Goal: Transaction & Acquisition: Purchase product/service

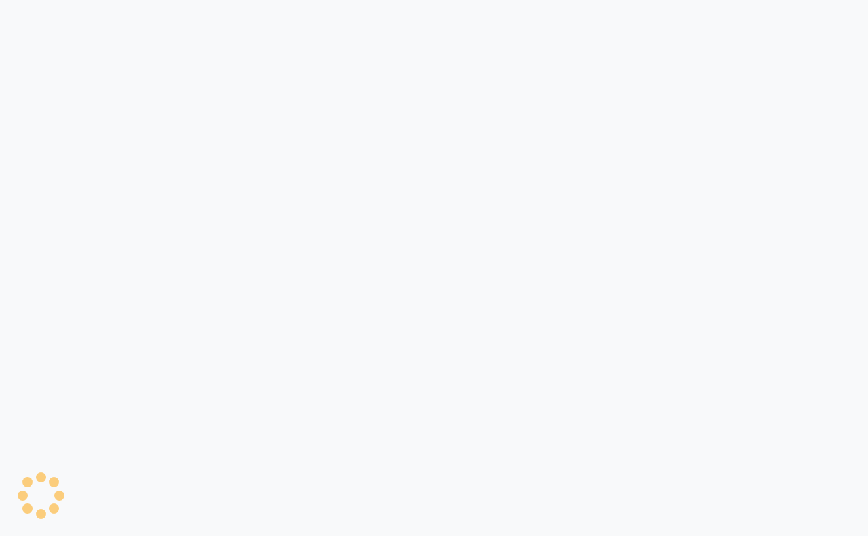
select select "service"
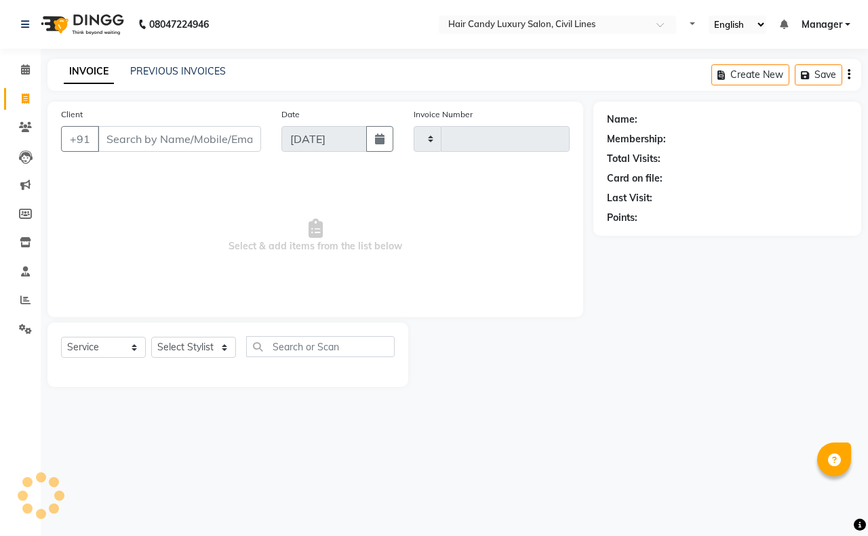
type input "7791"
select select "6308"
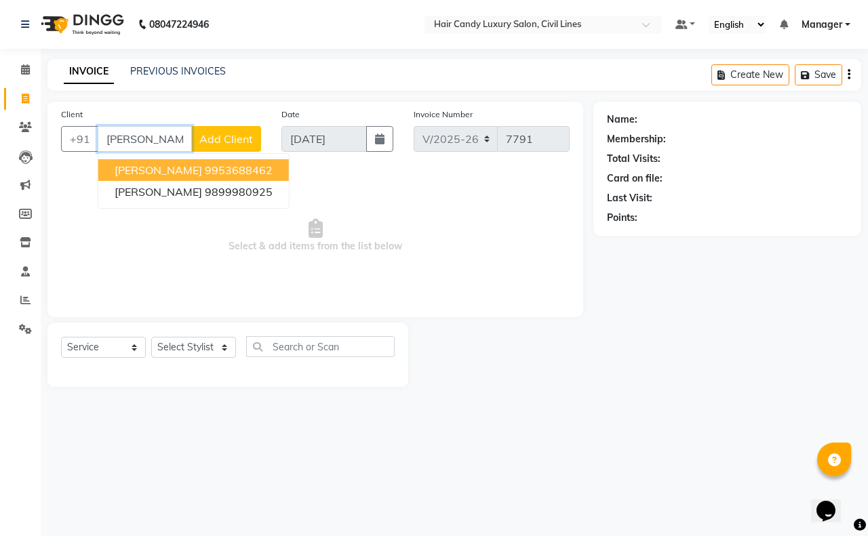
click at [139, 177] on button "[PERSON_NAME] 9953688462" at bounding box center [193, 170] width 191 height 22
type input "9953688462"
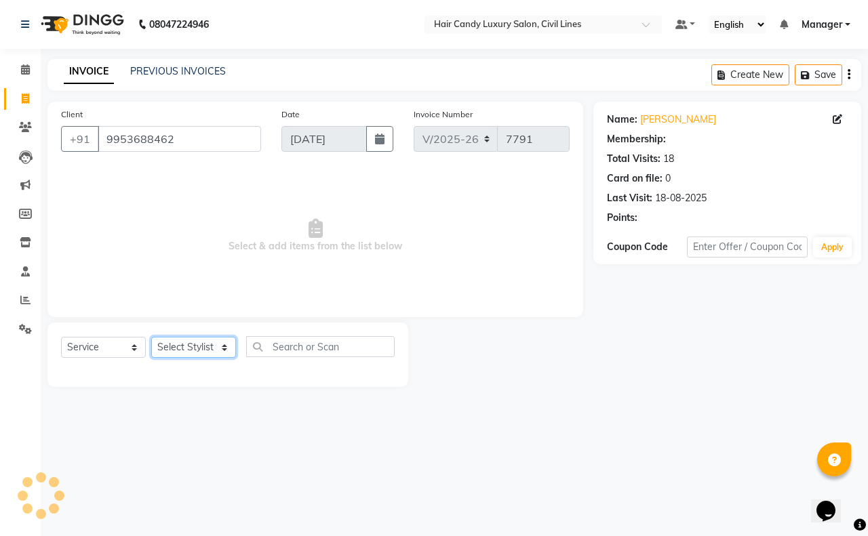
click at [185, 337] on select "Select Stylist [PERSON_NAME] [PERSON_NAME] counter sale Danish DAULAT faisal je…" at bounding box center [193, 347] width 85 height 21
select select "2: Object"
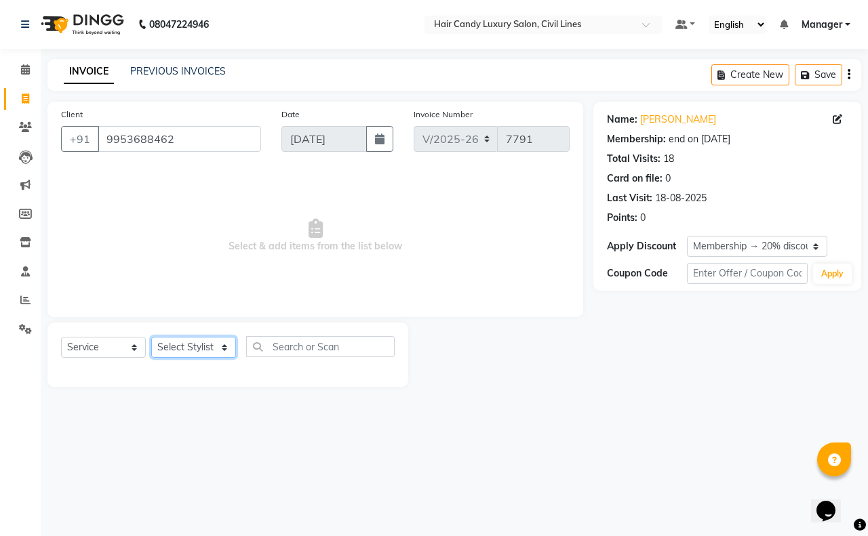
select select "66672"
click at [151, 337] on select "Select Stylist [PERSON_NAME] [PERSON_NAME] counter sale Danish DAULAT faisal je…" at bounding box center [193, 347] width 85 height 21
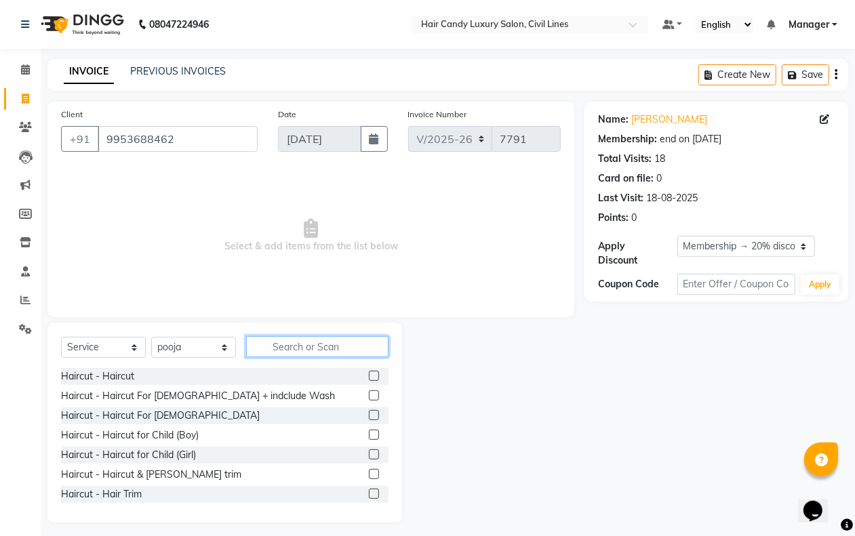
click at [305, 347] on input "text" at bounding box center [317, 346] width 142 height 21
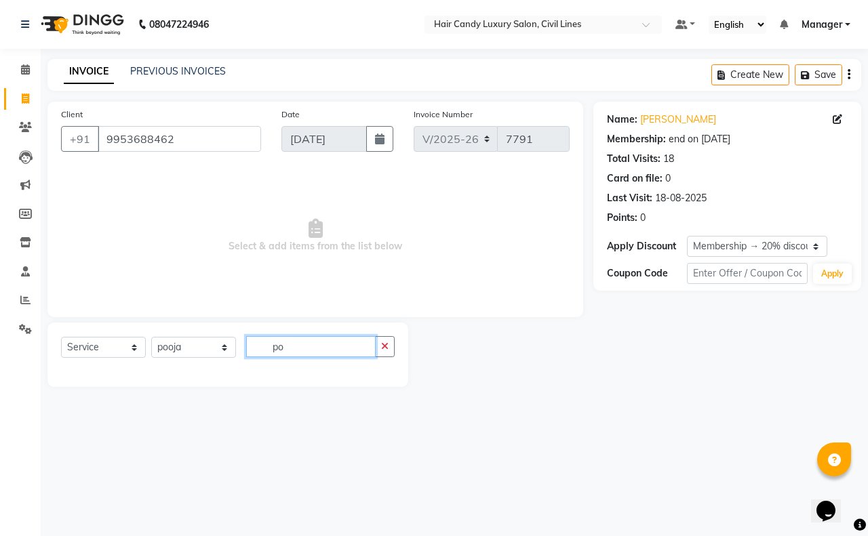
type input "p"
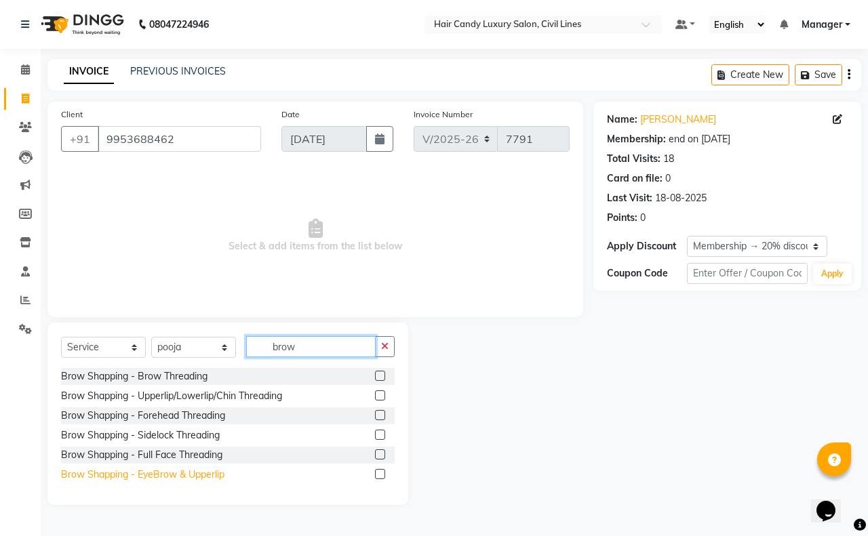
type input "brow"
click at [202, 477] on div "Brow Shapping - EyeBrow & Upperlip" at bounding box center [142, 475] width 163 height 14
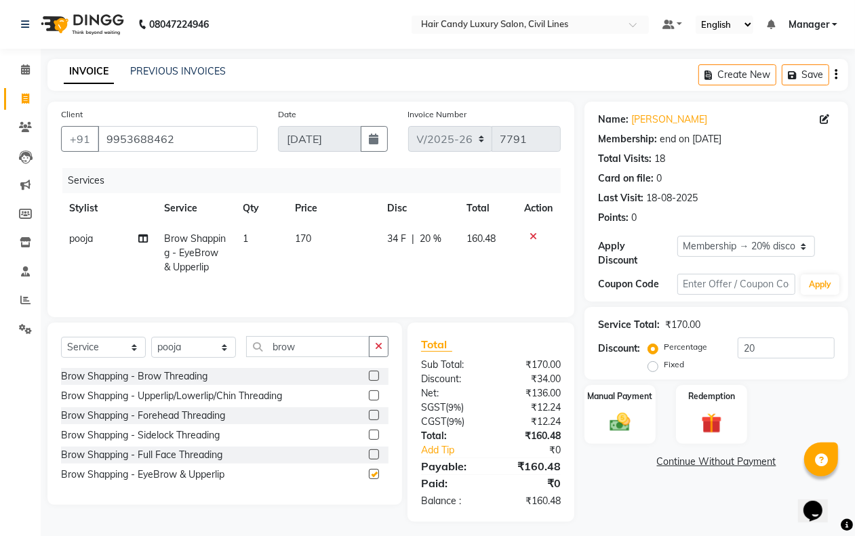
checkbox input "false"
drag, startPoint x: 295, startPoint y: 241, endPoint x: 310, endPoint y: 241, distance: 14.9
click at [296, 241] on span "170" at bounding box center [303, 239] width 16 height 12
select select "66672"
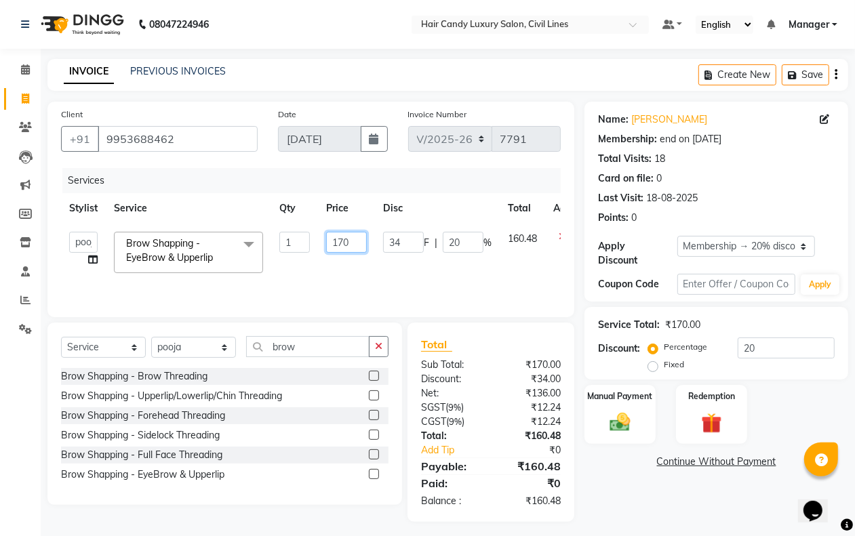
click at [355, 241] on input "170" at bounding box center [346, 242] width 41 height 21
type input "300"
click at [651, 519] on div "Name: [PERSON_NAME] Membership: end on [DATE] Total Visits: 18 Card on file: 0 …" at bounding box center [722, 312] width 274 height 420
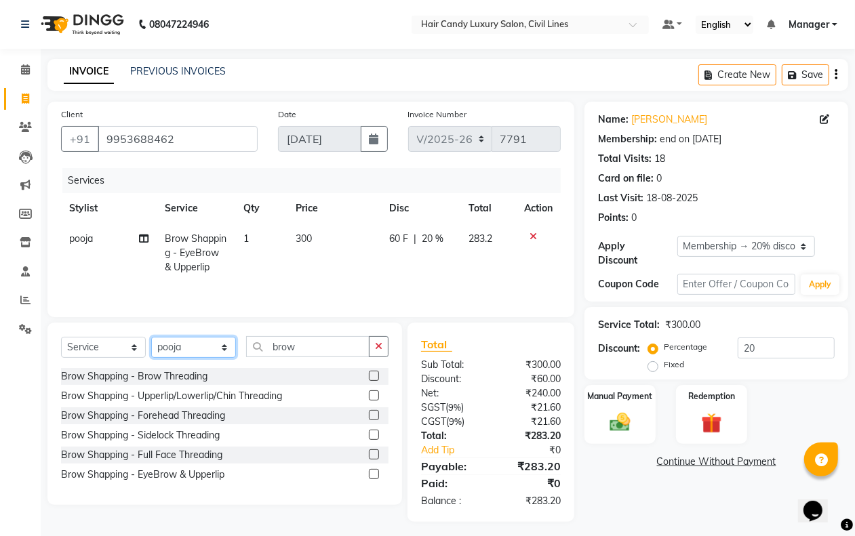
click at [191, 349] on select "Select Stylist [PERSON_NAME] [PERSON_NAME] counter sale Danish DAULAT faisal je…" at bounding box center [193, 347] width 85 height 21
select select "67595"
click at [151, 339] on select "Select Stylist [PERSON_NAME] [PERSON_NAME] counter sale Danish DAULAT faisal je…" at bounding box center [193, 347] width 85 height 21
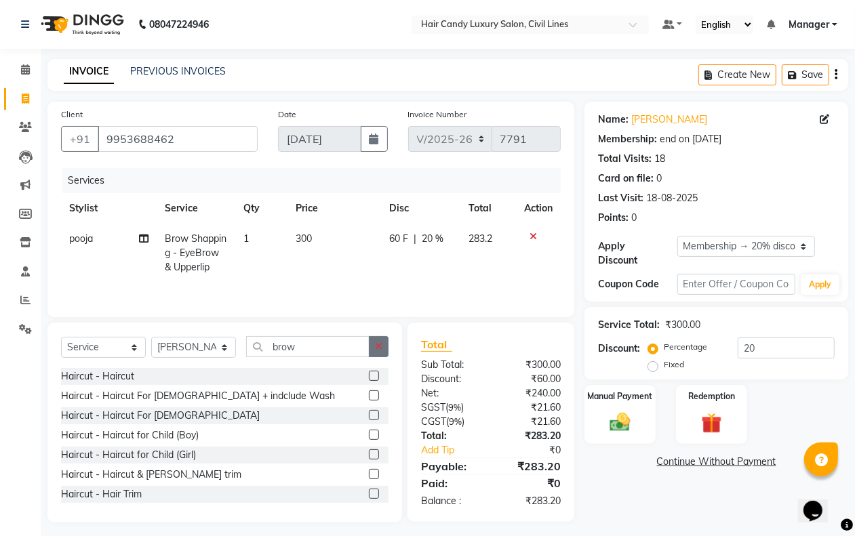
click at [375, 351] on icon "button" at bounding box center [378, 346] width 7 height 9
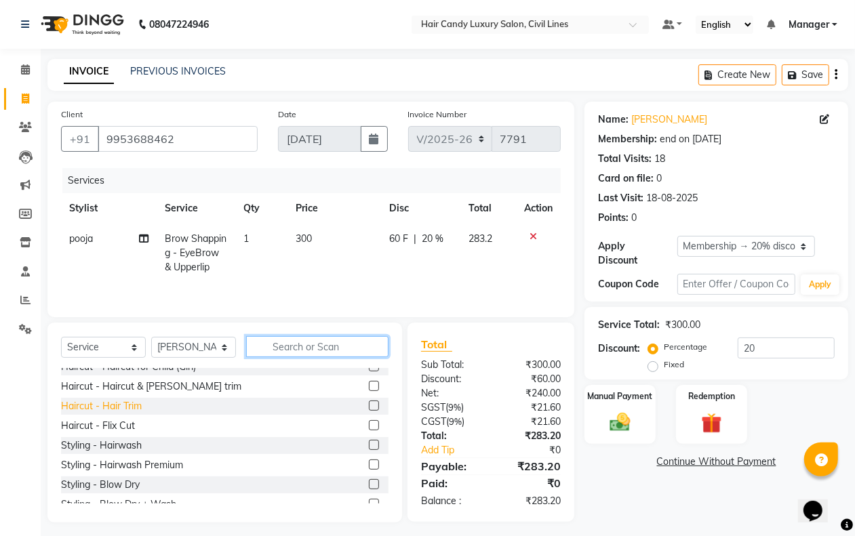
scroll to position [85, 0]
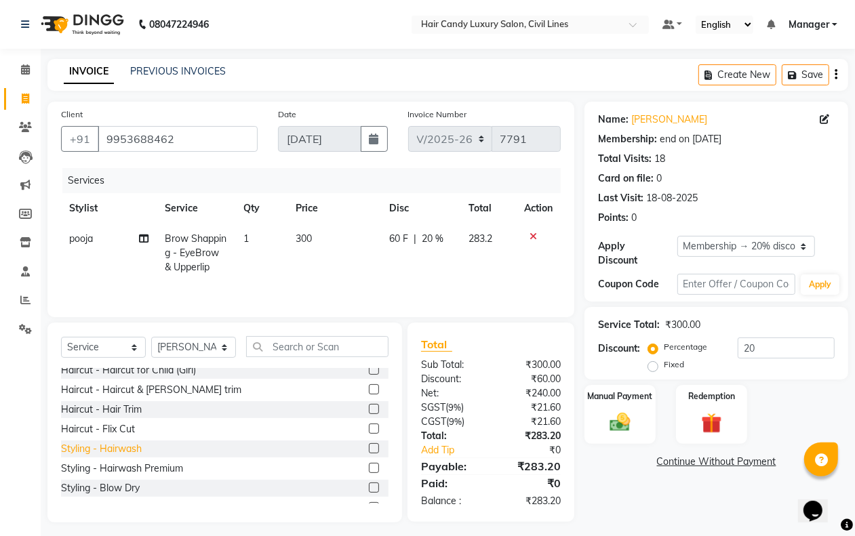
click at [116, 452] on div "Styling - Hairwash" at bounding box center [101, 449] width 81 height 14
checkbox input "false"
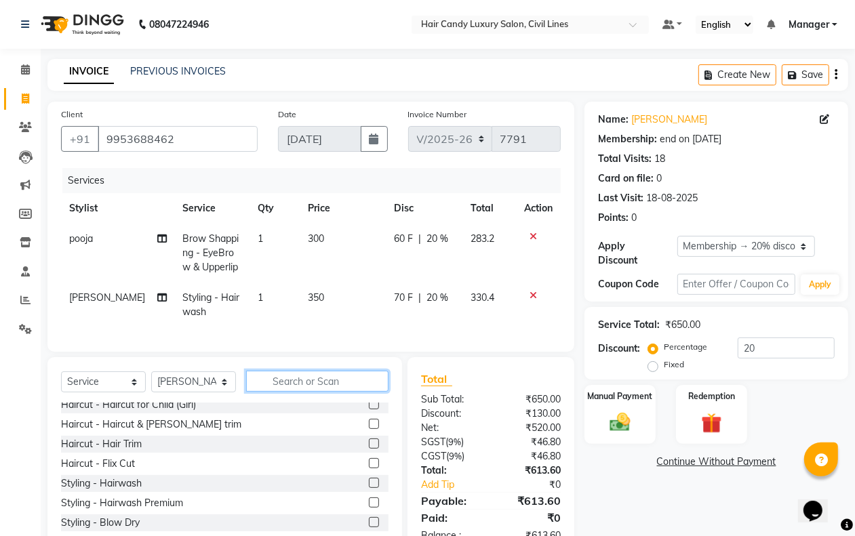
click at [279, 392] on input "text" at bounding box center [317, 381] width 142 height 21
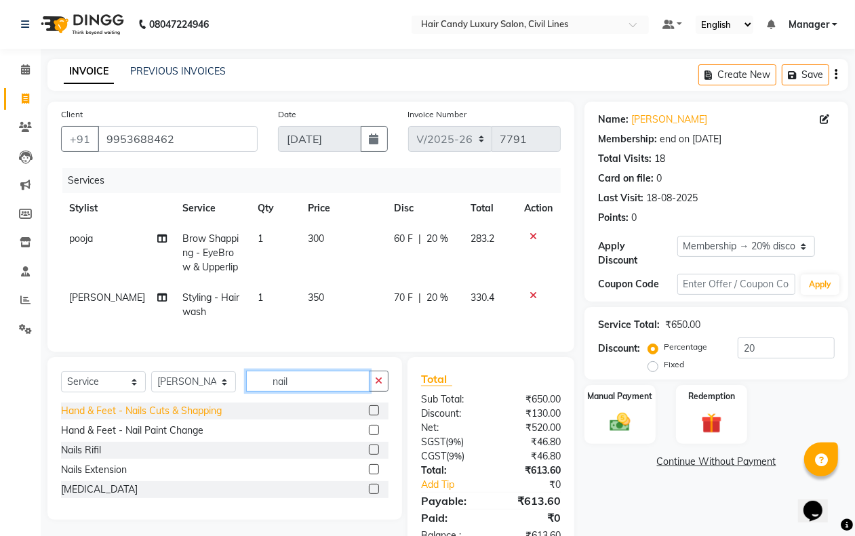
type input "nail"
click at [216, 418] on div "Hand & Feet - Nails Cuts & Shapping" at bounding box center [141, 411] width 161 height 14
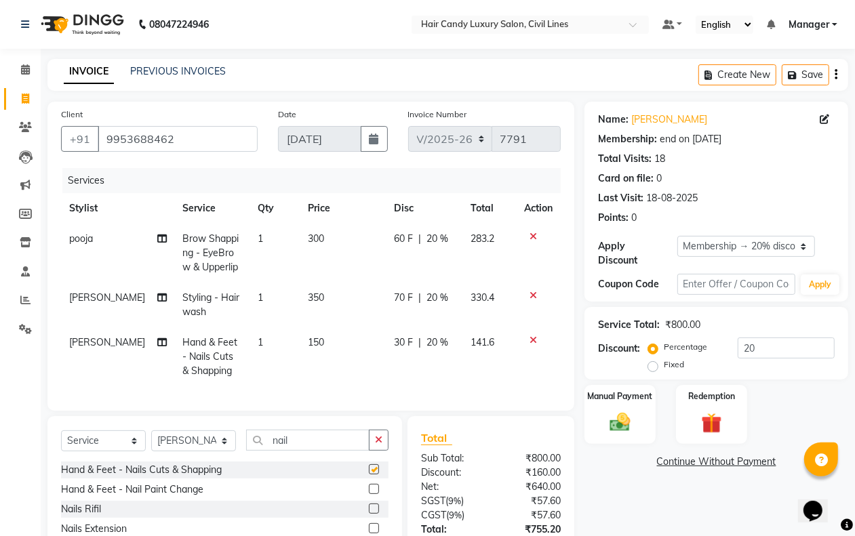
checkbox input "false"
click at [180, 497] on div "Hand & Feet - Nail Paint Change" at bounding box center [132, 490] width 142 height 14
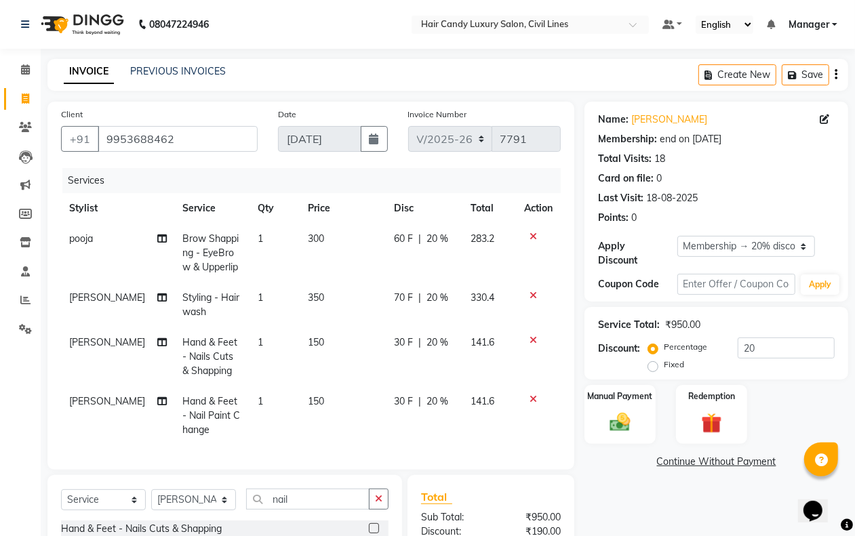
checkbox input "false"
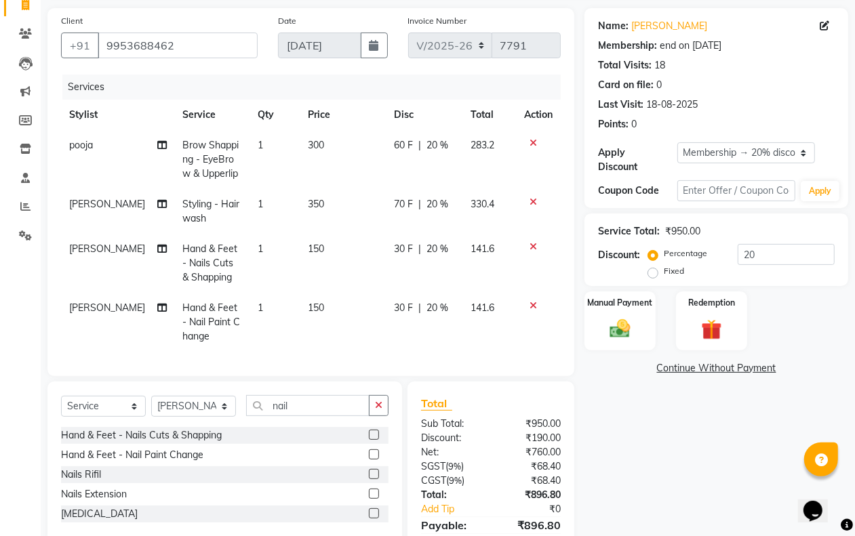
scroll to position [171, 0]
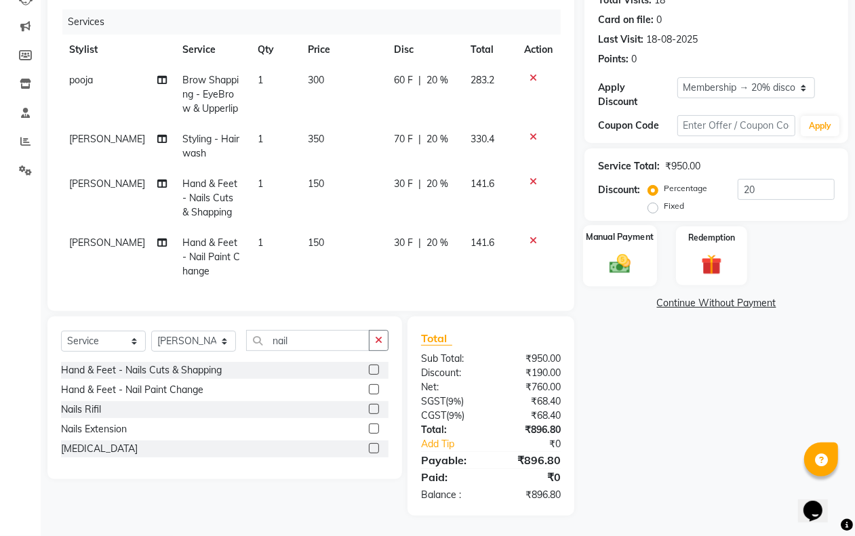
click at [603, 252] on img at bounding box center [620, 264] width 34 height 24
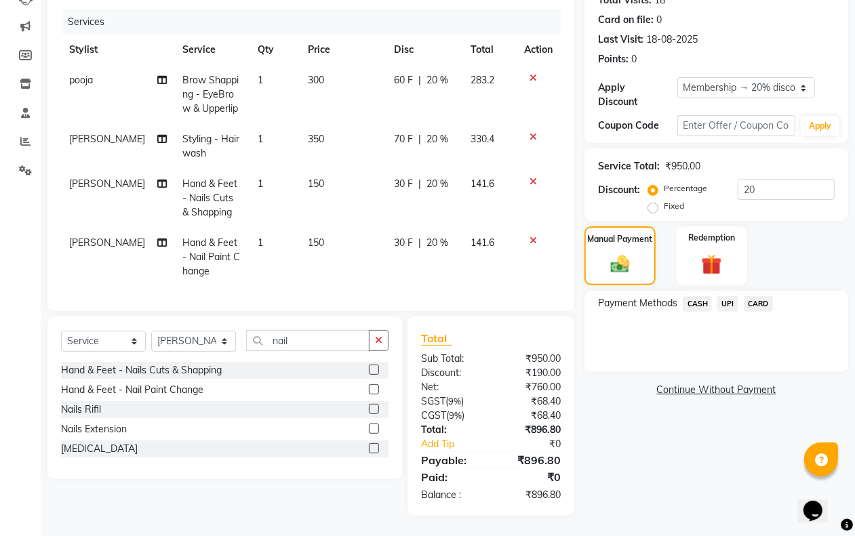
click at [732, 296] on span "UPI" at bounding box center [727, 304] width 21 height 16
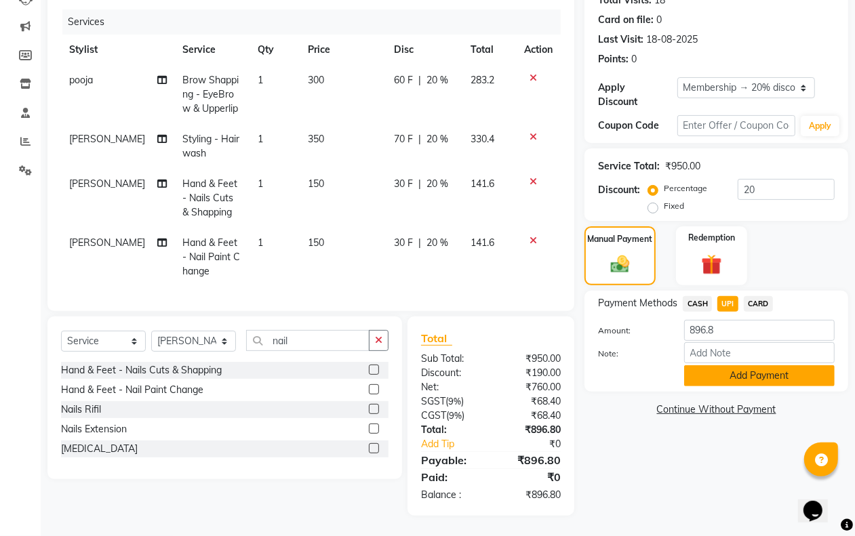
click at [716, 366] on button "Add Payment" at bounding box center [759, 376] width 151 height 21
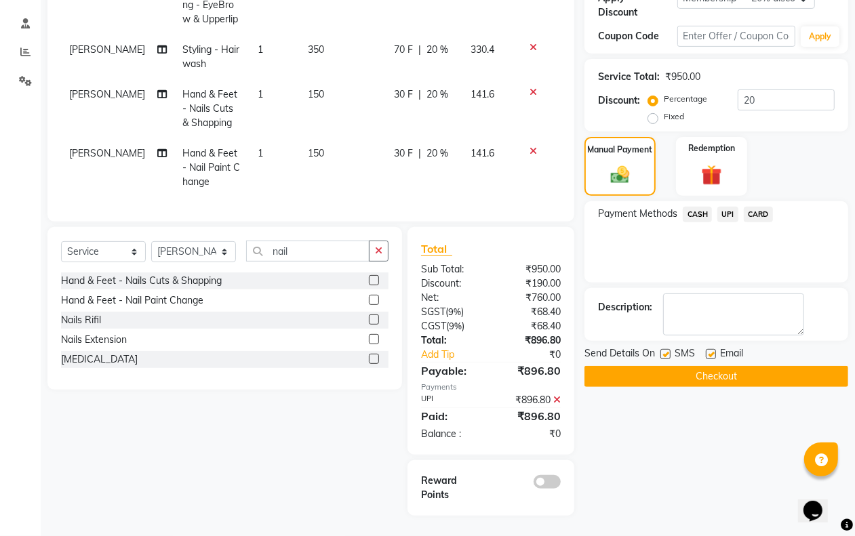
scroll to position [260, 0]
click at [666, 349] on label at bounding box center [666, 354] width 10 height 10
click at [666, 351] on input "checkbox" at bounding box center [665, 355] width 9 height 9
checkbox input "false"
click at [715, 349] on label at bounding box center [711, 354] width 10 height 10
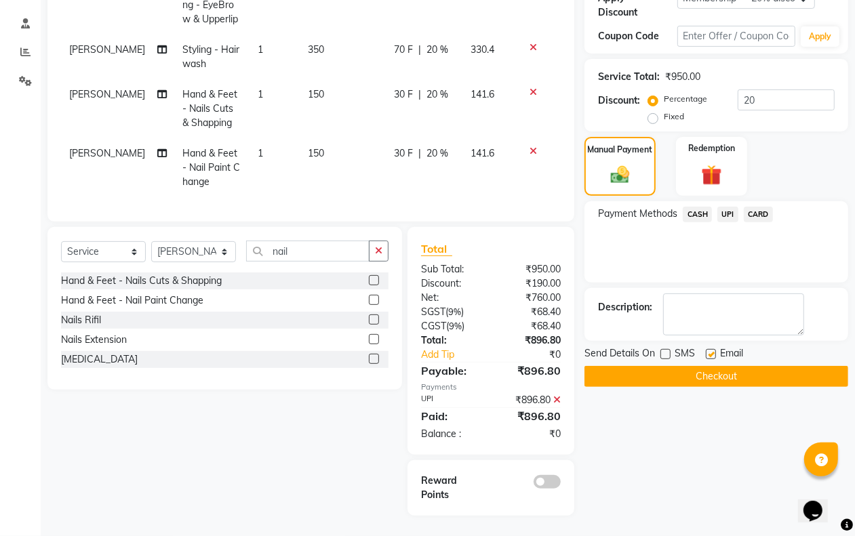
click at [715, 351] on input "checkbox" at bounding box center [710, 355] width 9 height 9
checkbox input "false"
click at [709, 366] on button "Checkout" at bounding box center [717, 376] width 264 height 21
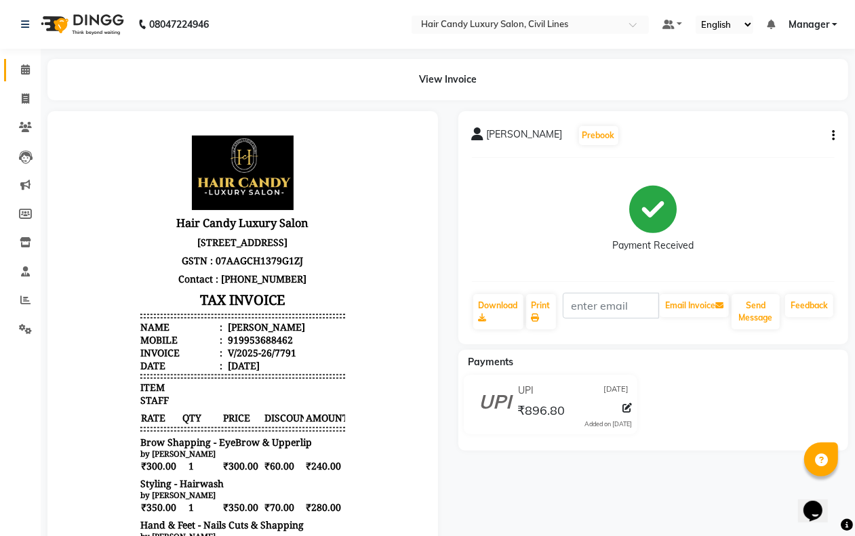
click at [24, 61] on link "Calendar" at bounding box center [20, 70] width 33 height 22
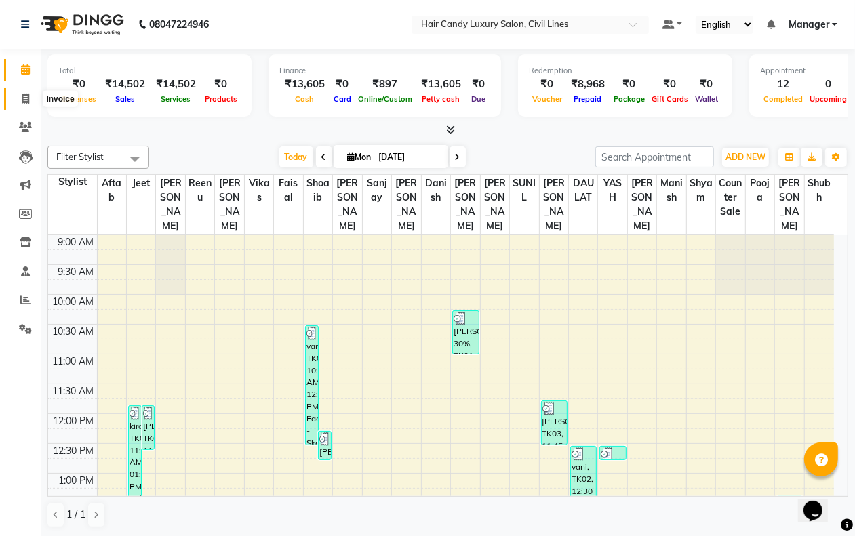
click at [16, 96] on span at bounding box center [26, 100] width 24 height 16
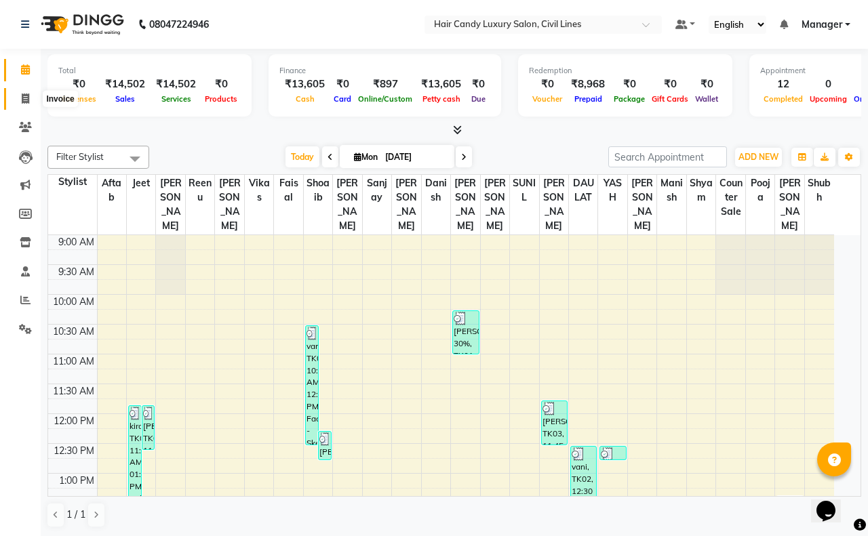
select select "service"
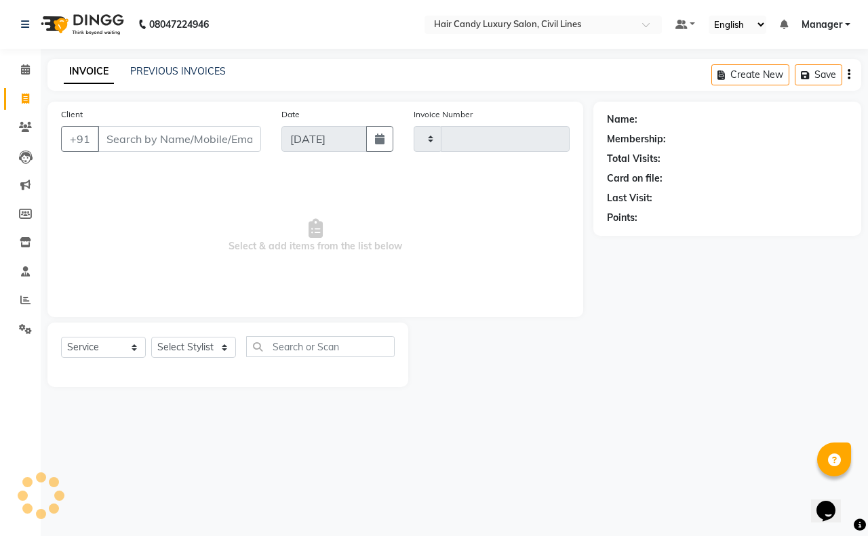
type input "7792"
select select "6308"
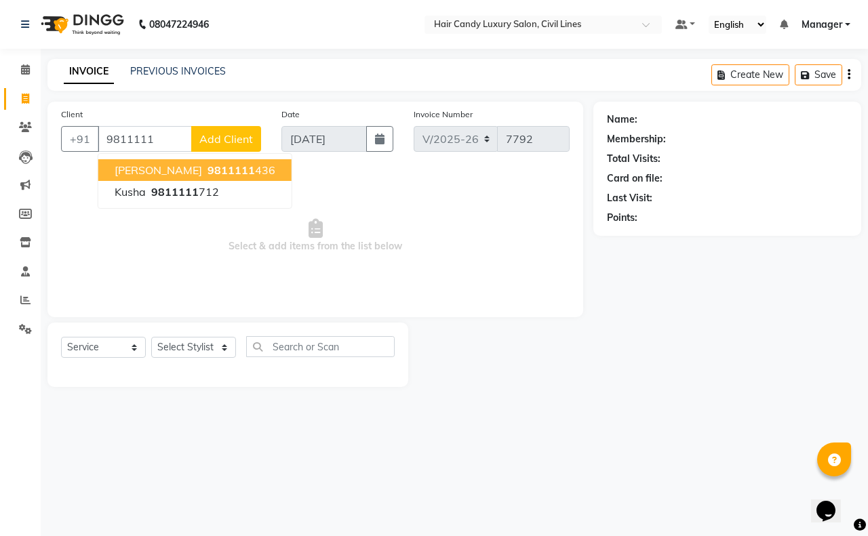
click at [208, 165] on span "9811111" at bounding box center [231, 170] width 47 height 14
type input "9811111436"
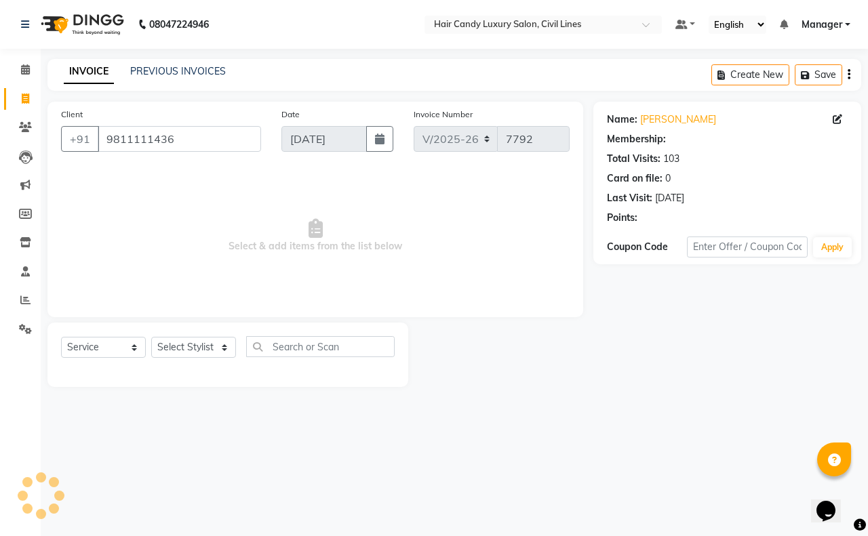
select select "2: Object"
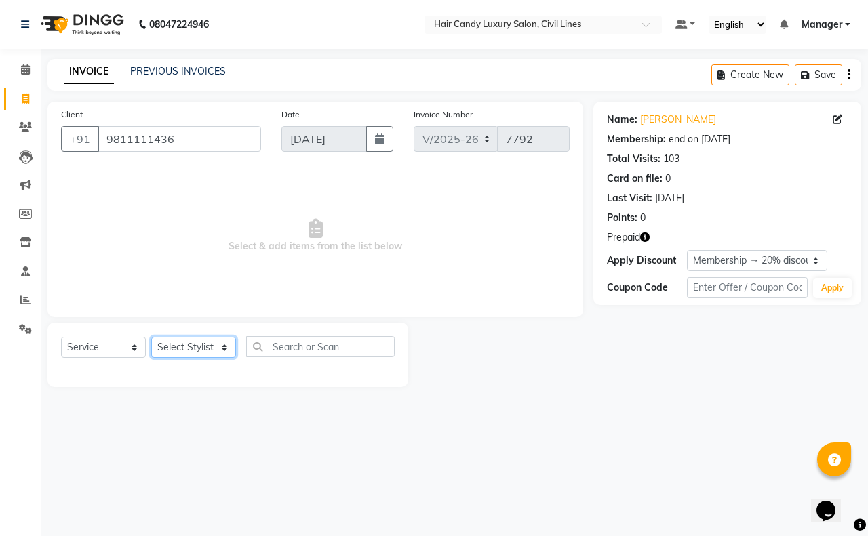
click at [193, 346] on select "Select Stylist [PERSON_NAME] [PERSON_NAME] counter sale Danish DAULAT faisal je…" at bounding box center [193, 347] width 85 height 21
select select "47473"
click at [151, 337] on select "Select Stylist [PERSON_NAME] [PERSON_NAME] counter sale Danish DAULAT faisal je…" at bounding box center [193, 347] width 85 height 21
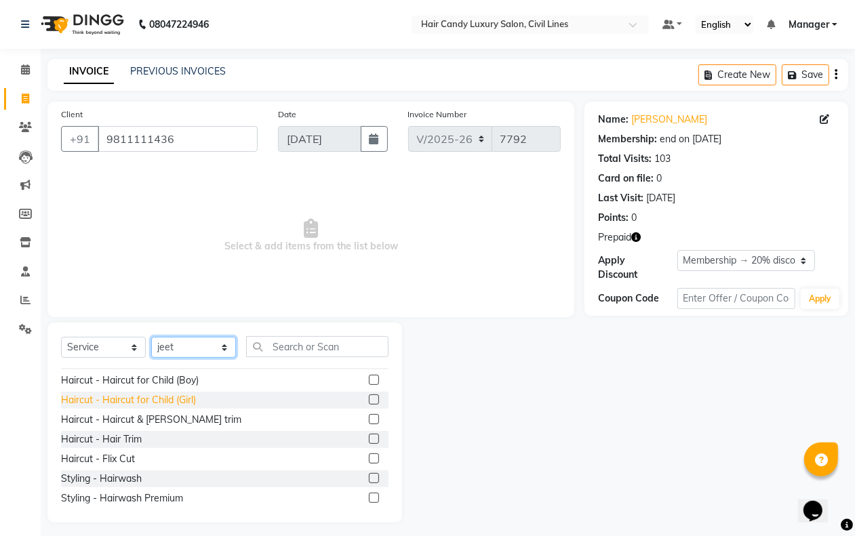
scroll to position [85, 0]
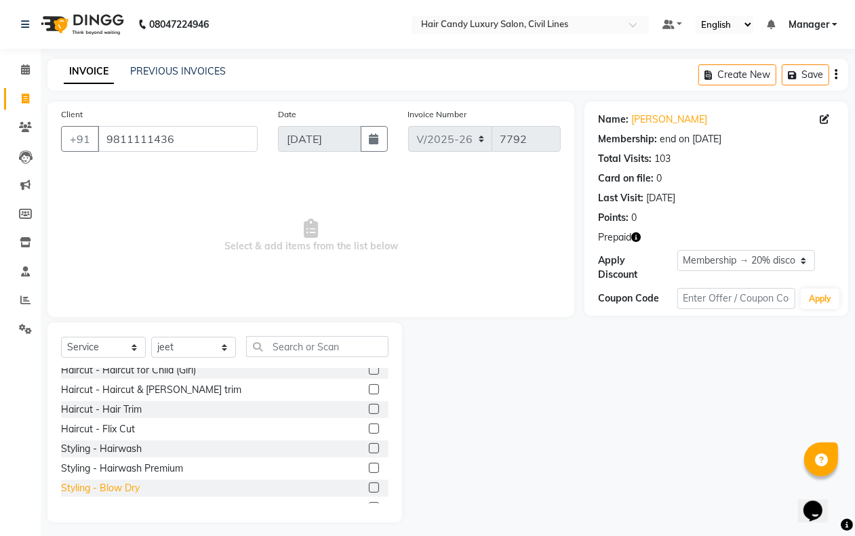
click at [122, 490] on div "Styling - Blow Dry" at bounding box center [100, 488] width 79 height 14
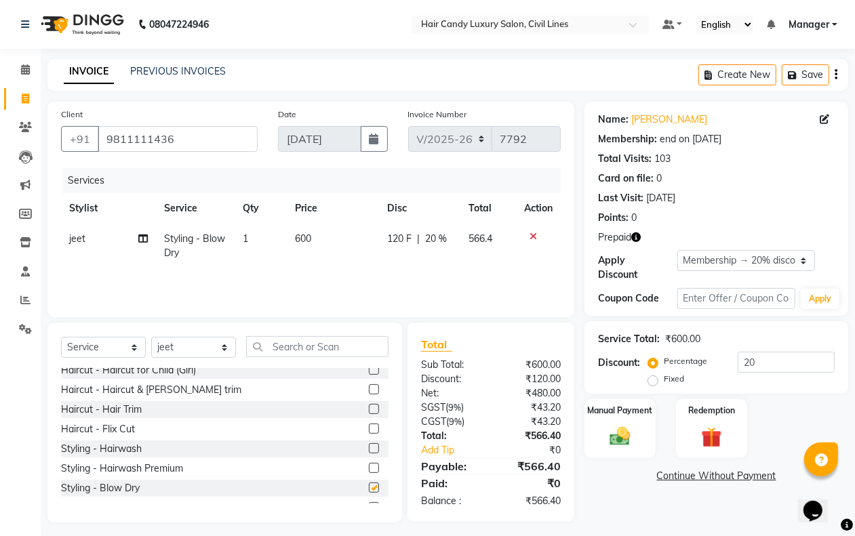
checkbox input "false"
click at [168, 341] on select "Select Stylist [PERSON_NAME] [PERSON_NAME] counter sale Danish DAULAT faisal je…" at bounding box center [193, 347] width 85 height 21
select select "47496"
click at [151, 337] on select "Select Stylist [PERSON_NAME] [PERSON_NAME] counter sale Danish DAULAT faisal je…" at bounding box center [193, 347] width 85 height 21
click at [127, 452] on div "Styling - Hairwash" at bounding box center [101, 449] width 81 height 14
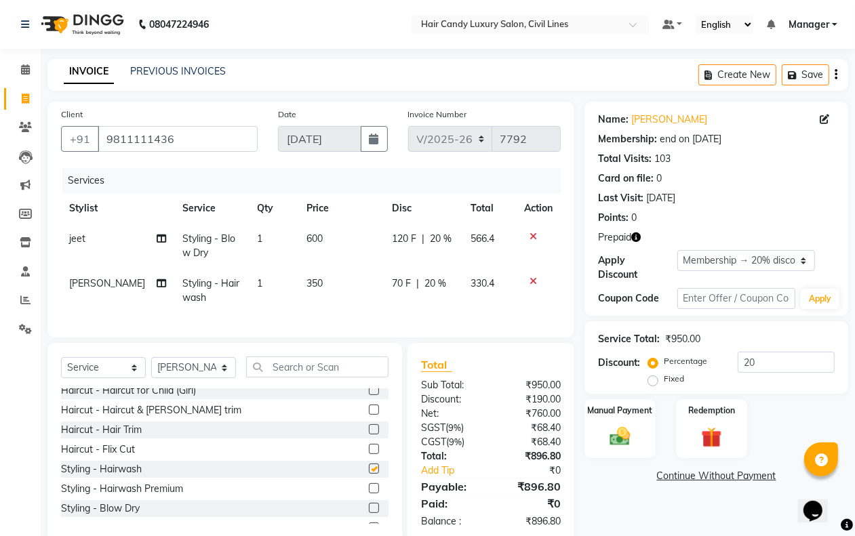
checkbox input "false"
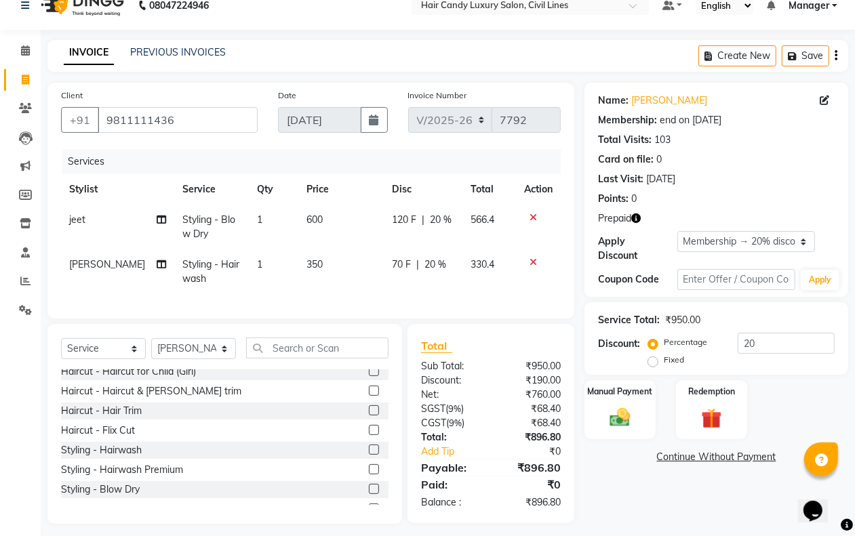
scroll to position [39, 0]
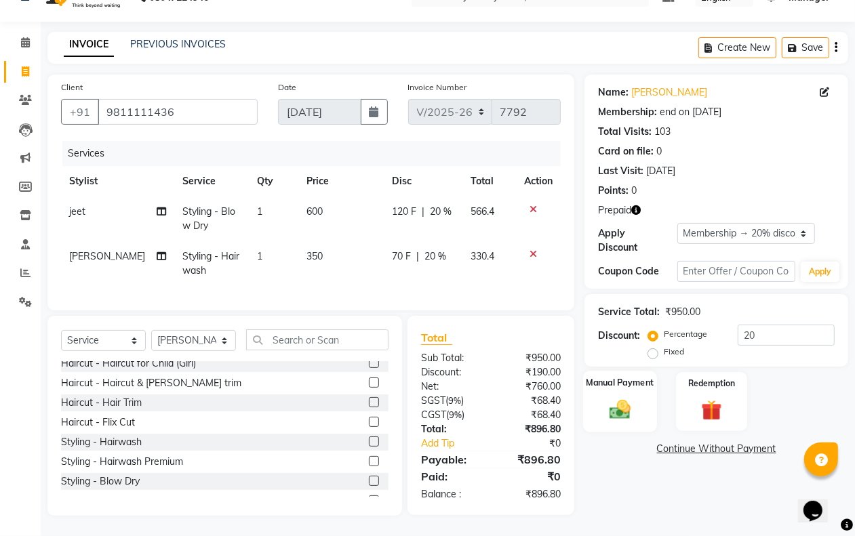
click at [626, 397] on img at bounding box center [620, 409] width 34 height 24
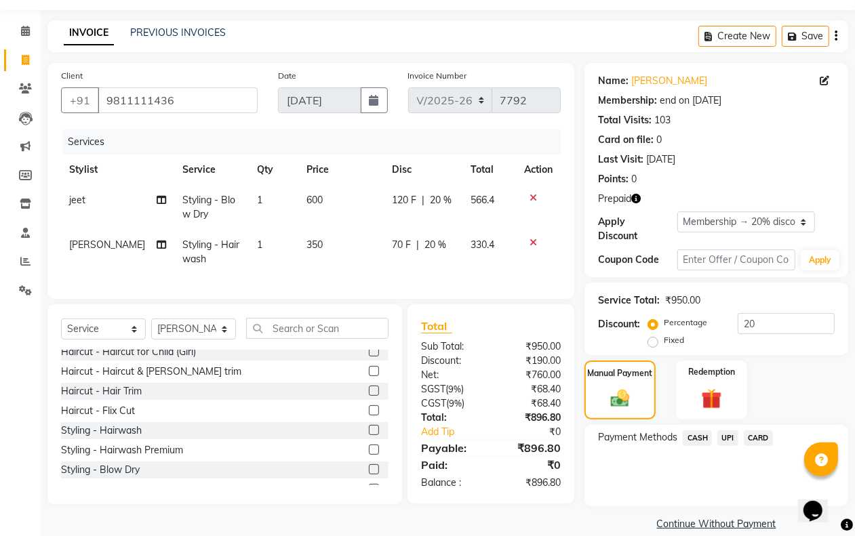
click at [724, 437] on span "UPI" at bounding box center [727, 439] width 21 height 16
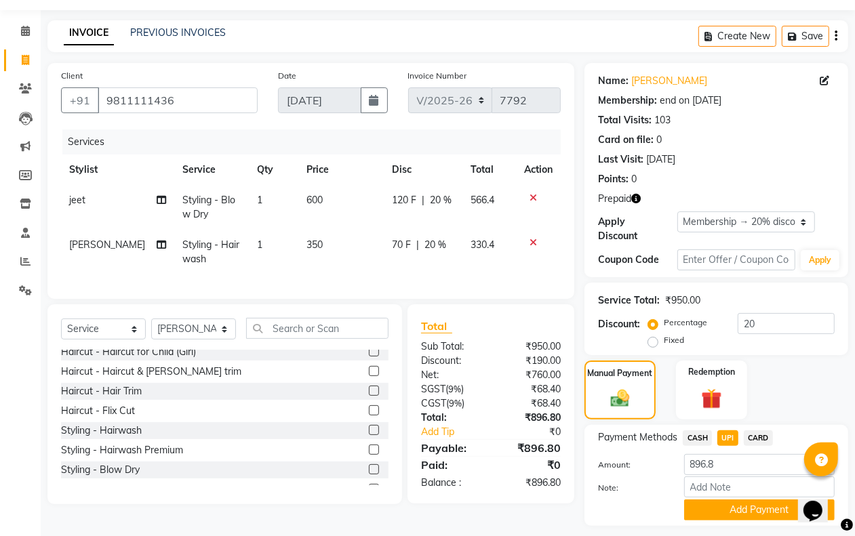
drag, startPoint x: 732, startPoint y: 507, endPoint x: 724, endPoint y: 500, distance: 10.6
click at [731, 507] on button "Add Payment" at bounding box center [759, 510] width 151 height 21
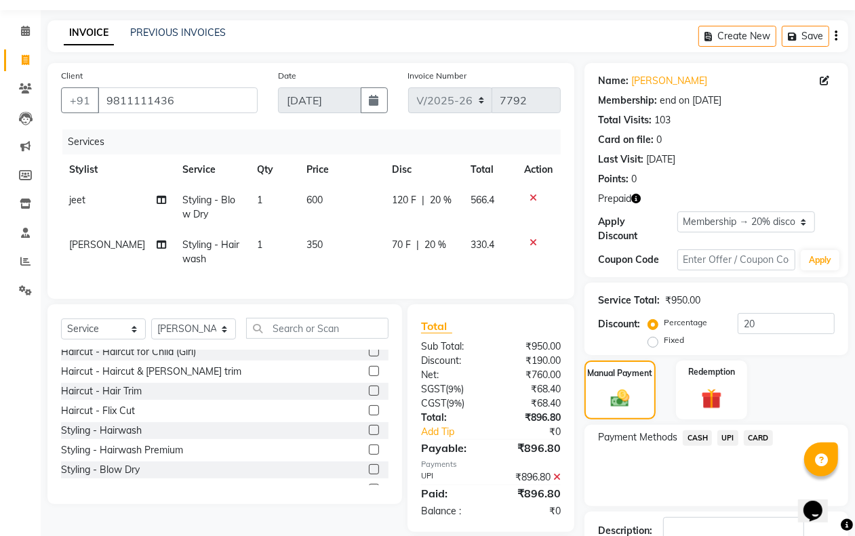
scroll to position [134, 0]
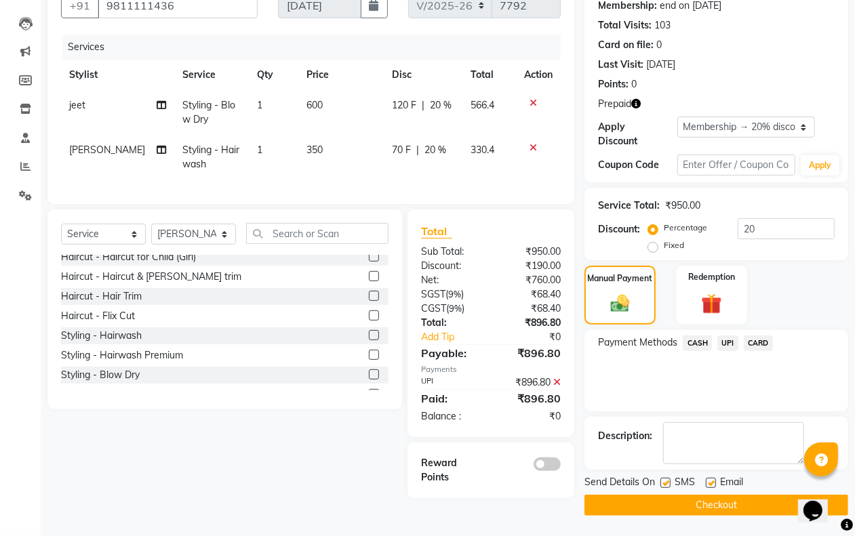
click at [666, 479] on label at bounding box center [666, 483] width 10 height 10
click at [666, 479] on input "checkbox" at bounding box center [665, 483] width 9 height 9
checkbox input "false"
drag, startPoint x: 713, startPoint y: 482, endPoint x: 711, endPoint y: 490, distance: 8.4
click at [713, 483] on label at bounding box center [711, 483] width 10 height 10
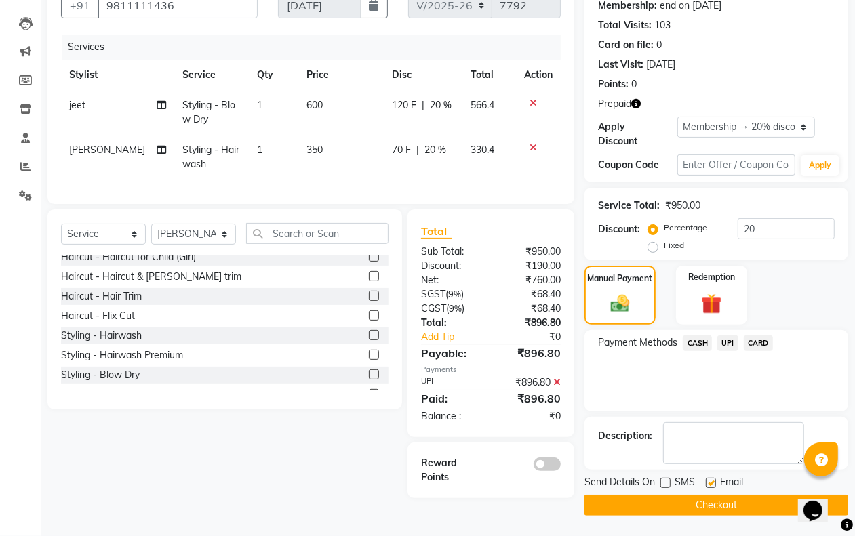
click at [713, 483] on input "checkbox" at bounding box center [710, 483] width 9 height 9
checkbox input "false"
click at [700, 512] on button "Checkout" at bounding box center [717, 505] width 264 height 21
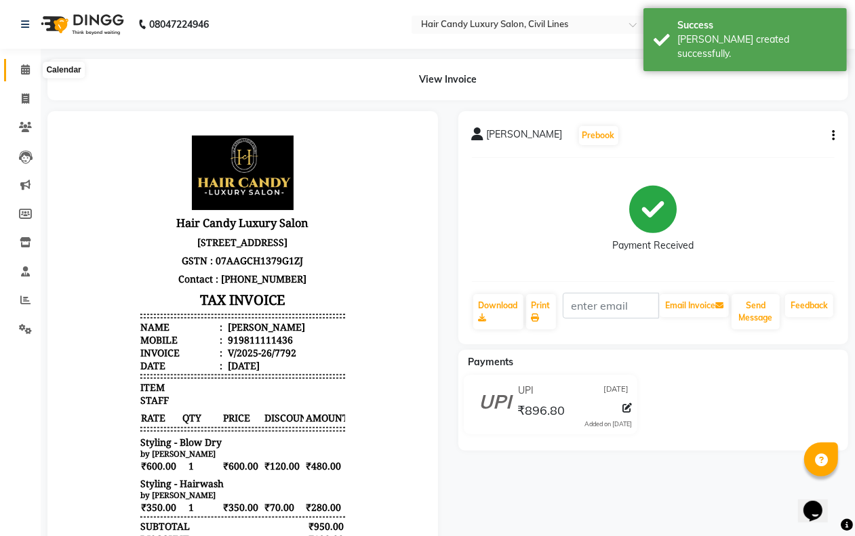
click at [21, 71] on icon at bounding box center [25, 69] width 9 height 10
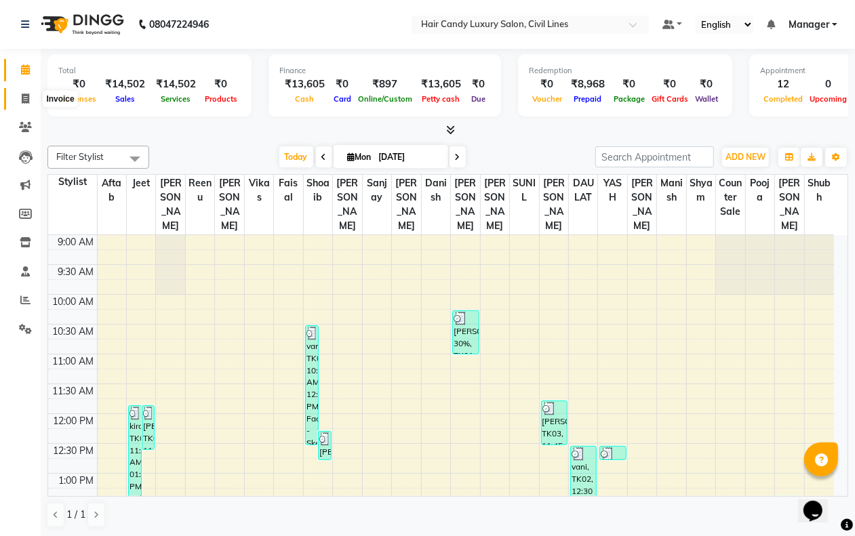
click at [22, 102] on icon at bounding box center [25, 99] width 7 height 10
select select "service"
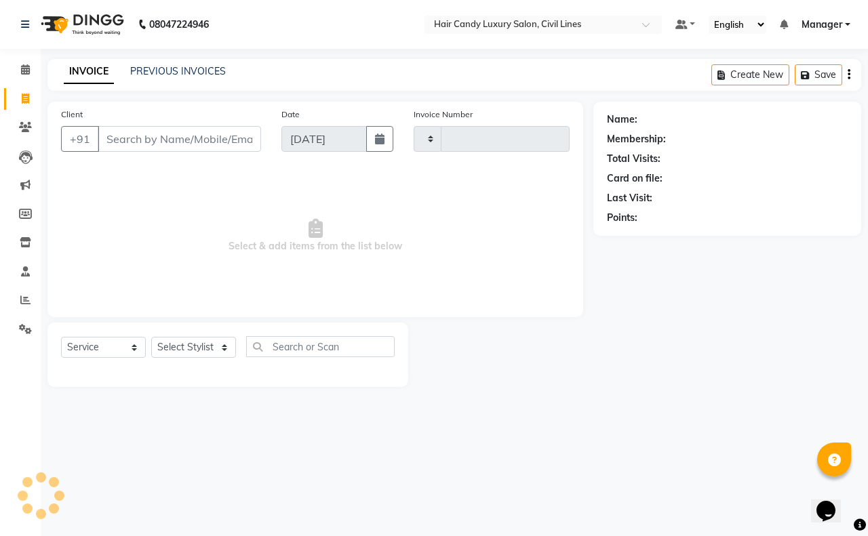
type input "7793"
select select "6308"
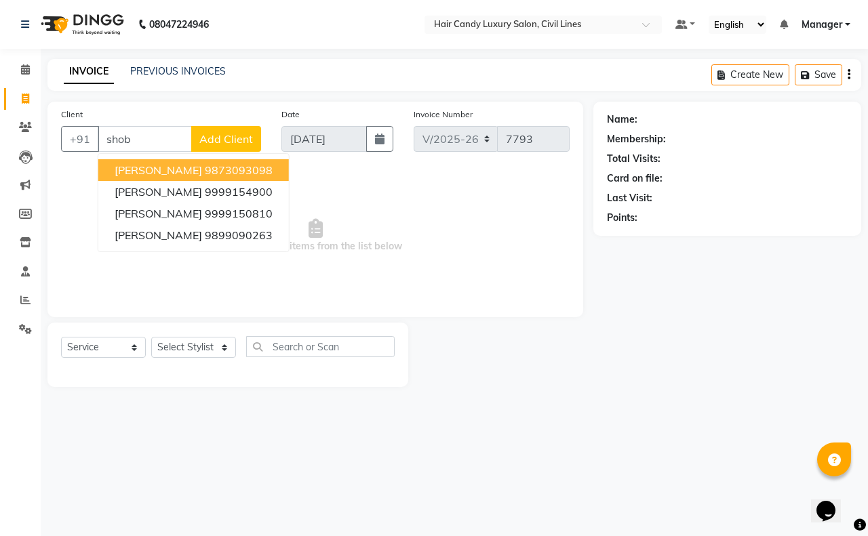
drag, startPoint x: 161, startPoint y: 163, endPoint x: 157, endPoint y: 178, distance: 15.3
click at [161, 166] on span "[PERSON_NAME]" at bounding box center [158, 170] width 87 height 14
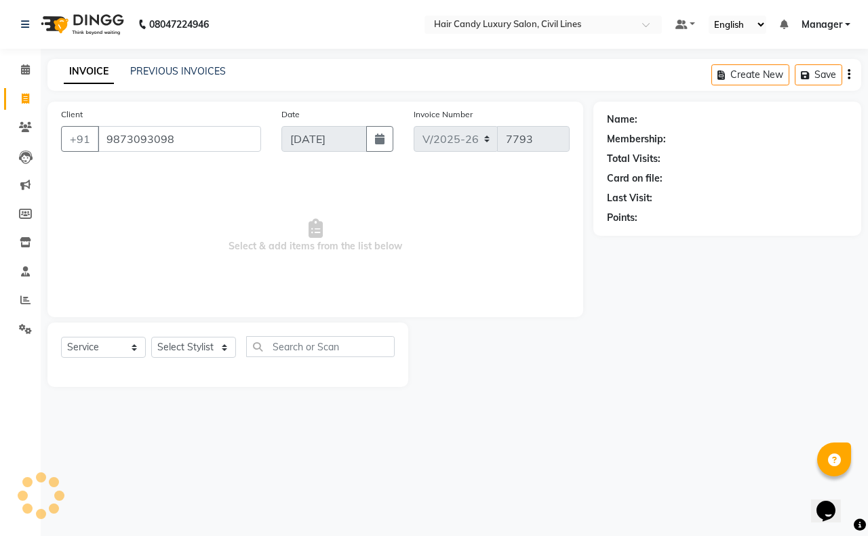
type input "9873093098"
click at [182, 332] on div "Select Service Product Membership Package Voucher Prepaid Gift Card Select Styl…" at bounding box center [227, 355] width 361 height 64
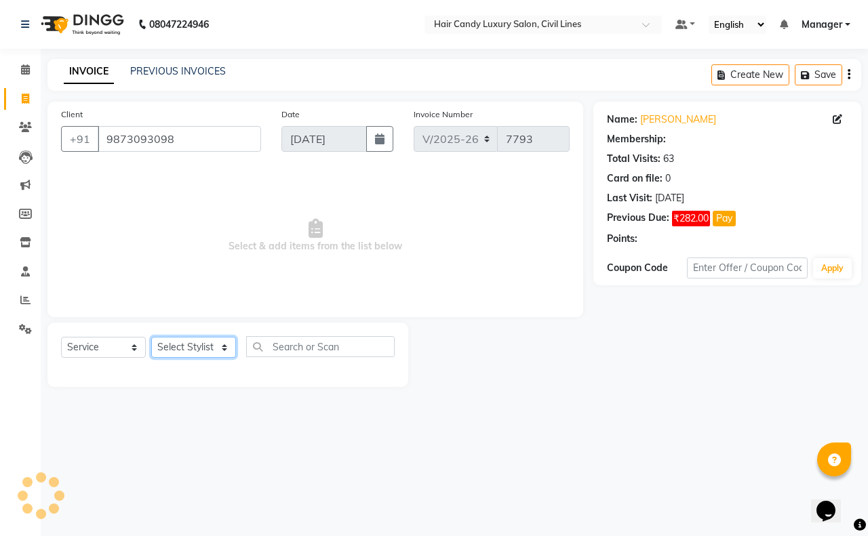
click at [182, 341] on select "Select Stylist [PERSON_NAME] [PERSON_NAME] counter sale Danish DAULAT faisal je…" at bounding box center [193, 347] width 85 height 21
select select "1: Object"
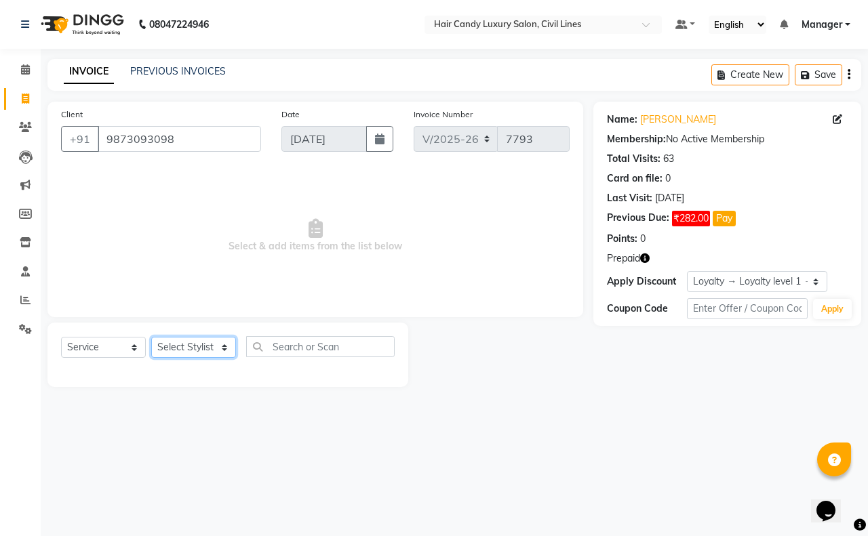
select select "47495"
click at [151, 337] on select "Select Stylist [PERSON_NAME] [PERSON_NAME] counter sale Danish DAULAT faisal je…" at bounding box center [193, 347] width 85 height 21
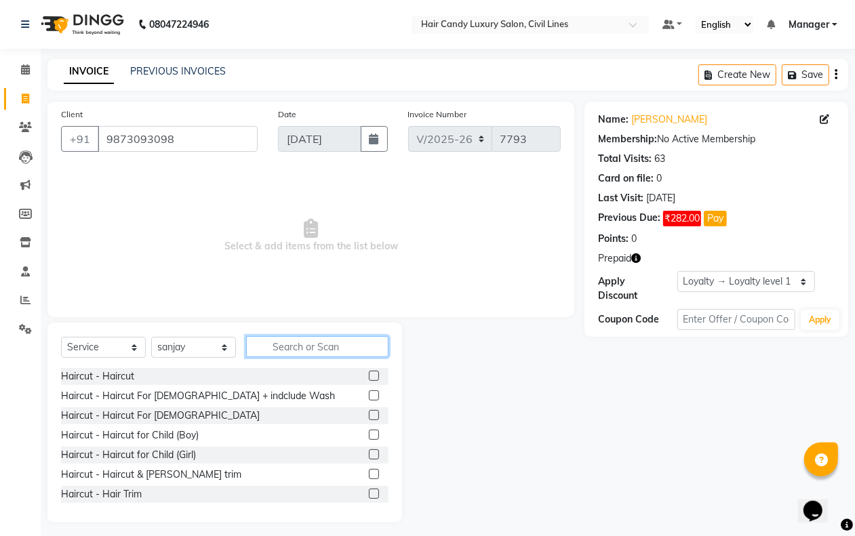
click at [300, 351] on input "text" at bounding box center [317, 346] width 142 height 21
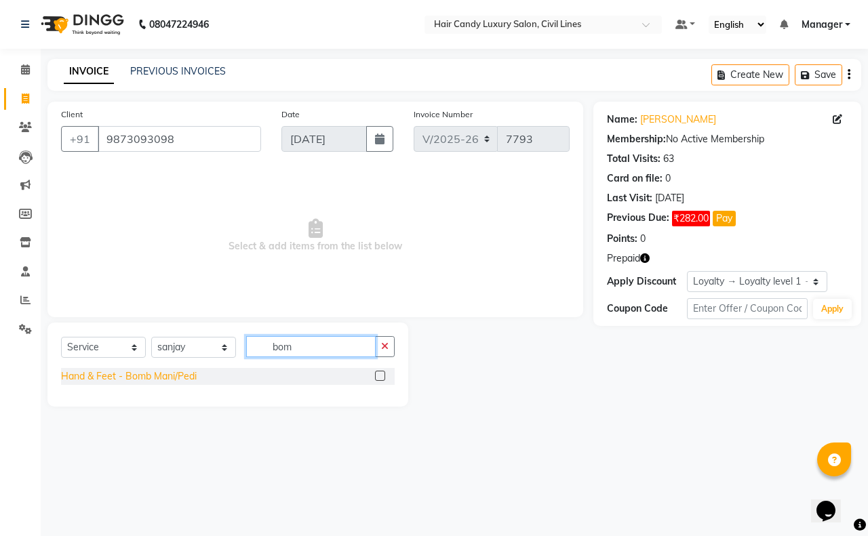
type input "bom"
click at [149, 380] on div "Hand & Feet - Bomb Mani/Pedi" at bounding box center [129, 377] width 136 height 14
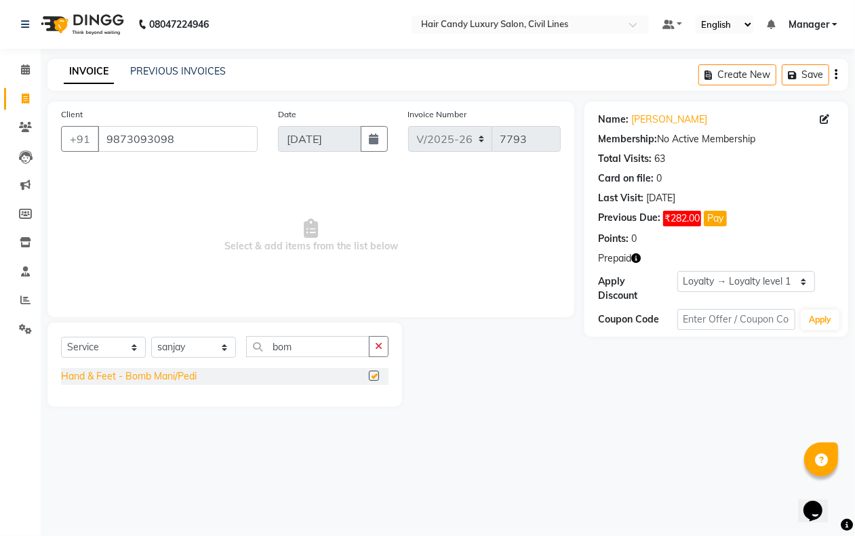
checkbox input "false"
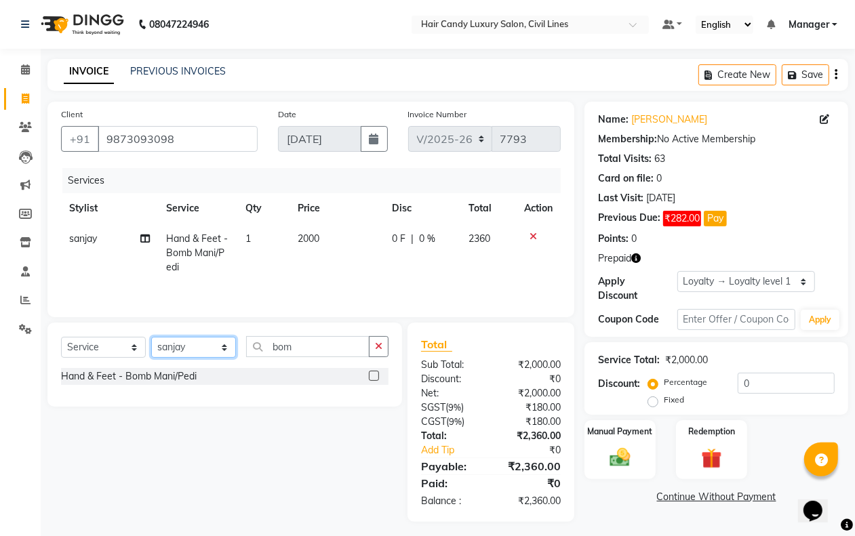
click at [178, 351] on select "Select Stylist [PERSON_NAME] [PERSON_NAME] counter sale Danish DAULAT faisal je…" at bounding box center [193, 347] width 85 height 21
select select "47491"
click at [151, 339] on select "Select Stylist [PERSON_NAME] [PERSON_NAME] counter sale Danish DAULAT faisal je…" at bounding box center [193, 347] width 85 height 21
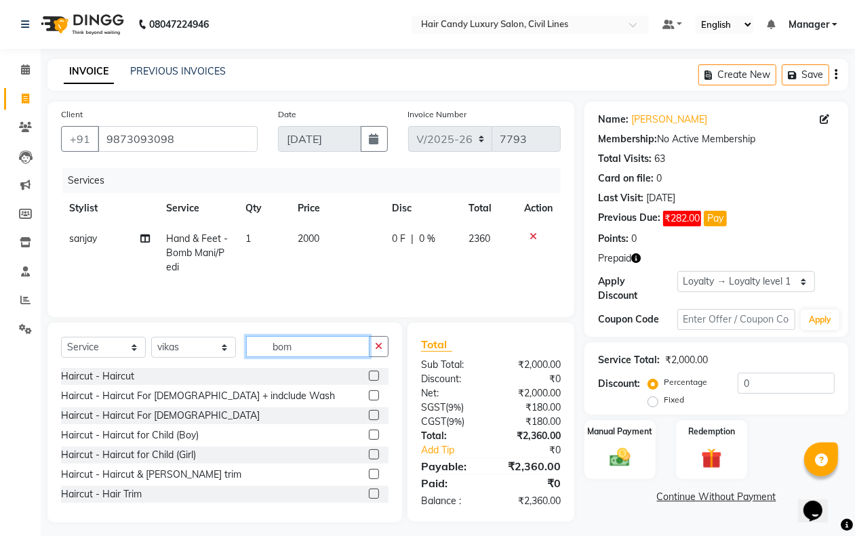
click at [339, 347] on input "bom" at bounding box center [307, 346] width 123 height 21
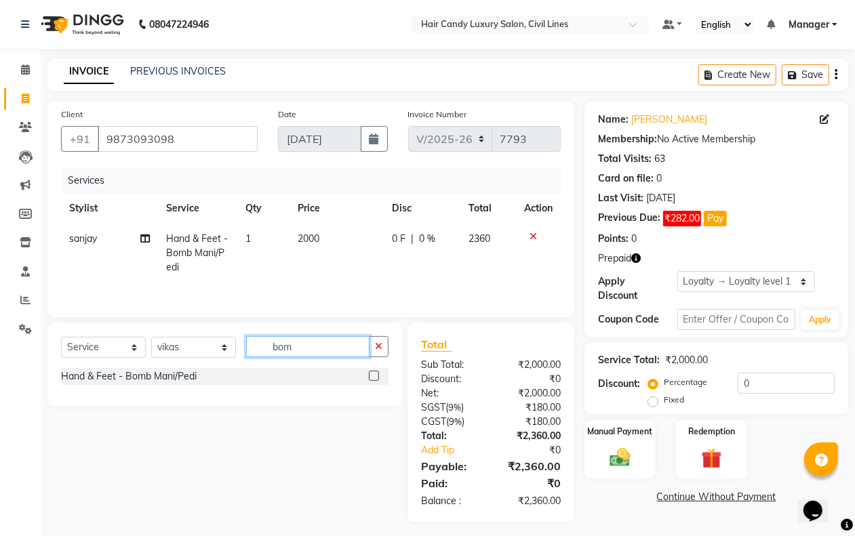
type input "bom"
click at [186, 385] on div "Hand & Feet - Bomb Mani/Pedi" at bounding box center [225, 376] width 328 height 17
click at [185, 384] on div "Hand & Feet - Bomb Mani/Pedi" at bounding box center [129, 377] width 136 height 14
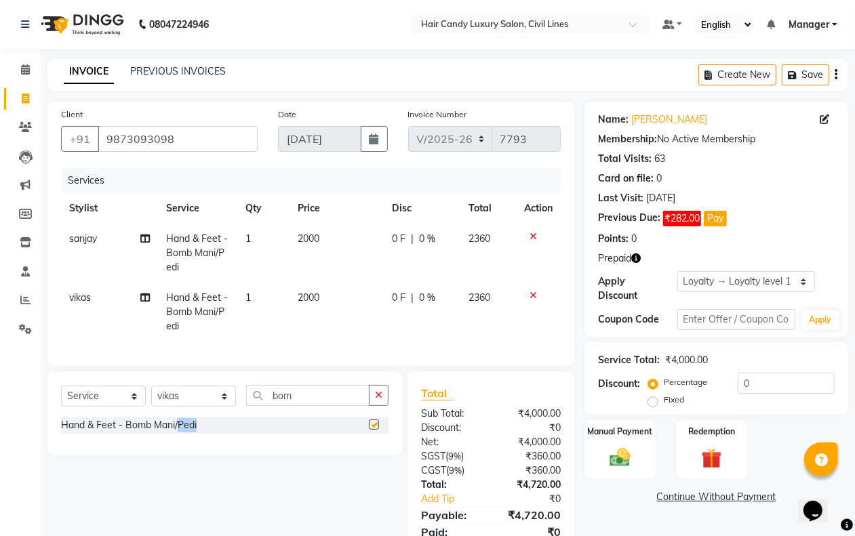
checkbox input "false"
drag, startPoint x: 184, startPoint y: 406, endPoint x: 184, endPoint y: 398, distance: 7.5
click at [184, 406] on select "Select Stylist [PERSON_NAME] [PERSON_NAME] counter sale Danish DAULAT faisal je…" at bounding box center [193, 396] width 85 height 21
select select "47703"
click at [151, 398] on select "Select Stylist [PERSON_NAME] [PERSON_NAME] counter sale Danish DAULAT faisal je…" at bounding box center [193, 396] width 85 height 21
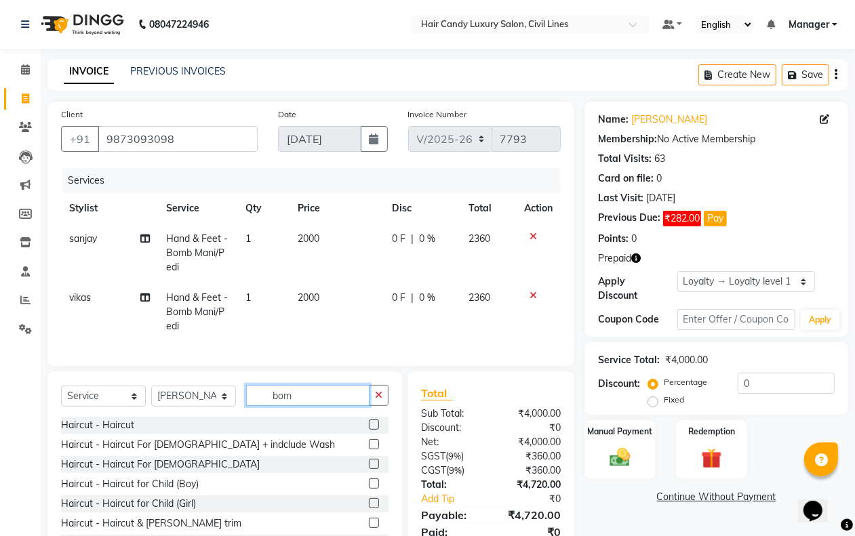
click at [307, 406] on input "bom" at bounding box center [307, 395] width 123 height 21
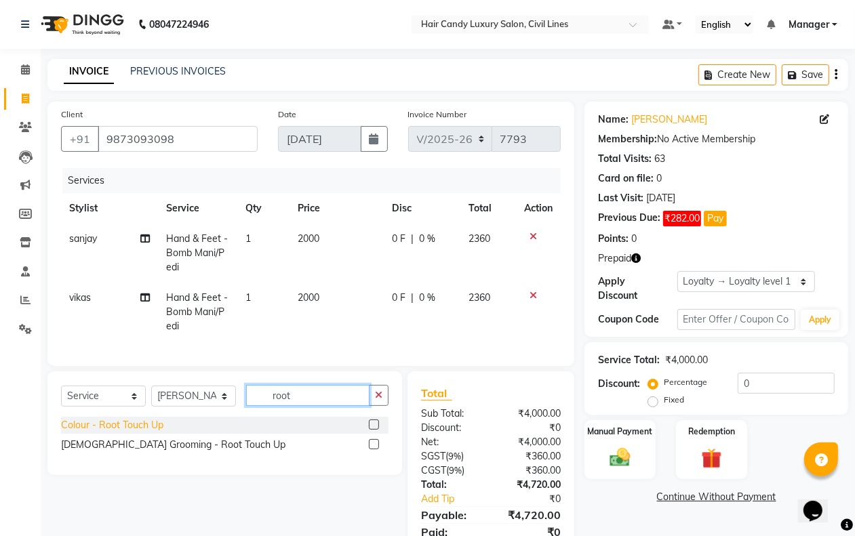
type input "root"
click at [113, 433] on div "Colour - Root Touch Up" at bounding box center [112, 425] width 102 height 14
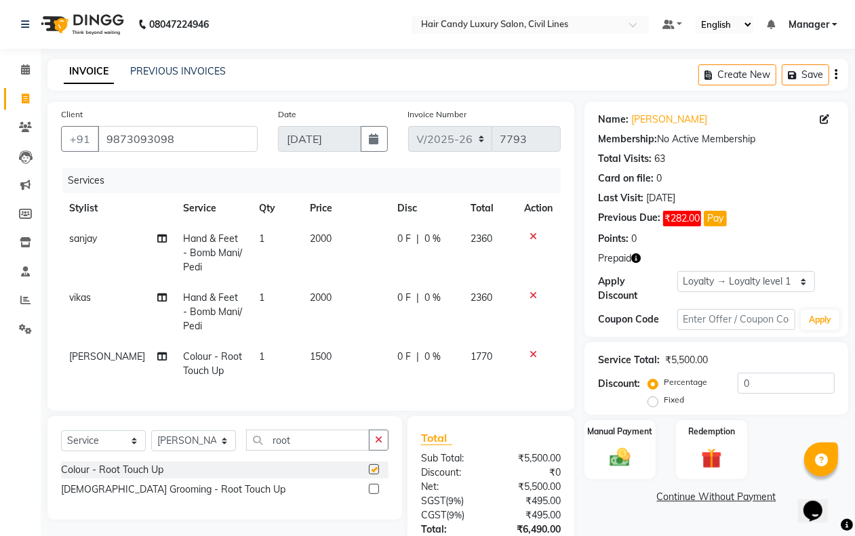
checkbox input "false"
click at [298, 451] on input "root" at bounding box center [307, 440] width 123 height 21
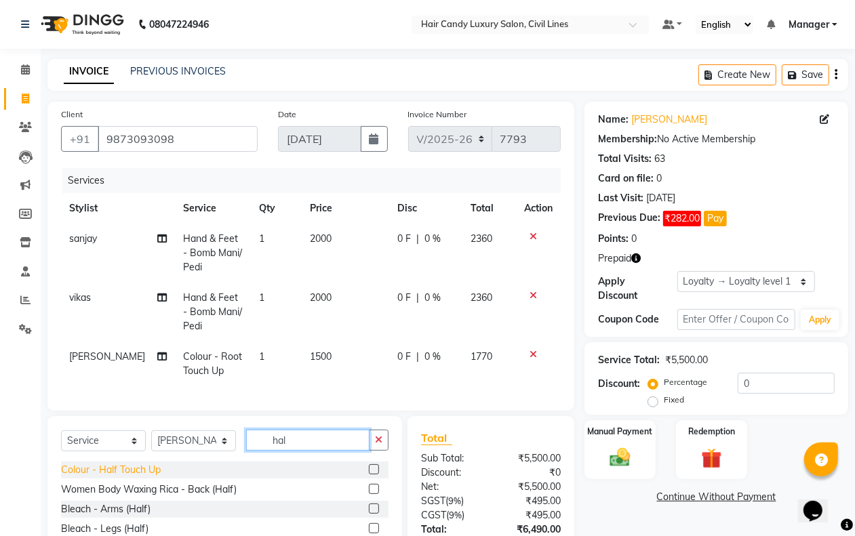
type input "hal"
click at [117, 477] on div "Colour - Half Touch Up" at bounding box center [111, 470] width 100 height 14
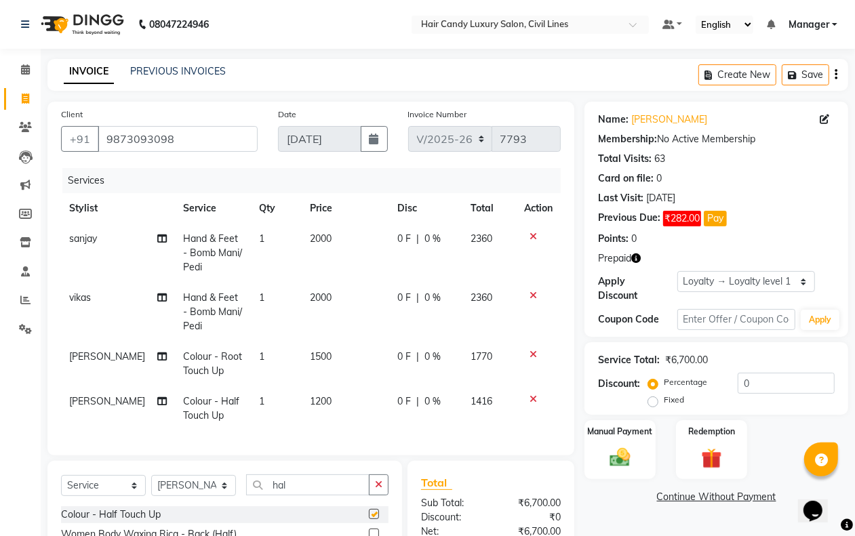
checkbox input "false"
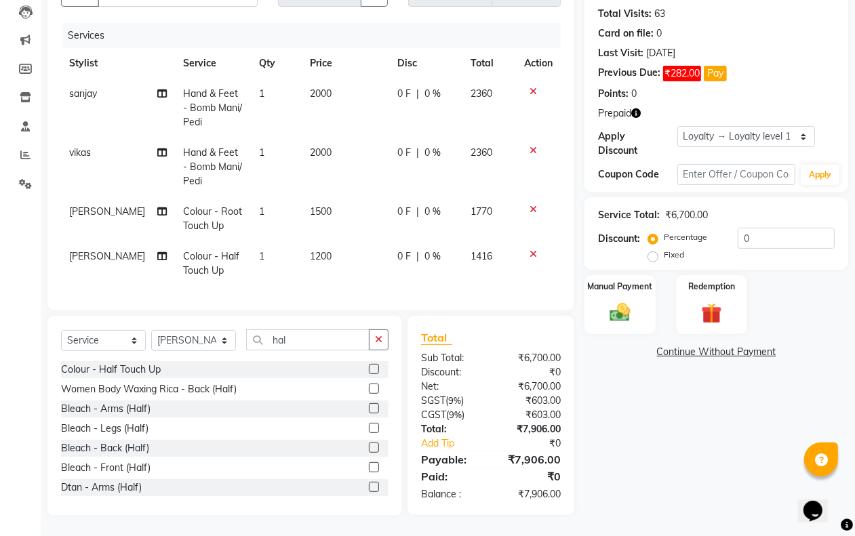
scroll to position [157, 0]
click at [312, 326] on div "Select Service Product Membership Package Voucher Prepaid Gift Card Select Styl…" at bounding box center [224, 416] width 355 height 200
click at [310, 336] on input "hal" at bounding box center [307, 340] width 123 height 21
click at [309, 337] on input "hal" at bounding box center [307, 340] width 123 height 21
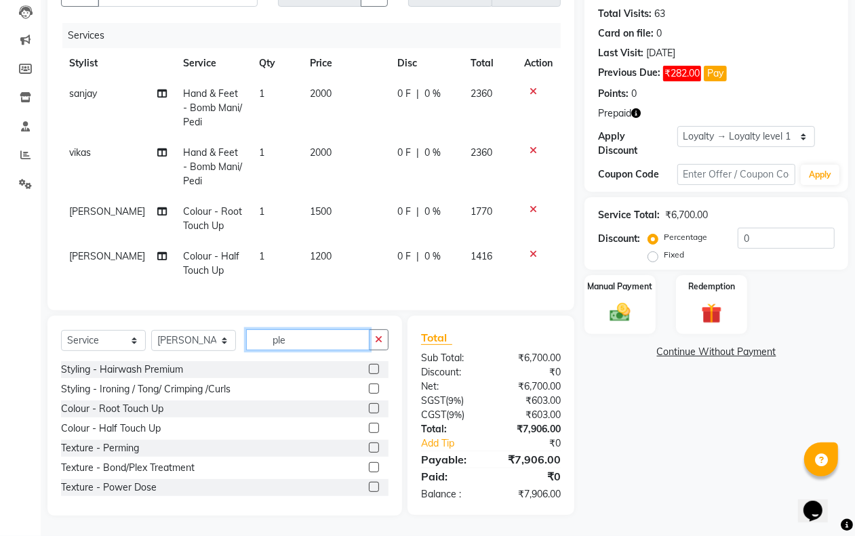
scroll to position [157, 0]
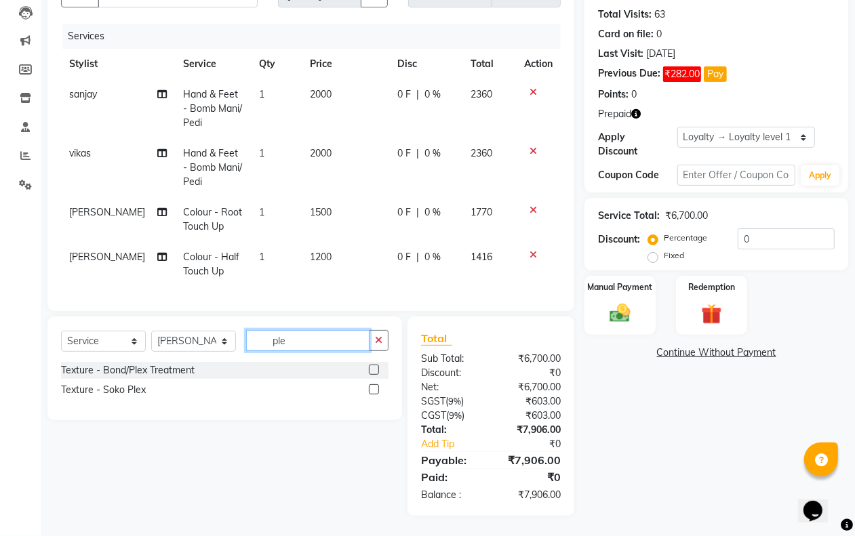
type input "ple"
click at [133, 363] on div "Texture - Bond/Plex Treatment" at bounding box center [225, 370] width 328 height 17
click at [133, 376] on div "Texture - Bond/Plex Treatment" at bounding box center [128, 370] width 134 height 14
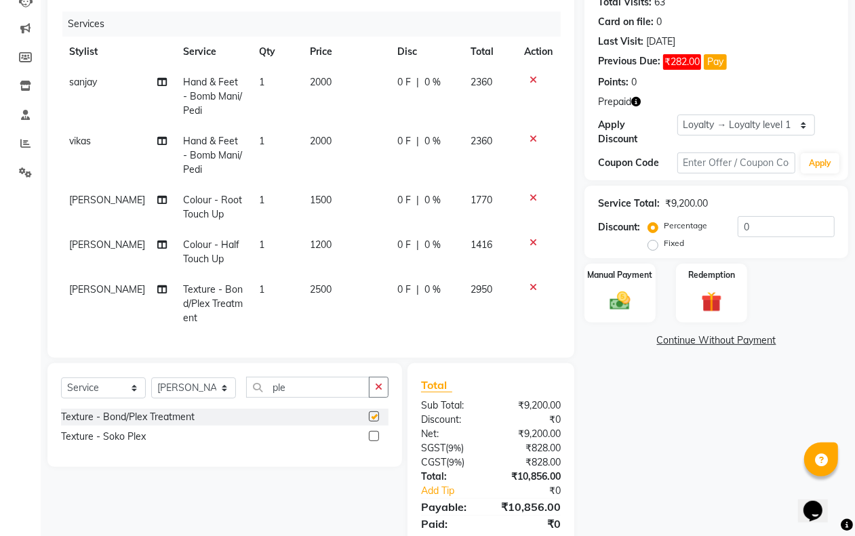
checkbox input "false"
click at [530, 198] on icon at bounding box center [533, 197] width 7 height 9
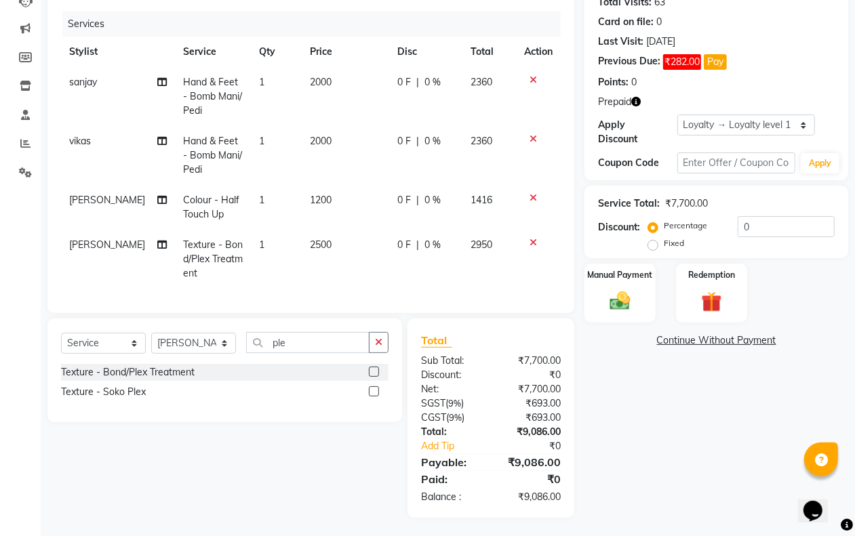
click at [339, 236] on td "2500" at bounding box center [346, 259] width 88 height 59
select select "47703"
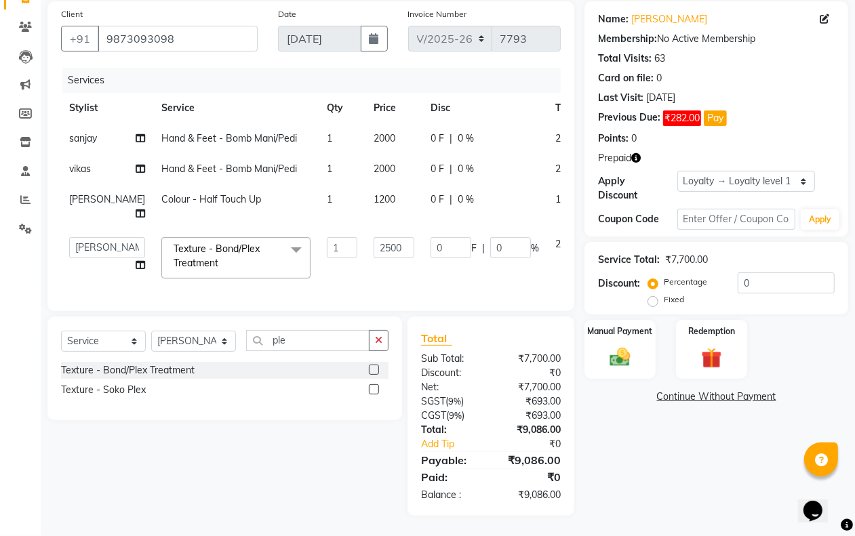
scroll to position [127, 0]
click at [374, 237] on input "2500" at bounding box center [394, 247] width 41 height 21
type input "1770"
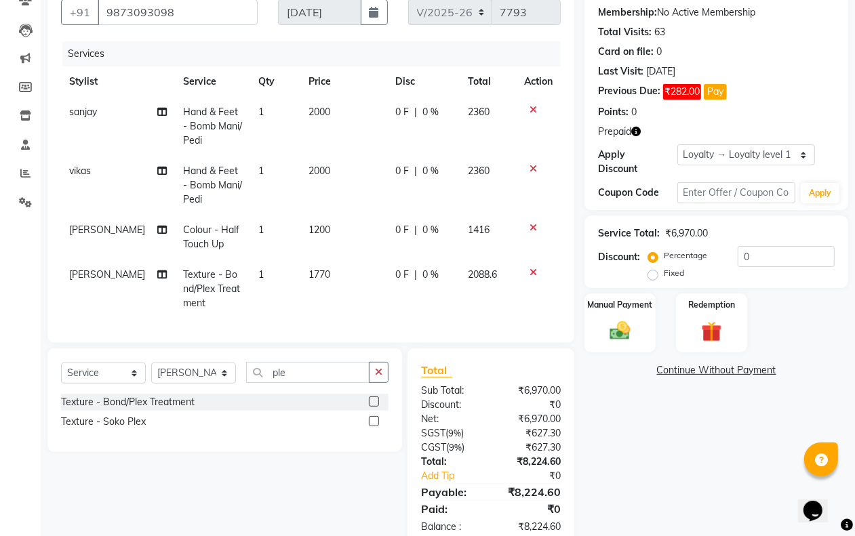
click at [353, 195] on tbody "sanjay Hand & Feet - Bomb Mani/Pedi 1 2000 0 F | 0 % 2360 vikas Hand & Feet - B…" at bounding box center [311, 208] width 500 height 222
click at [317, 228] on span "1200" at bounding box center [320, 230] width 22 height 12
select select "47703"
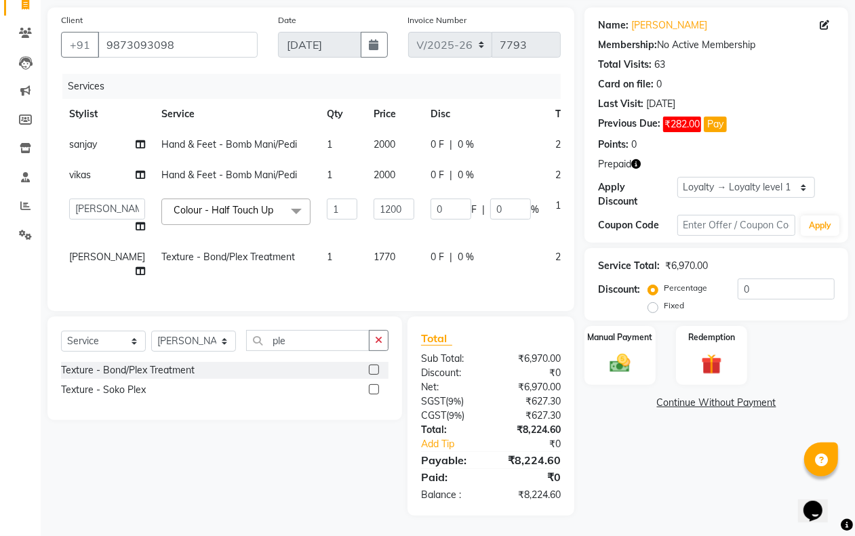
scroll to position [121, 0]
click at [374, 199] on input "1200" at bounding box center [394, 209] width 41 height 21
type input "1416"
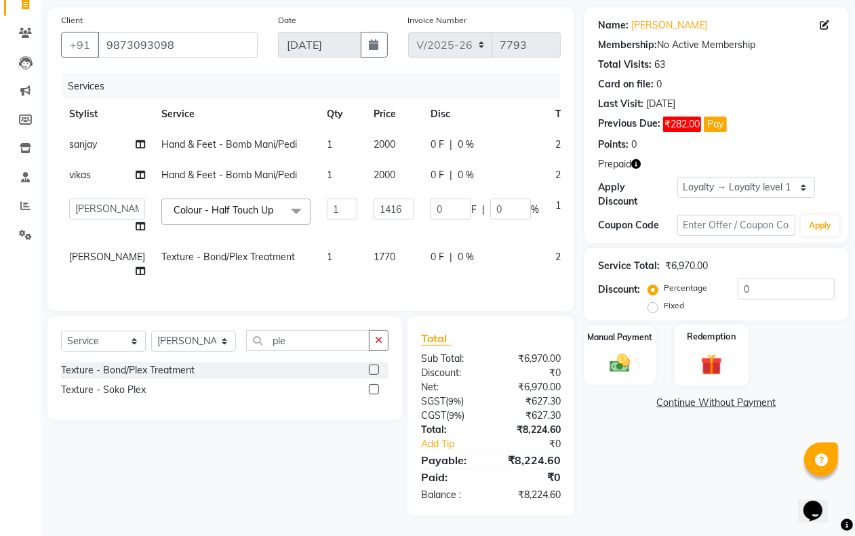
drag, startPoint x: 700, startPoint y: 322, endPoint x: 703, endPoint y: 337, distance: 15.3
click at [700, 325] on div "Redemption" at bounding box center [712, 356] width 74 height 62
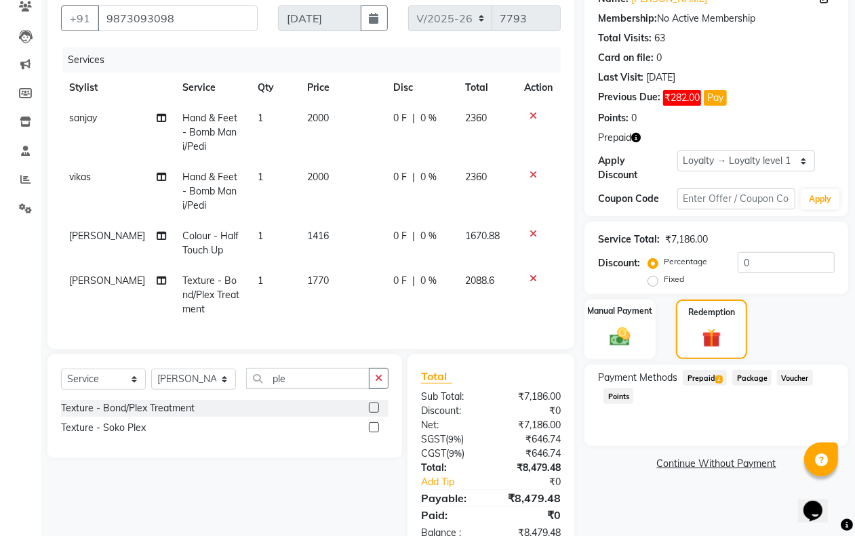
click at [707, 378] on span "Prepaid 2" at bounding box center [705, 378] width 44 height 16
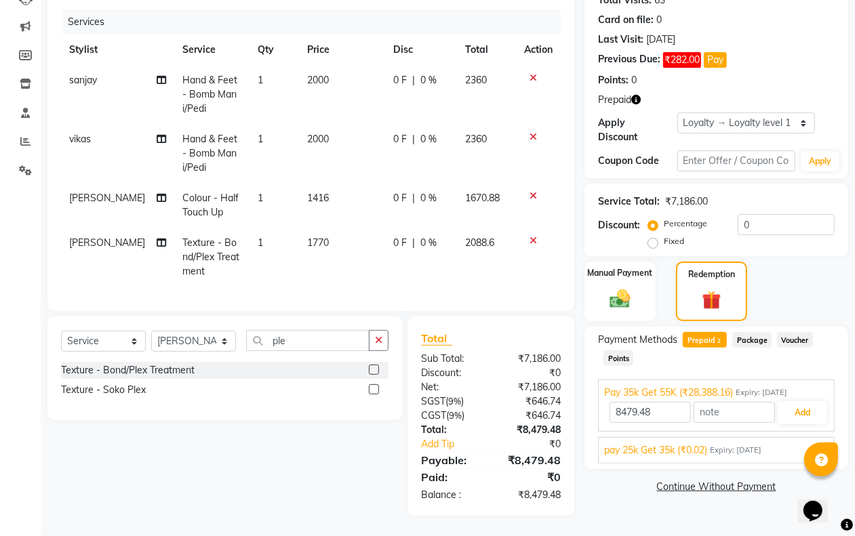
scroll to position [171, 0]
click at [802, 401] on button "Add" at bounding box center [803, 412] width 50 height 23
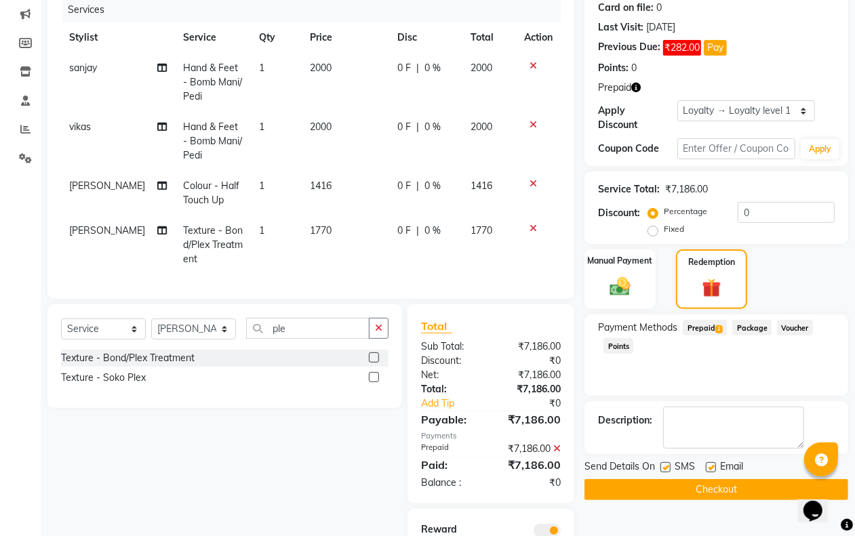
click at [557, 454] on icon at bounding box center [556, 448] width 7 height 9
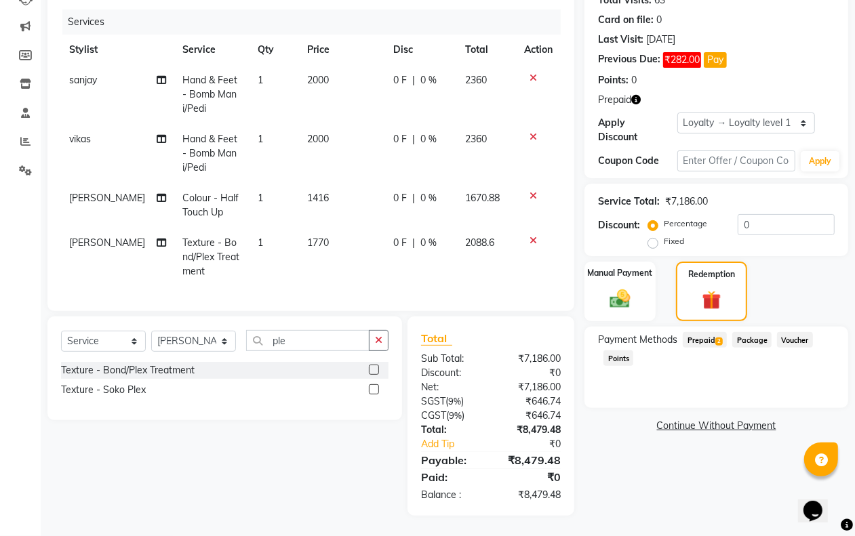
click at [311, 124] on td "2000" at bounding box center [342, 153] width 86 height 59
select select "47491"
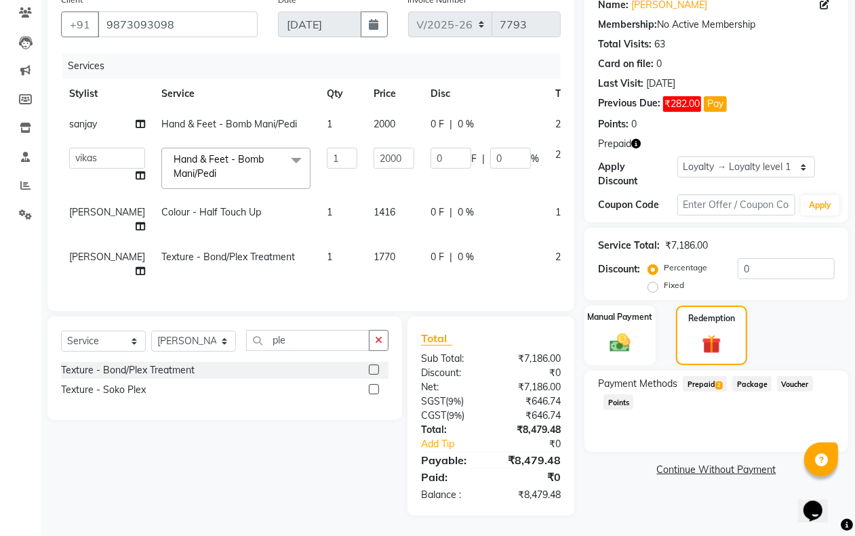
scroll to position [141, 0]
click at [374, 148] on input "2000" at bounding box center [394, 158] width 41 height 21
type input "2360"
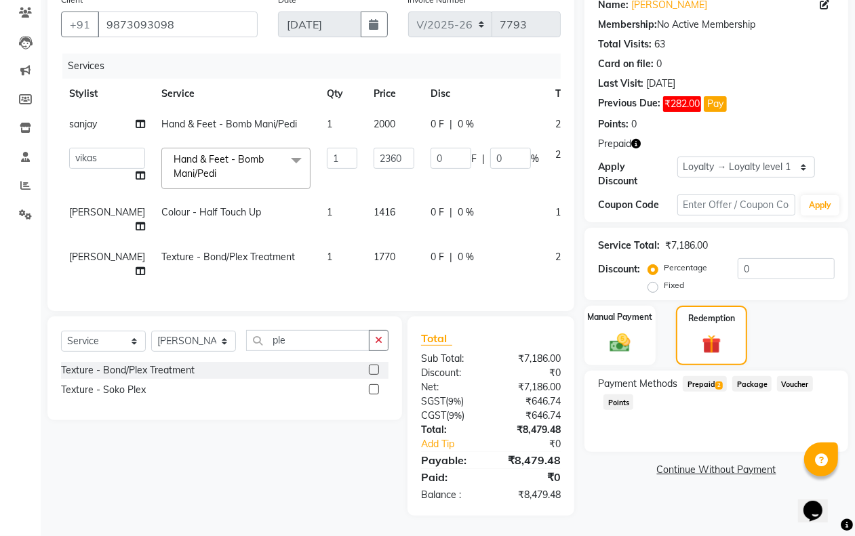
click at [366, 109] on td "2000" at bounding box center [394, 124] width 57 height 31
select select "47495"
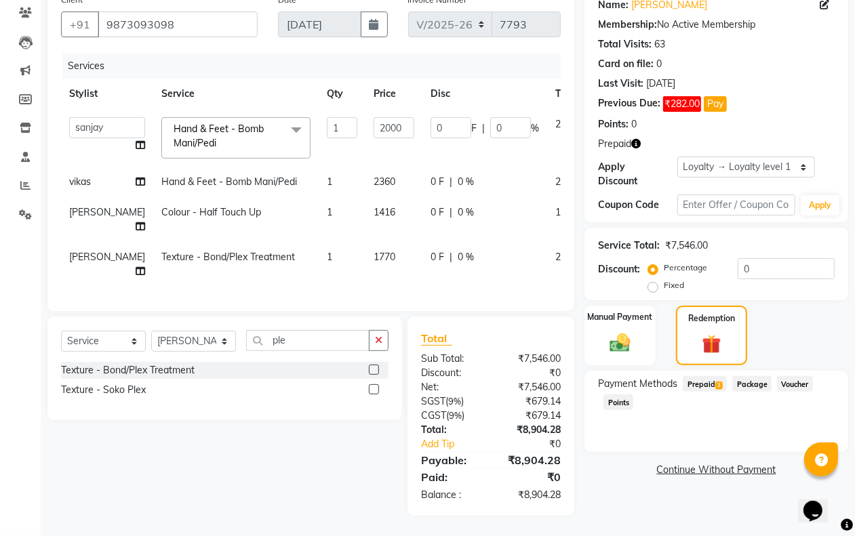
scroll to position [127, 0]
click at [374, 117] on input "2000" at bounding box center [394, 127] width 41 height 21
type input "2360"
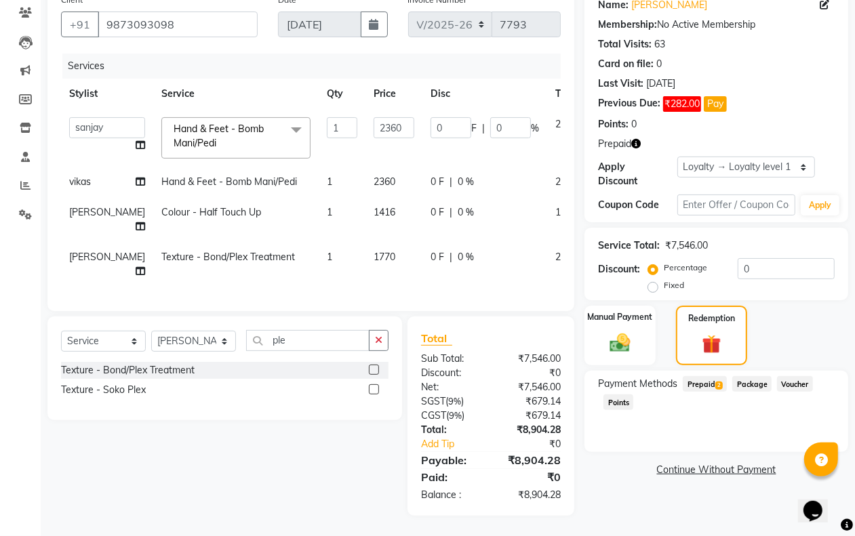
click at [709, 499] on div "Name: [PERSON_NAME] Membership: No Active Membership Total Visits: 63 Card on f…" at bounding box center [722, 251] width 274 height 529
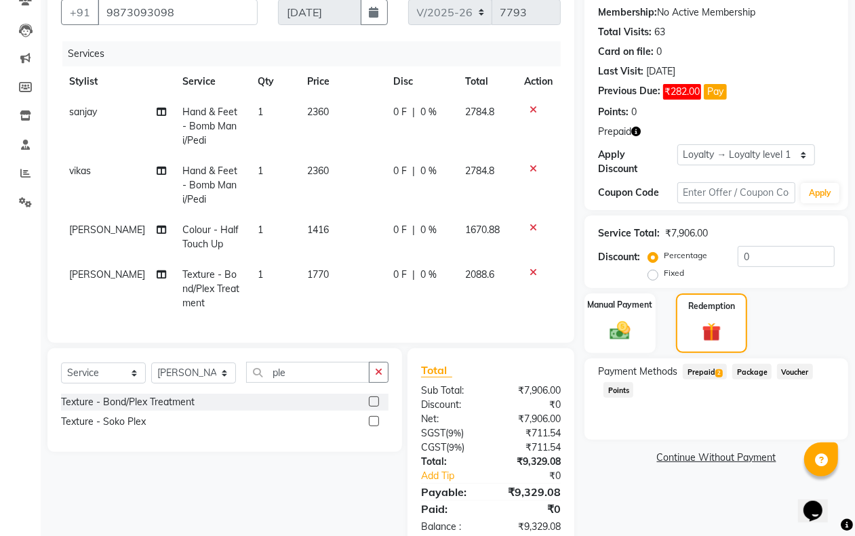
click at [696, 367] on span "Prepaid 2" at bounding box center [705, 372] width 44 height 16
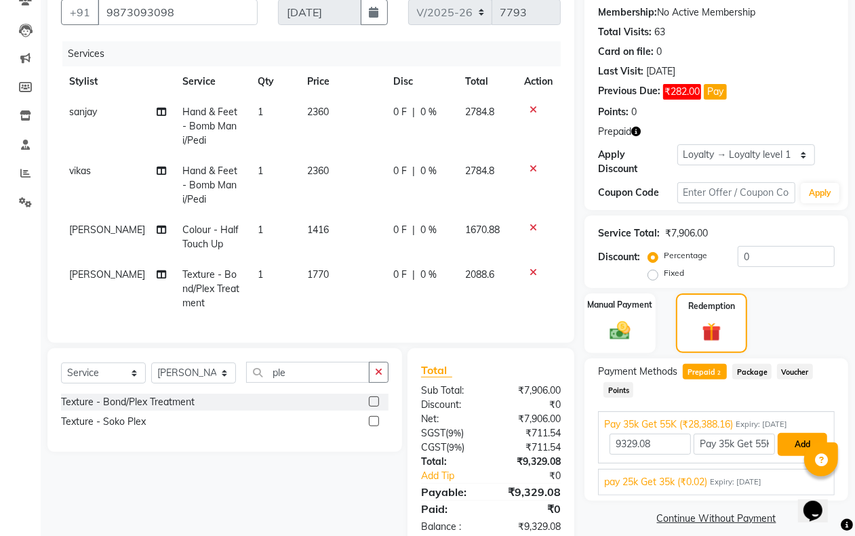
click at [788, 443] on button "Add" at bounding box center [803, 444] width 50 height 23
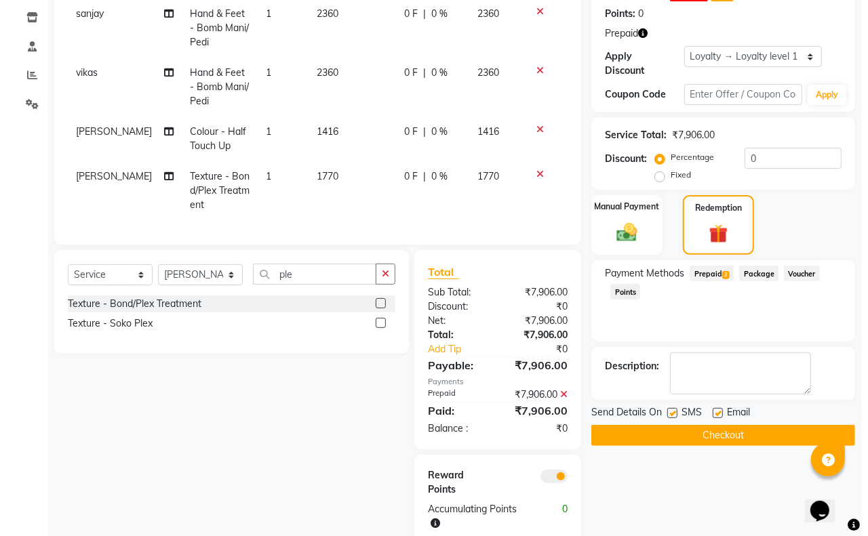
scroll to position [266, 0]
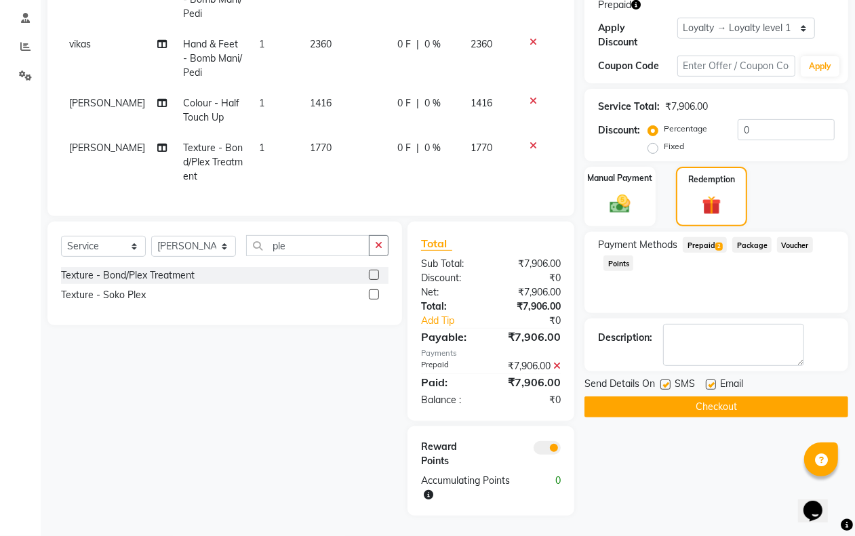
click at [553, 446] on span at bounding box center [547, 448] width 27 height 14
click at [561, 450] on input "checkbox" at bounding box center [561, 450] width 0 height 0
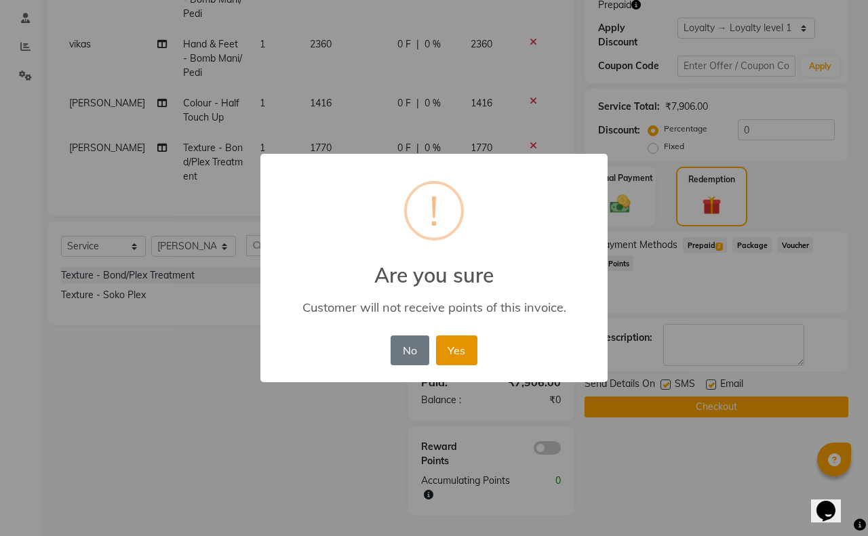
click at [448, 340] on button "Yes" at bounding box center [456, 351] width 41 height 30
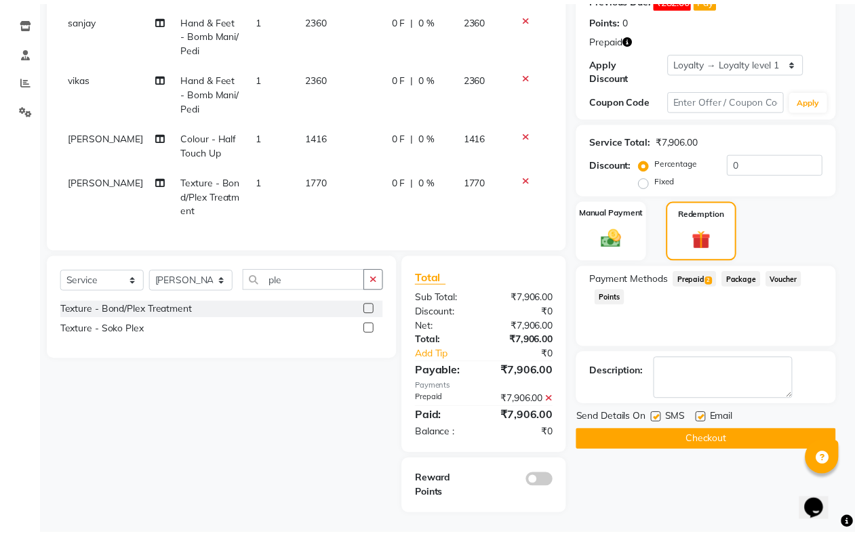
scroll to position [232, 0]
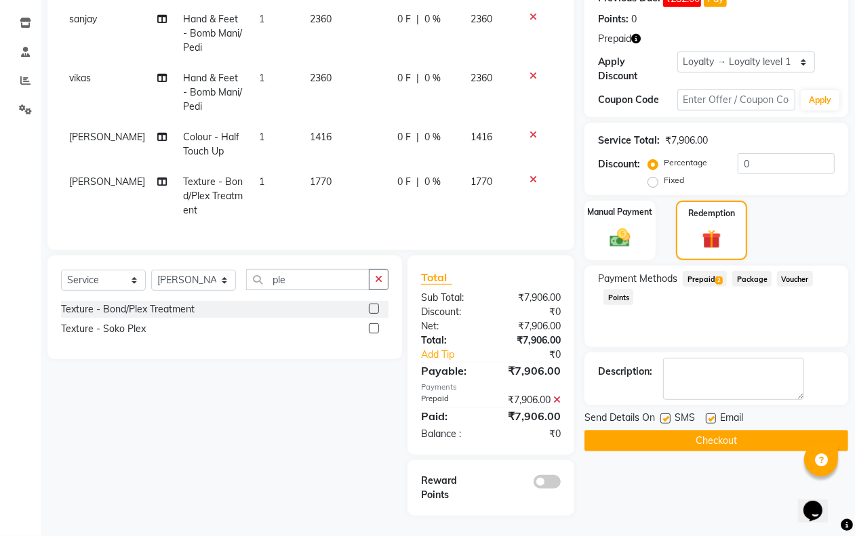
drag, startPoint x: 665, startPoint y: 407, endPoint x: 678, endPoint y: 406, distance: 13.6
click at [665, 414] on label at bounding box center [666, 419] width 10 height 10
click at [665, 415] on input "checkbox" at bounding box center [665, 419] width 9 height 9
checkbox input "false"
click at [712, 414] on label at bounding box center [711, 419] width 10 height 10
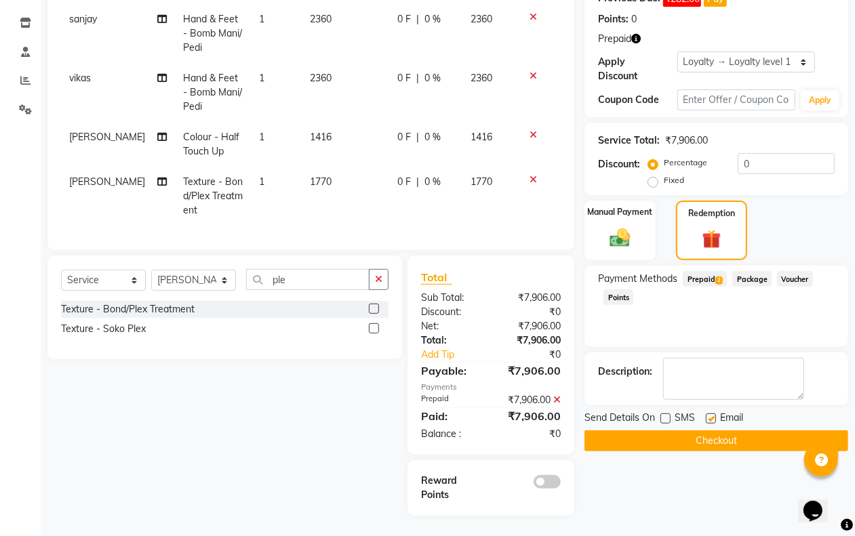
click at [712, 415] on input "checkbox" at bounding box center [710, 419] width 9 height 9
checkbox input "false"
click at [700, 431] on button "Checkout" at bounding box center [717, 441] width 264 height 21
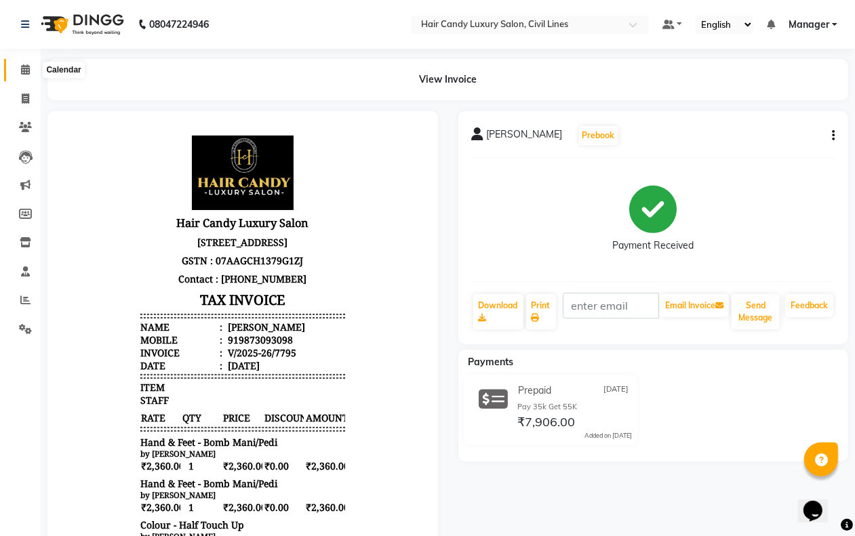
click at [25, 63] on span at bounding box center [26, 70] width 24 height 16
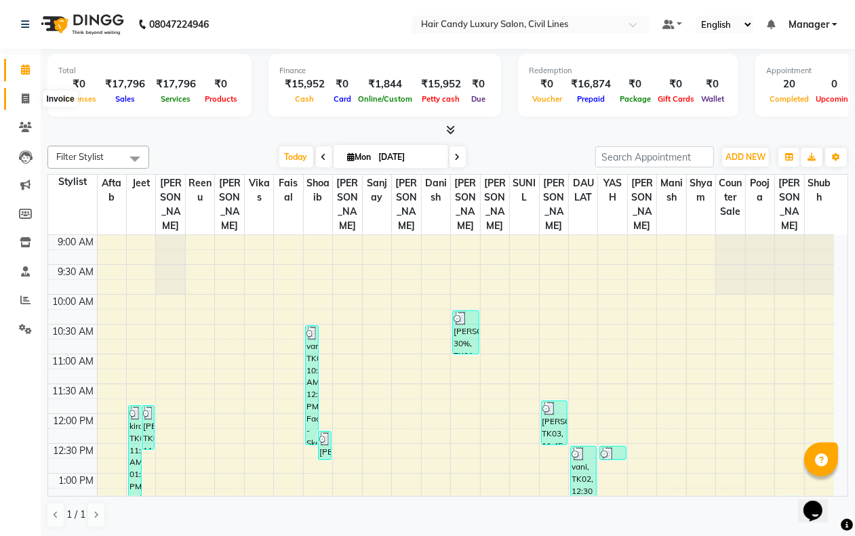
click at [24, 102] on icon at bounding box center [25, 99] width 7 height 10
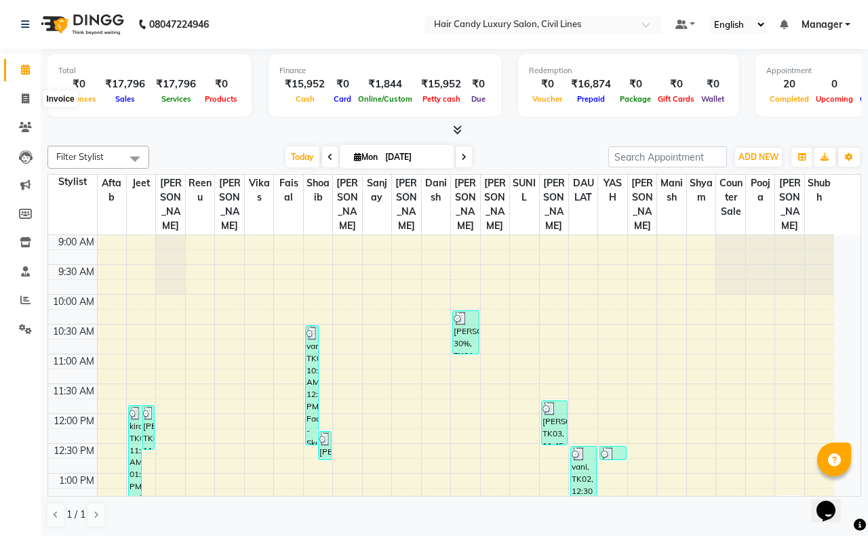
select select "6308"
select select "service"
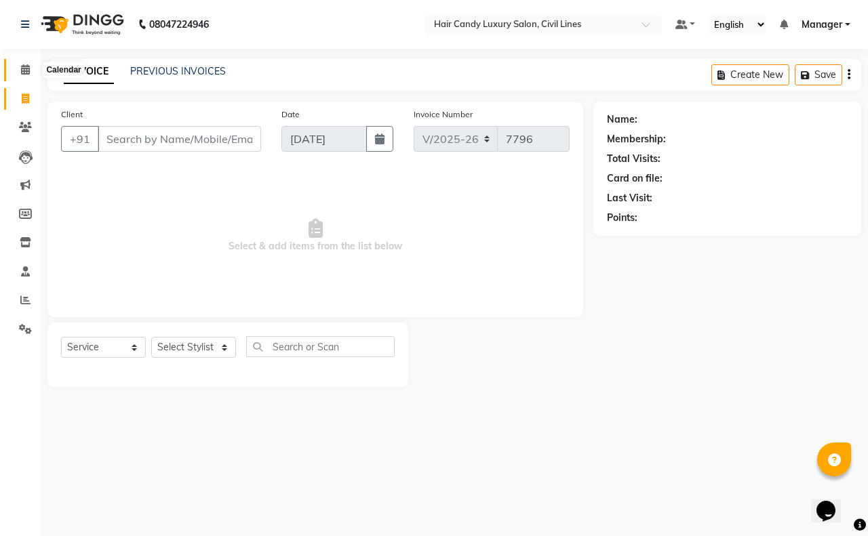
click at [27, 68] on icon at bounding box center [25, 69] width 9 height 10
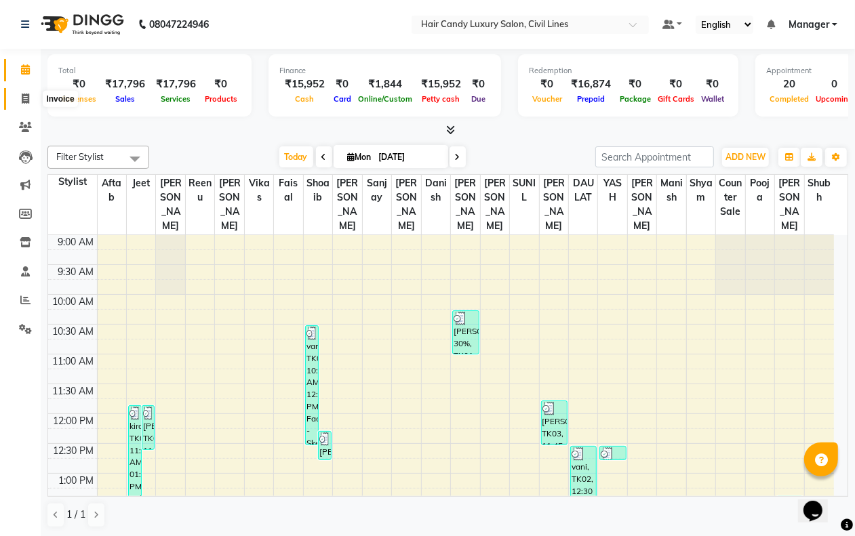
click at [18, 92] on span at bounding box center [26, 100] width 24 height 16
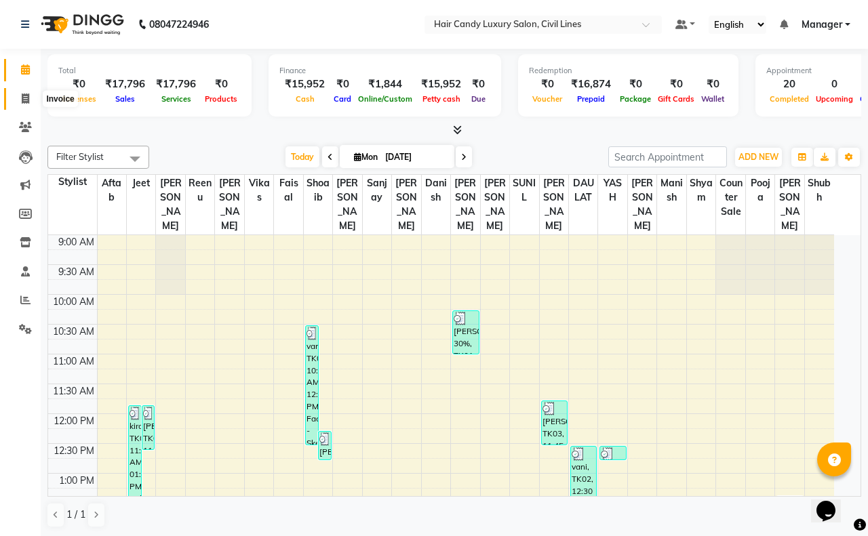
select select "6308"
select select "service"
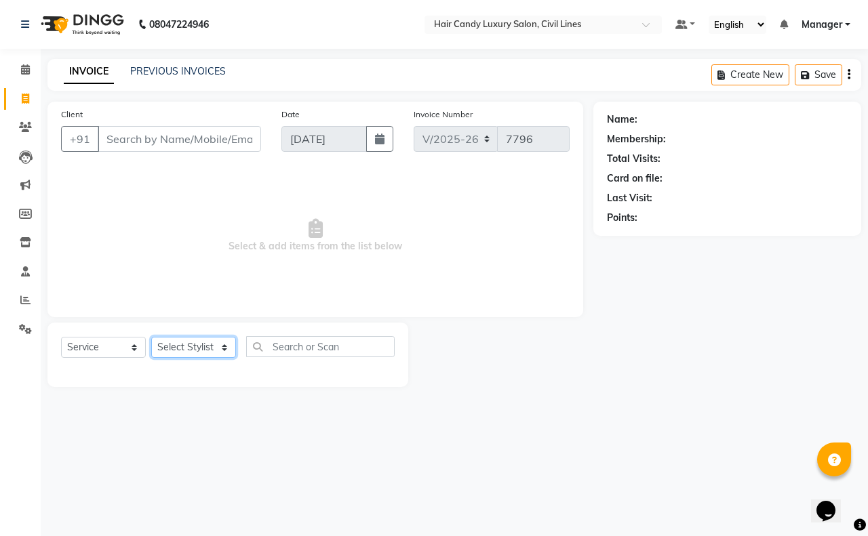
click at [212, 354] on select "Select Stylist [PERSON_NAME] [PERSON_NAME] counter sale Danish DAULAT faisal je…" at bounding box center [193, 347] width 85 height 21
select select "47497"
click at [151, 337] on select "Select Stylist [PERSON_NAME] [PERSON_NAME] counter sale Danish DAULAT faisal je…" at bounding box center [193, 347] width 85 height 21
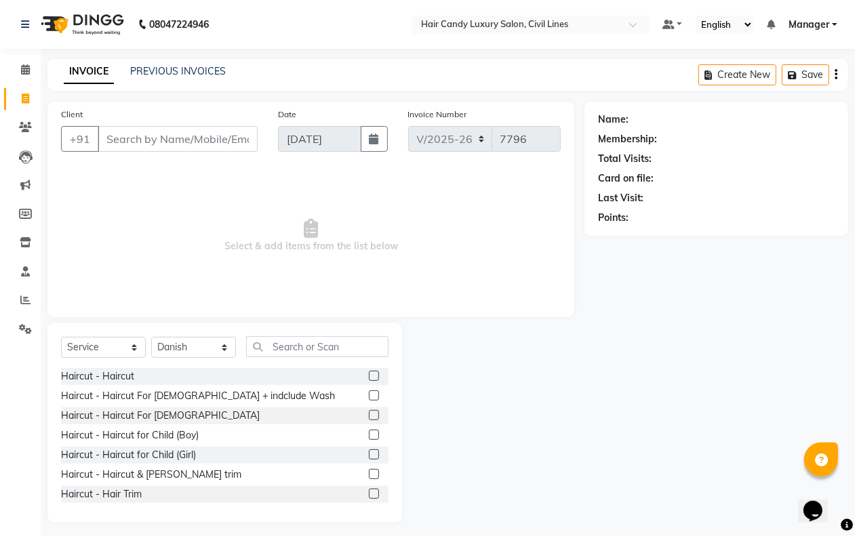
drag, startPoint x: 183, startPoint y: 117, endPoint x: 182, endPoint y: 124, distance: 6.9
click at [183, 119] on div "Client +91" at bounding box center [159, 135] width 217 height 56
click at [180, 127] on input "Client" at bounding box center [178, 139] width 160 height 26
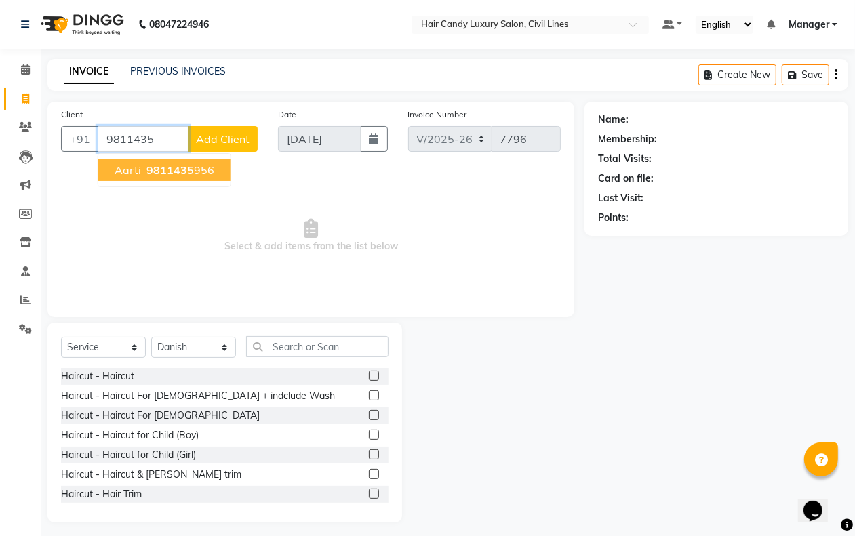
drag, startPoint x: 192, startPoint y: 163, endPoint x: 214, endPoint y: 153, distance: 24.0
click at [214, 153] on ngb-typeahead-window "aarti 9811435 956" at bounding box center [165, 170] width 134 height 34
click at [197, 163] on button "aarti 9811435 956" at bounding box center [164, 170] width 132 height 22
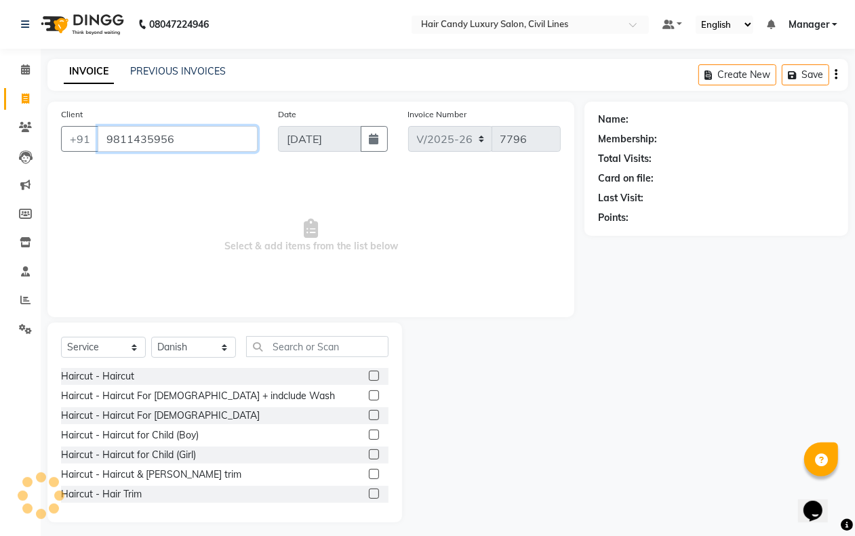
type input "9811435956"
select select "2: Object"
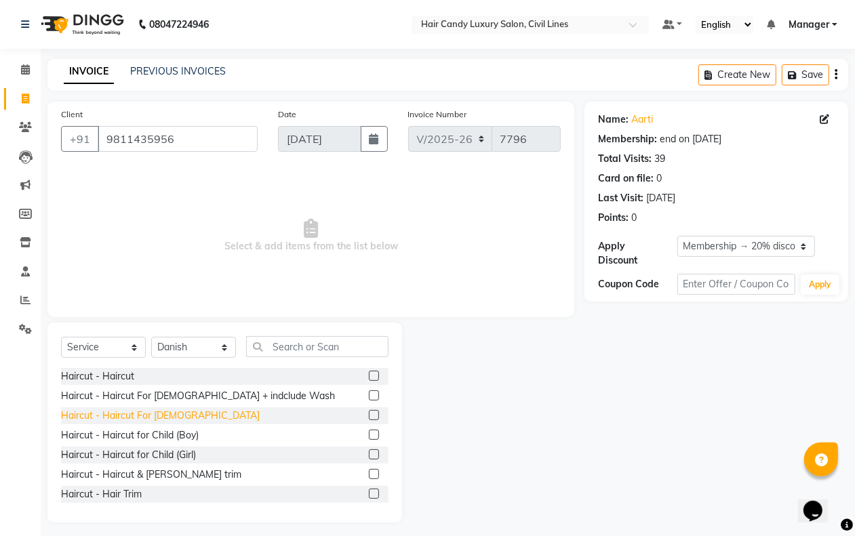
click at [168, 418] on div "Haircut - Haircut For [DEMOGRAPHIC_DATA]" at bounding box center [160, 416] width 199 height 14
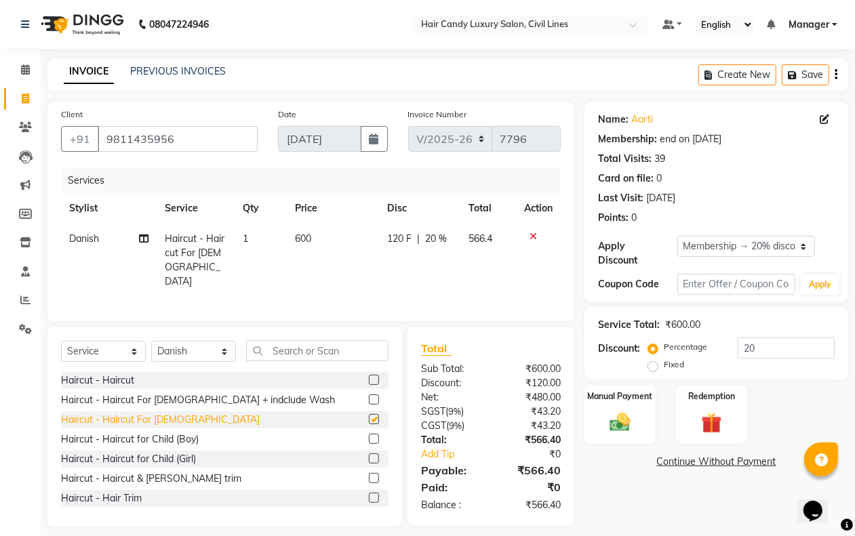
checkbox input "false"
click at [771, 350] on input "20" at bounding box center [786, 348] width 97 height 21
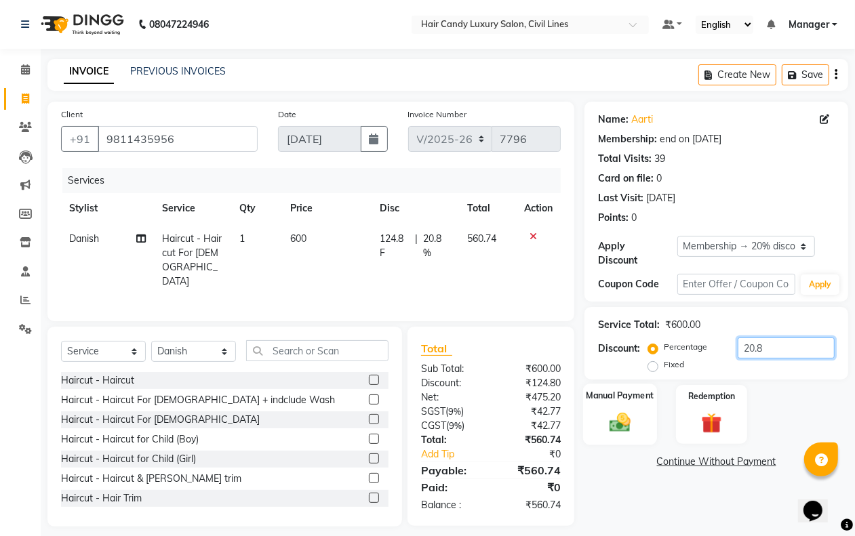
type input "20.8"
drag, startPoint x: 634, startPoint y: 414, endPoint x: 679, endPoint y: 441, distance: 52.3
click at [634, 415] on img at bounding box center [620, 422] width 33 height 23
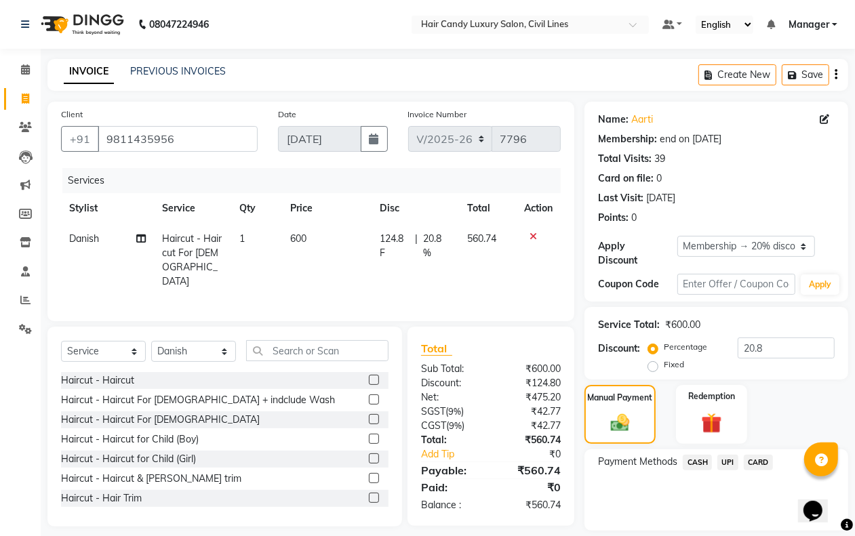
click at [698, 460] on span "CASH" at bounding box center [697, 463] width 29 height 16
click at [724, 526] on button "Add Payment" at bounding box center [759, 534] width 151 height 21
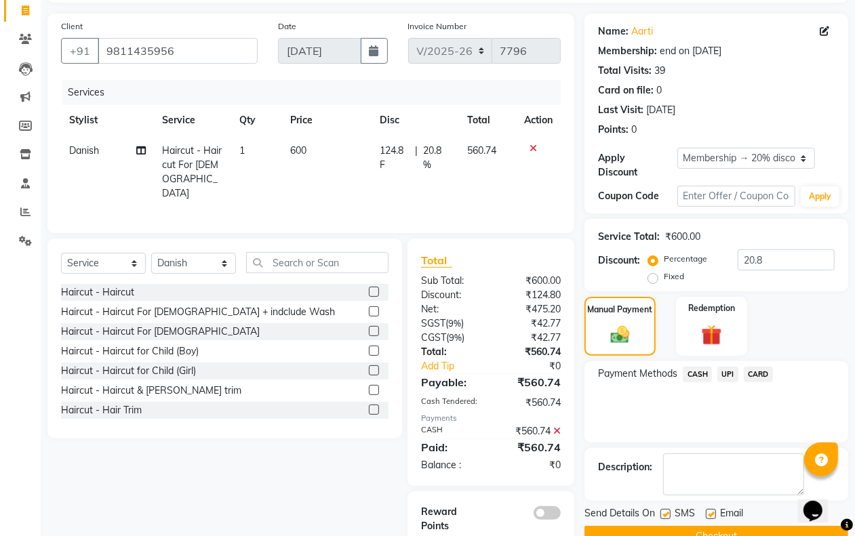
scroll to position [119, 0]
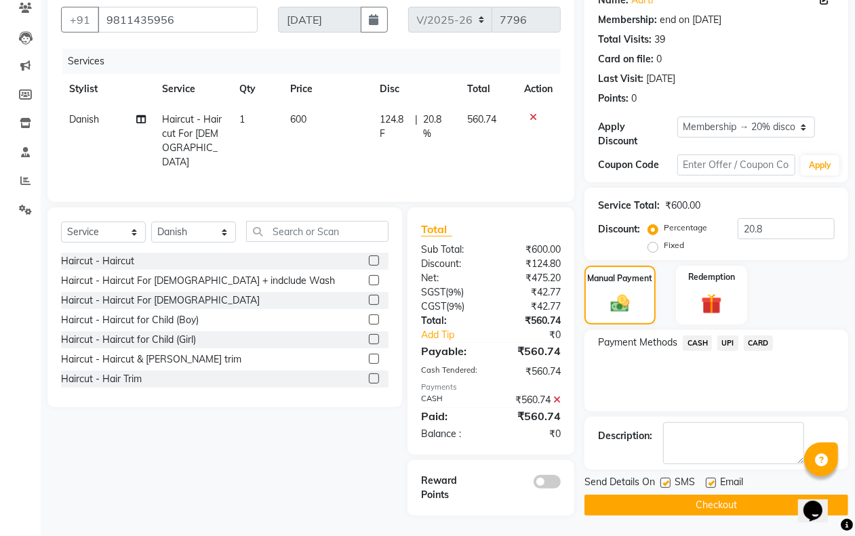
click at [662, 481] on label at bounding box center [666, 483] width 10 height 10
click at [662, 481] on input "checkbox" at bounding box center [665, 483] width 9 height 9
checkbox input "false"
click at [662, 505] on button "Checkout" at bounding box center [717, 505] width 264 height 21
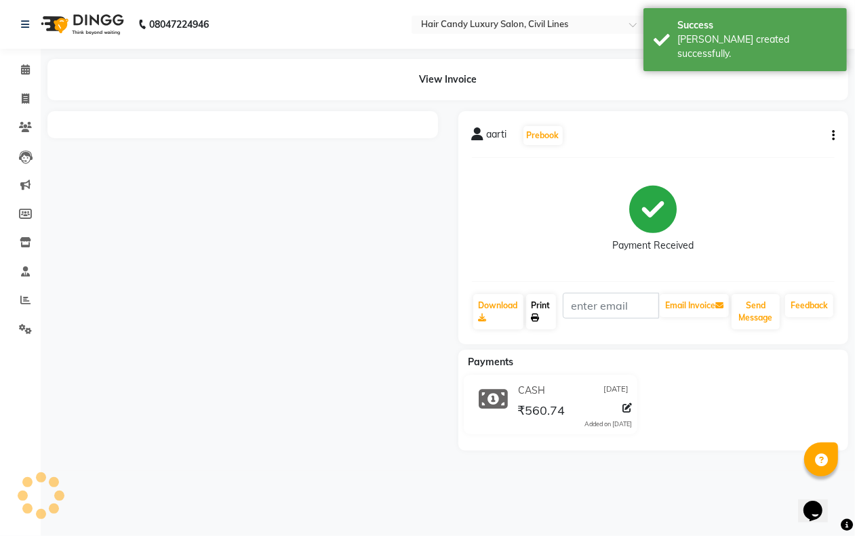
click at [547, 310] on link "Print" at bounding box center [541, 311] width 30 height 35
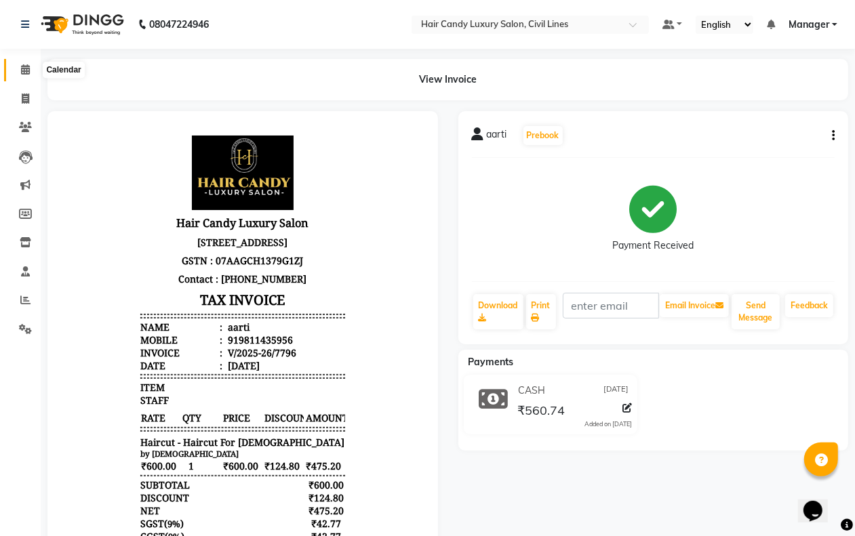
click at [22, 64] on icon at bounding box center [25, 69] width 9 height 10
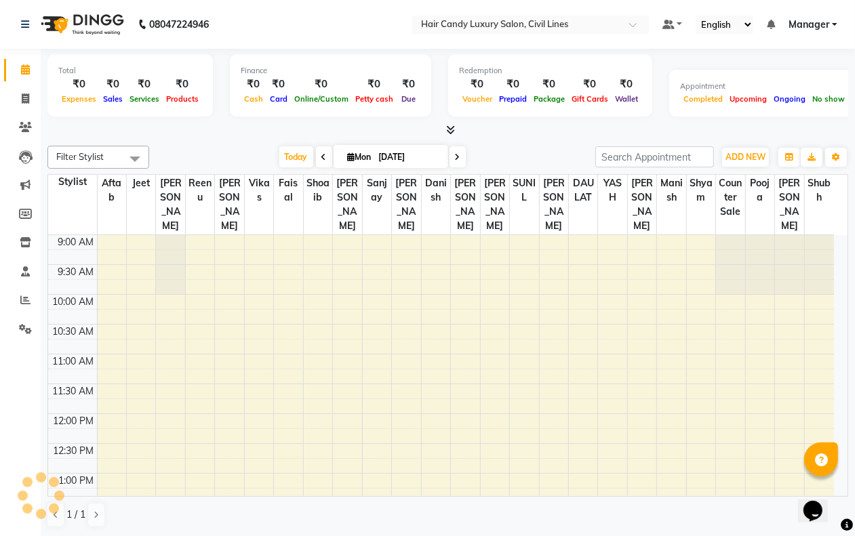
scroll to position [422, 0]
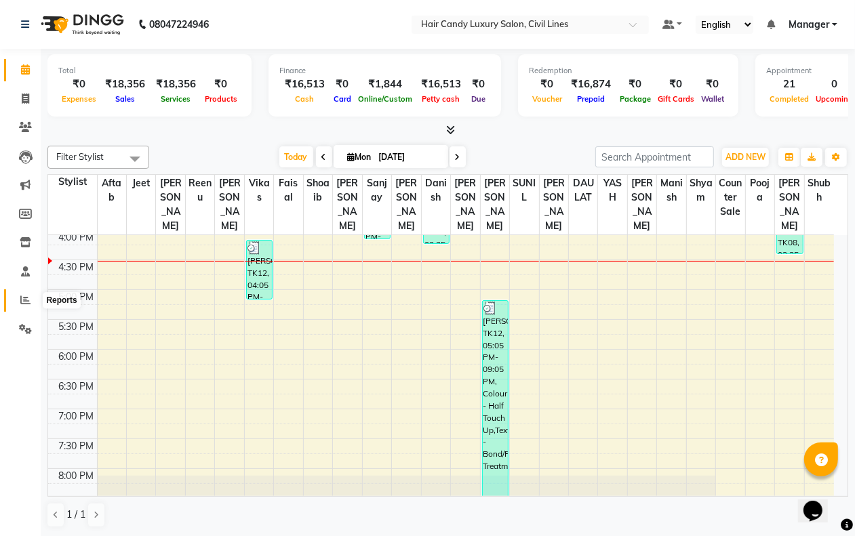
click at [31, 303] on span at bounding box center [26, 301] width 24 height 16
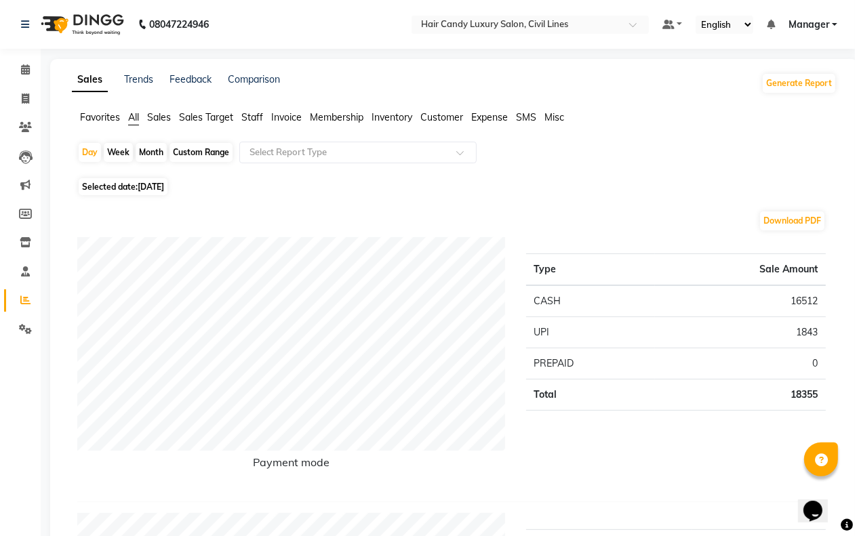
click at [210, 149] on div "Custom Range" at bounding box center [201, 152] width 63 height 19
select select "9"
select select "2025"
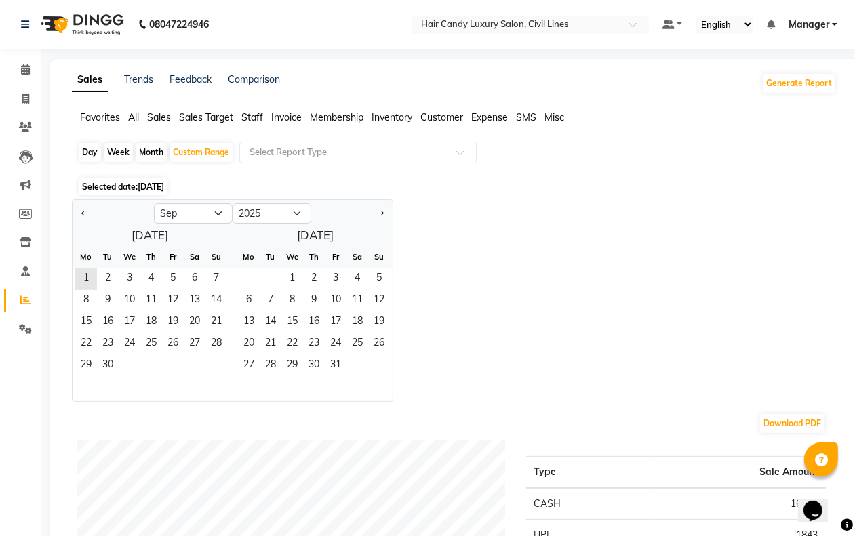
click at [77, 212] on div at bounding box center [113, 214] width 81 height 22
click at [83, 212] on span "Previous month" at bounding box center [83, 212] width 5 height 5
select select "8"
click at [180, 282] on span "1" at bounding box center [173, 280] width 22 height 22
click at [221, 368] on span "31" at bounding box center [216, 366] width 22 height 22
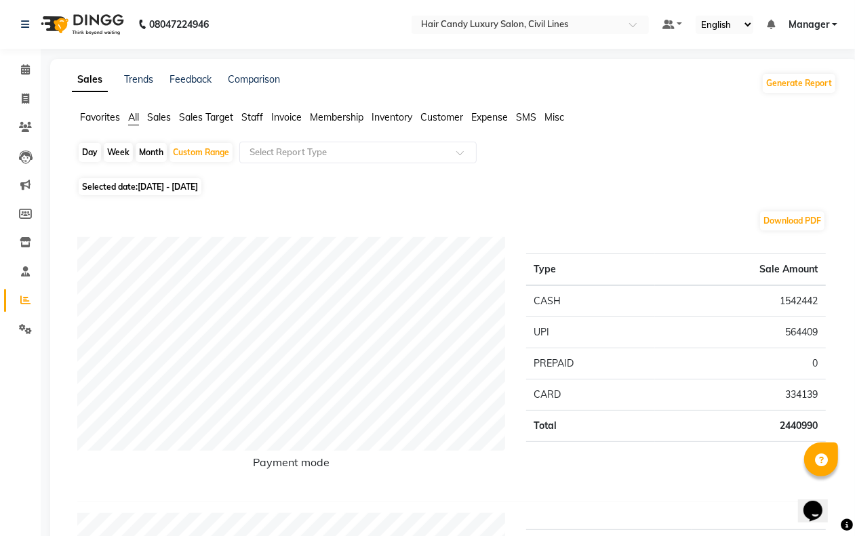
click at [166, 119] on span "Sales" at bounding box center [159, 117] width 24 height 12
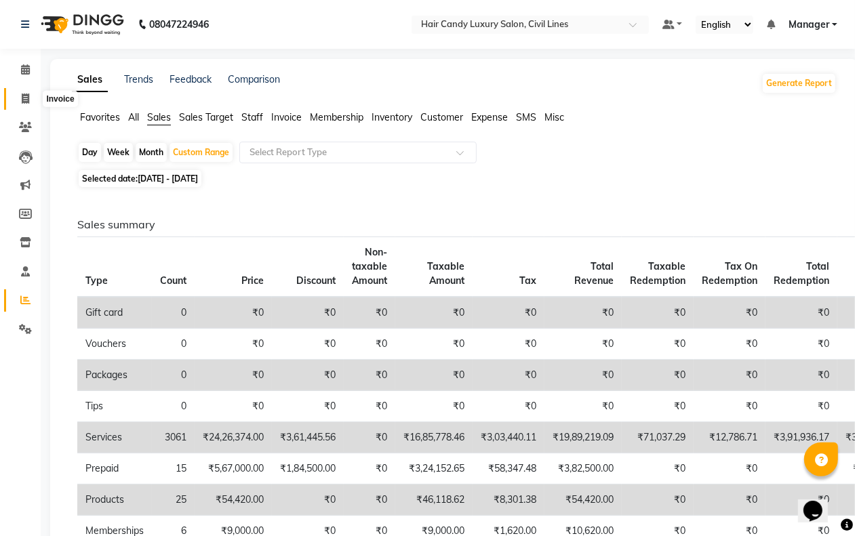
click at [26, 103] on icon at bounding box center [25, 99] width 7 height 10
select select "service"
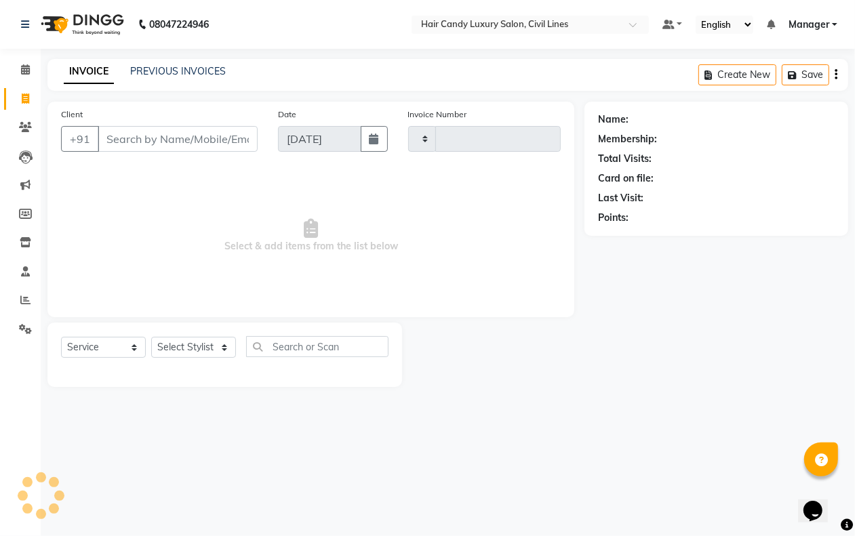
type input "7797"
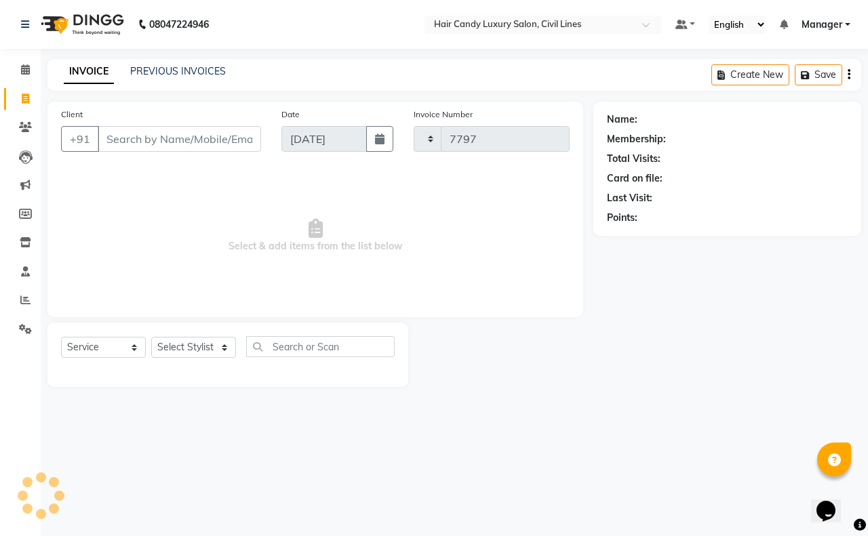
select select "6308"
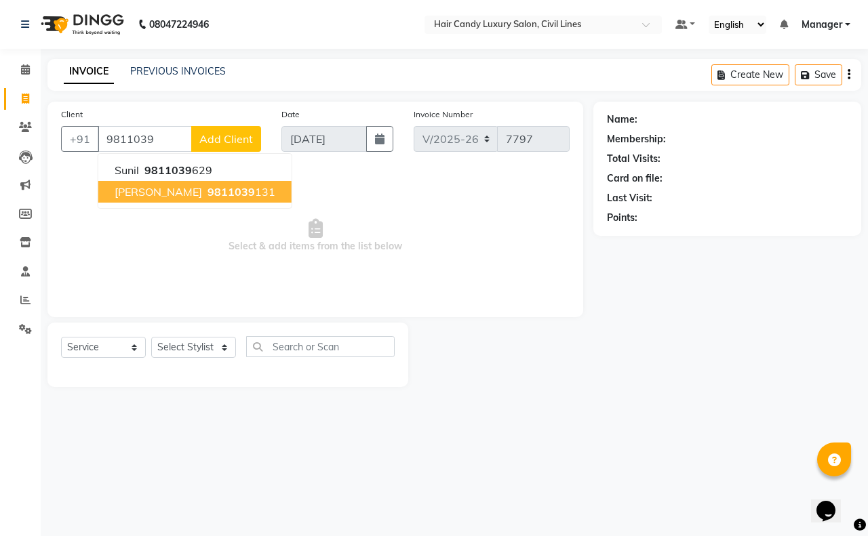
click at [208, 191] on span "9811039" at bounding box center [231, 192] width 47 height 14
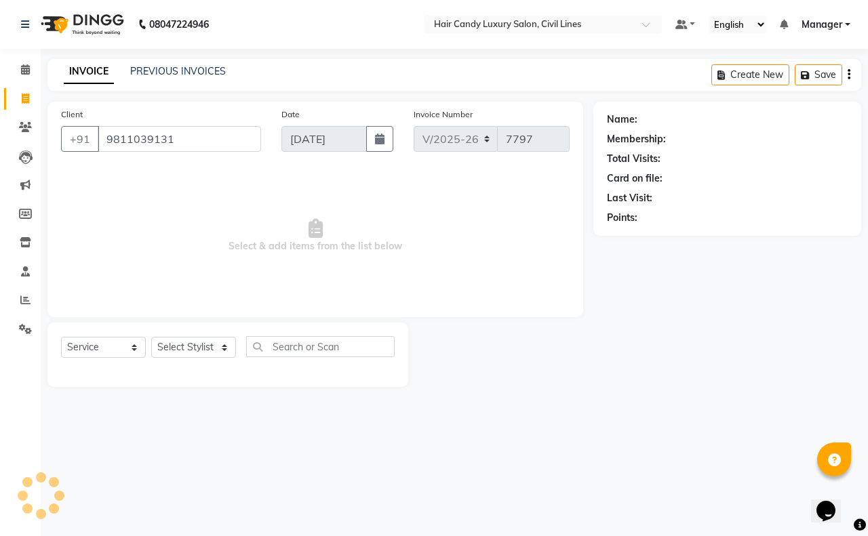
type input "9811039131"
select select "1: Object"
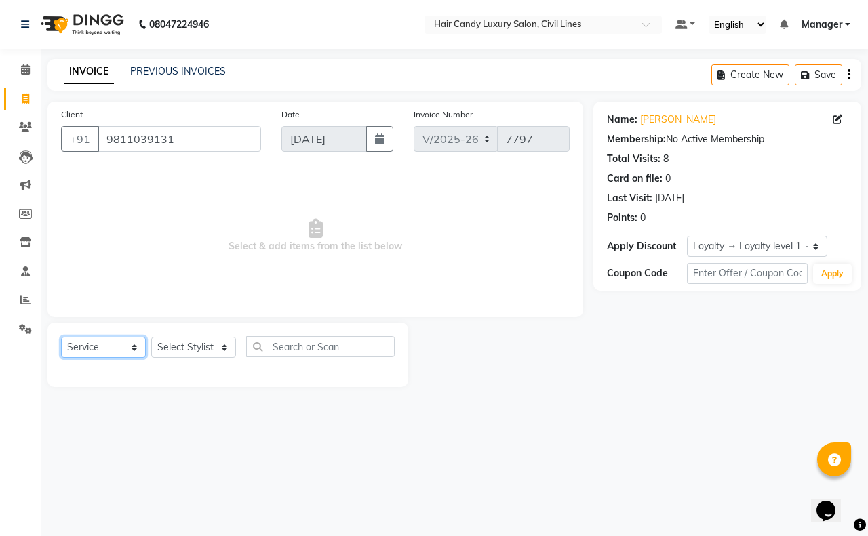
click at [109, 350] on select "Select Service Product Membership Package Voucher Prepaid Gift Card" at bounding box center [103, 347] width 85 height 21
click at [192, 350] on select "Select Stylist [PERSON_NAME] [PERSON_NAME] counter sale Danish DAULAT faisal je…" at bounding box center [193, 347] width 85 height 21
select select "66672"
click at [151, 337] on select "Select Stylist [PERSON_NAME] [PERSON_NAME] counter sale Danish DAULAT faisal je…" at bounding box center [193, 347] width 85 height 21
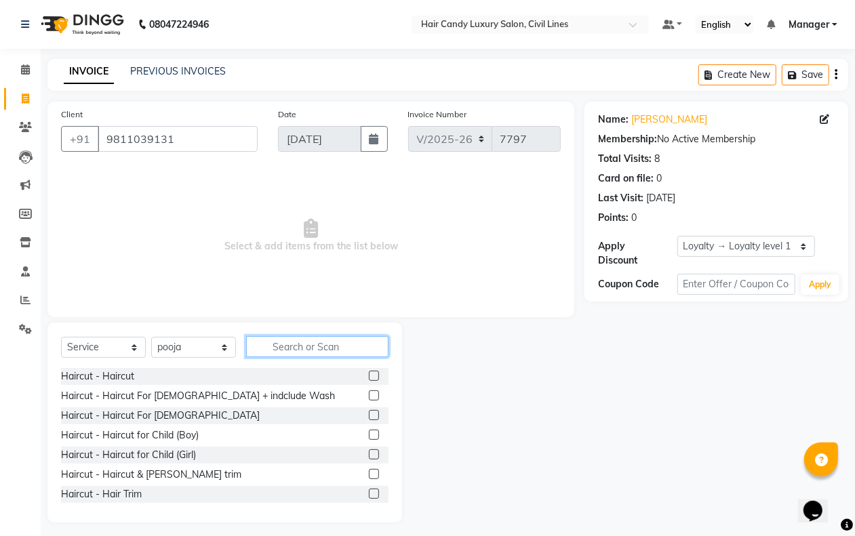
click at [296, 348] on input "text" at bounding box center [317, 346] width 142 height 21
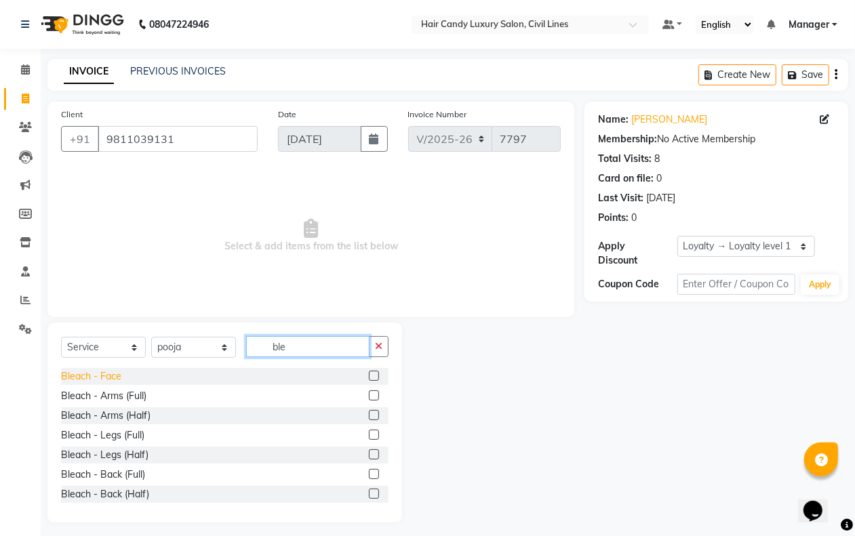
type input "ble"
click at [109, 374] on div "Bleach - Face" at bounding box center [91, 377] width 60 height 14
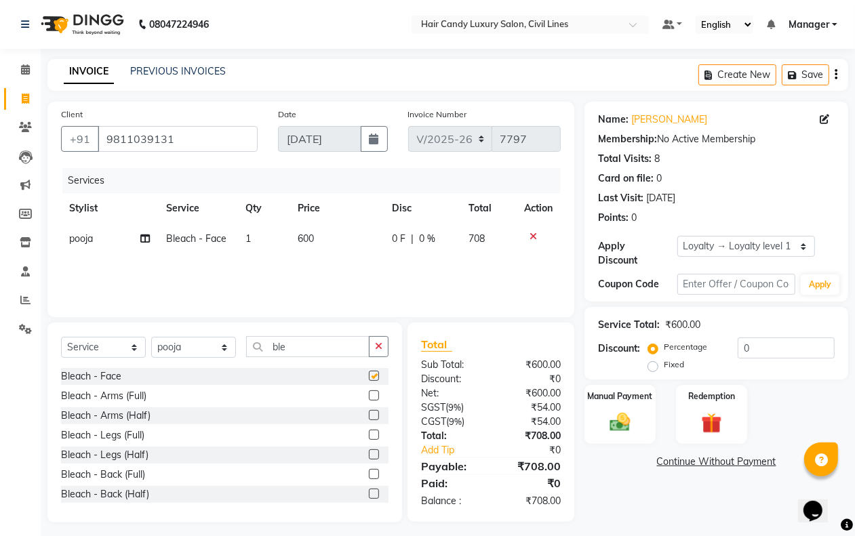
checkbox input "false"
click at [109, 350] on select "Select Service Product Membership Package Voucher Prepaid Gift Card" at bounding box center [103, 347] width 85 height 21
select select "product"
click at [61, 337] on select "Select Service Product Membership Package Voucher Prepaid Gift Card" at bounding box center [103, 347] width 85 height 21
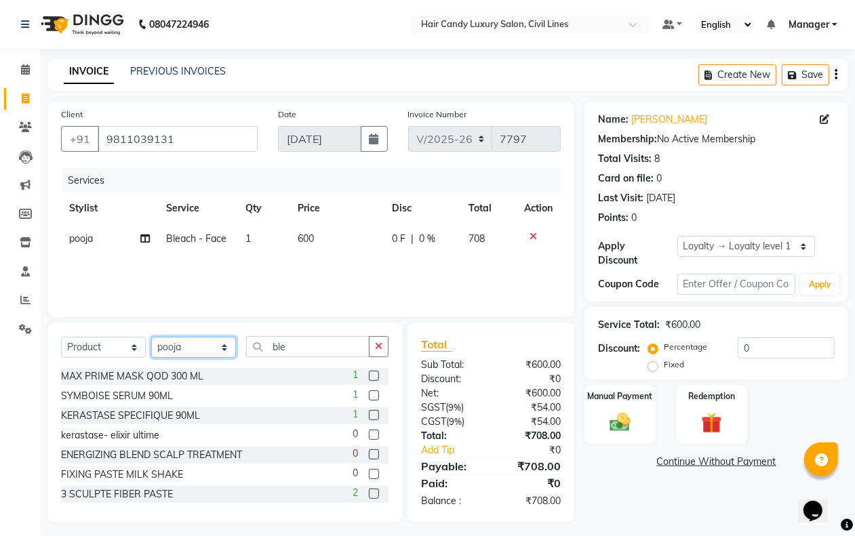
drag, startPoint x: 205, startPoint y: 351, endPoint x: 205, endPoint y: 340, distance: 11.5
click at [205, 351] on select "Select Stylist [PERSON_NAME] [PERSON_NAME] counter sale Danish DAULAT faisal je…" at bounding box center [193, 347] width 85 height 21
select select "47703"
click at [151, 337] on select "Select Stylist [PERSON_NAME] [PERSON_NAME] counter sale Danish DAULAT faisal je…" at bounding box center [193, 347] width 85 height 21
click at [294, 349] on input "ble" at bounding box center [307, 346] width 123 height 21
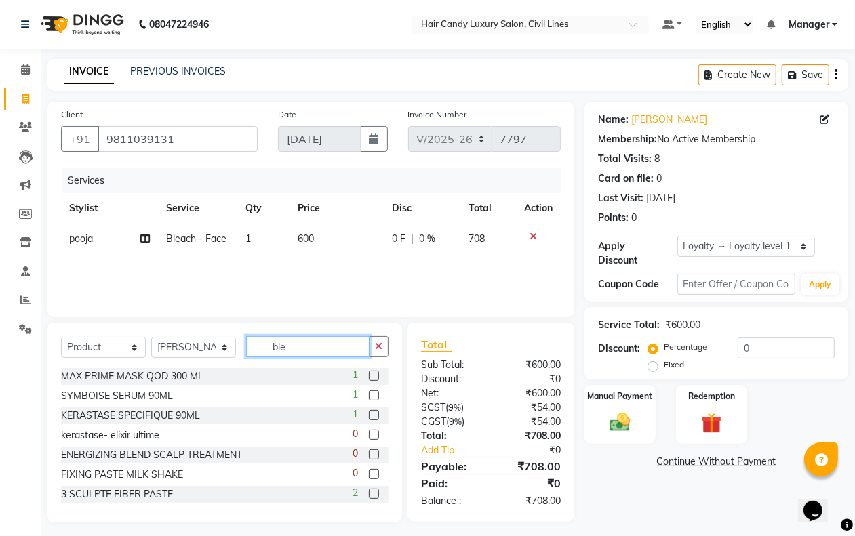
click at [294, 349] on input "ble" at bounding box center [307, 346] width 123 height 21
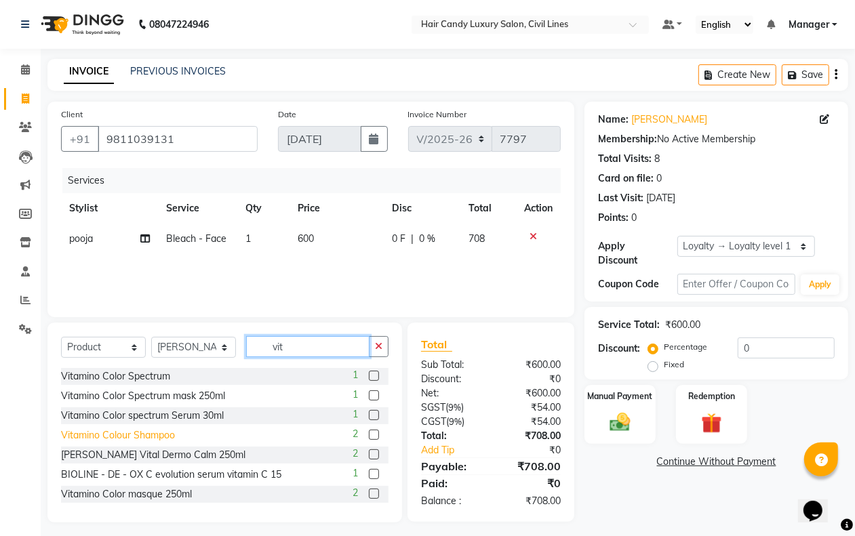
type input "vit"
click at [154, 437] on div "Vitamino Colour Shampoo" at bounding box center [118, 436] width 114 height 14
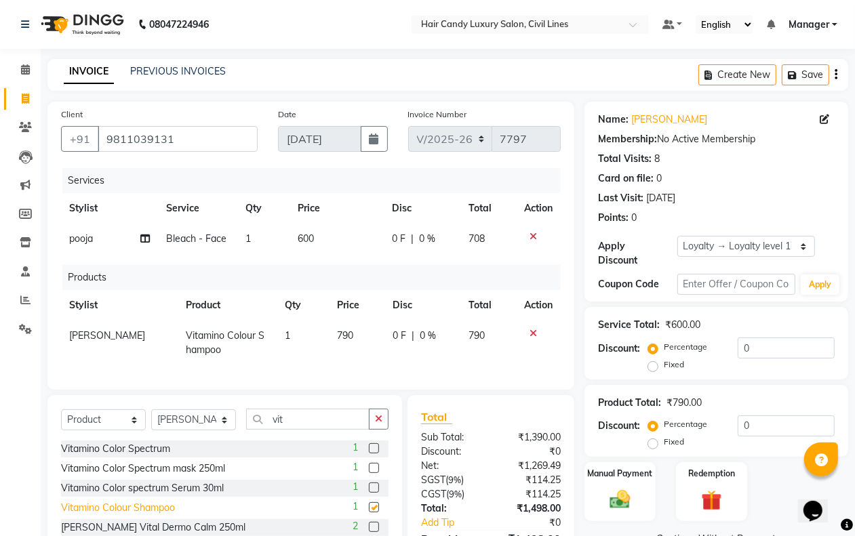
checkbox input "false"
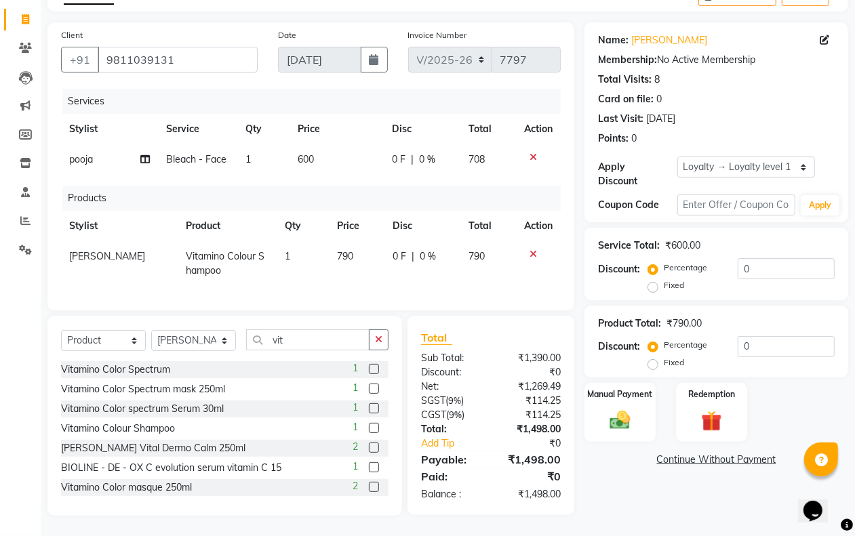
scroll to position [92, 0]
click at [168, 486] on div "Vitamino Color masque 250ml" at bounding box center [126, 488] width 131 height 14
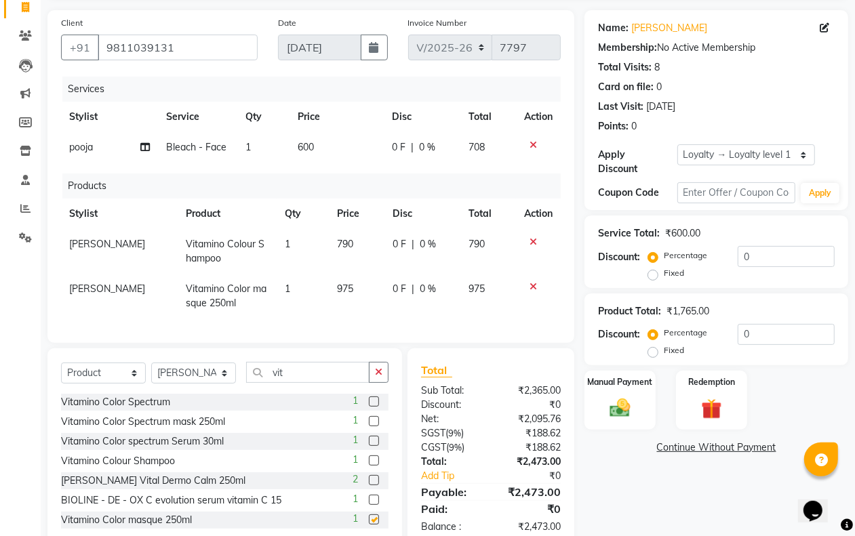
checkbox input "false"
click at [346, 293] on span "975" at bounding box center [345, 289] width 16 height 12
select select "47703"
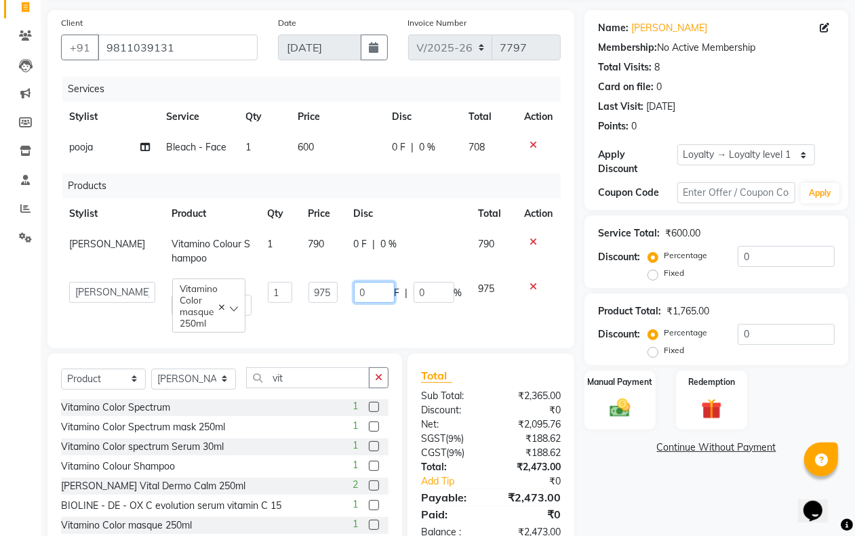
click at [373, 292] on input "0" at bounding box center [374, 292] width 41 height 21
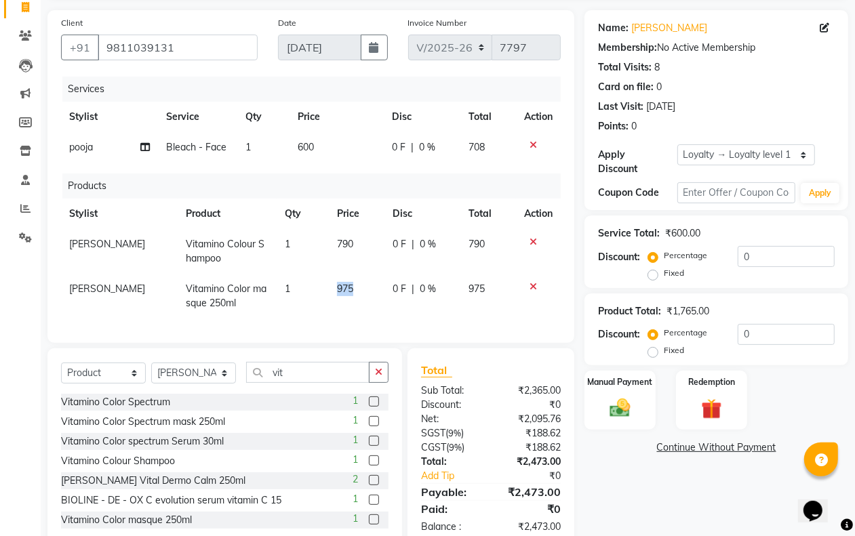
click at [330, 297] on td "975" at bounding box center [356, 296] width 55 height 45
select select "47703"
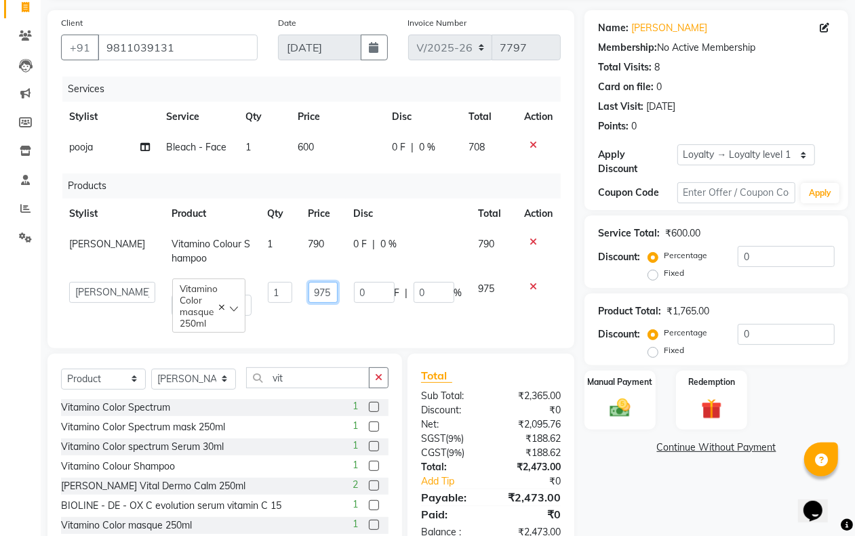
click at [327, 292] on input "975" at bounding box center [323, 292] width 29 height 21
click at [327, 290] on input "975" at bounding box center [323, 292] width 29 height 21
type input "990"
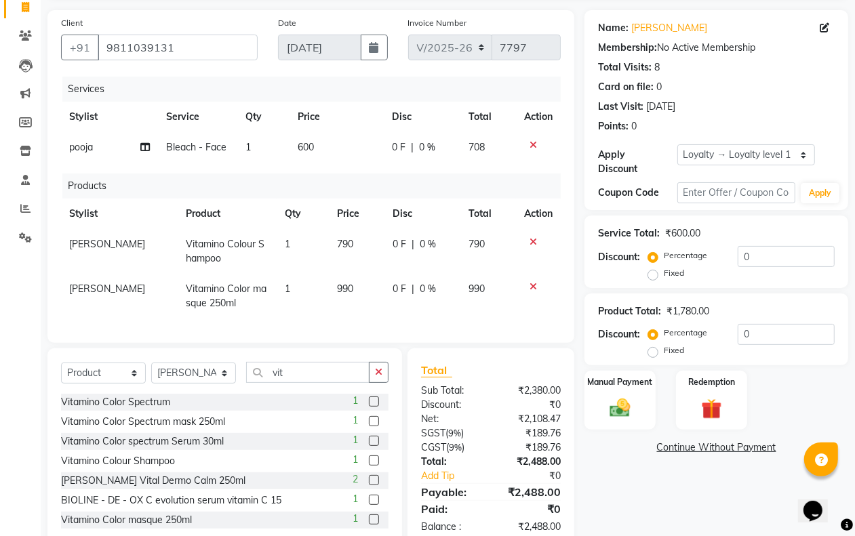
click at [665, 472] on div "Name: [PERSON_NAME] Membership: No Active Membership Total Visits: 8 Card on fi…" at bounding box center [722, 279] width 274 height 538
click at [623, 406] on img at bounding box center [620, 409] width 34 height 24
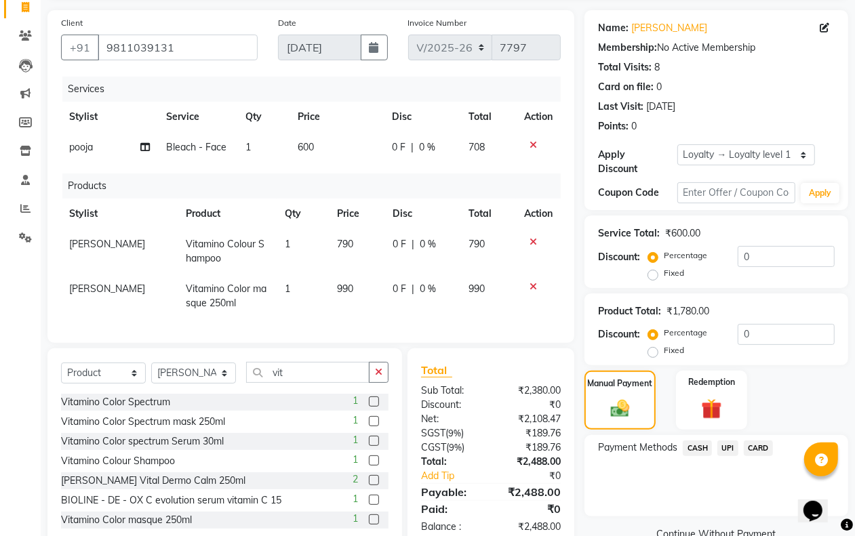
click at [755, 448] on span "CARD" at bounding box center [758, 449] width 29 height 16
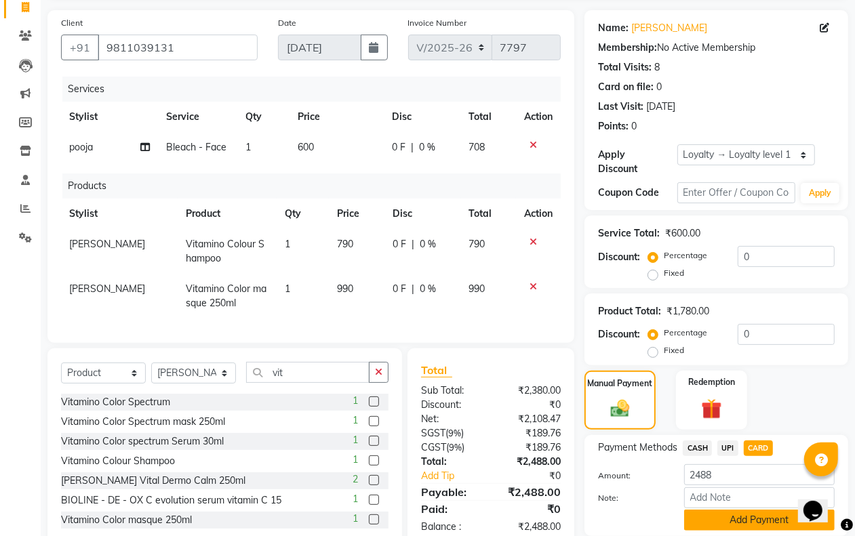
click at [739, 519] on button "Add Payment" at bounding box center [759, 520] width 151 height 21
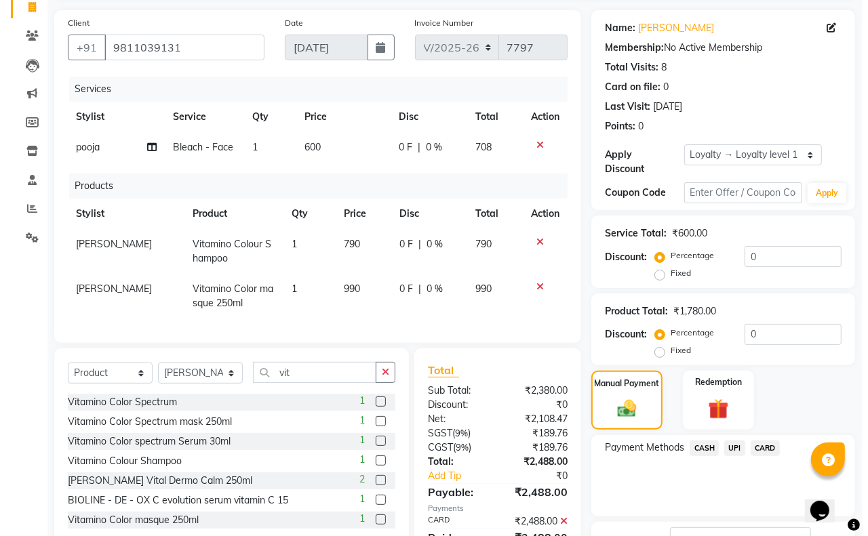
scroll to position [259, 0]
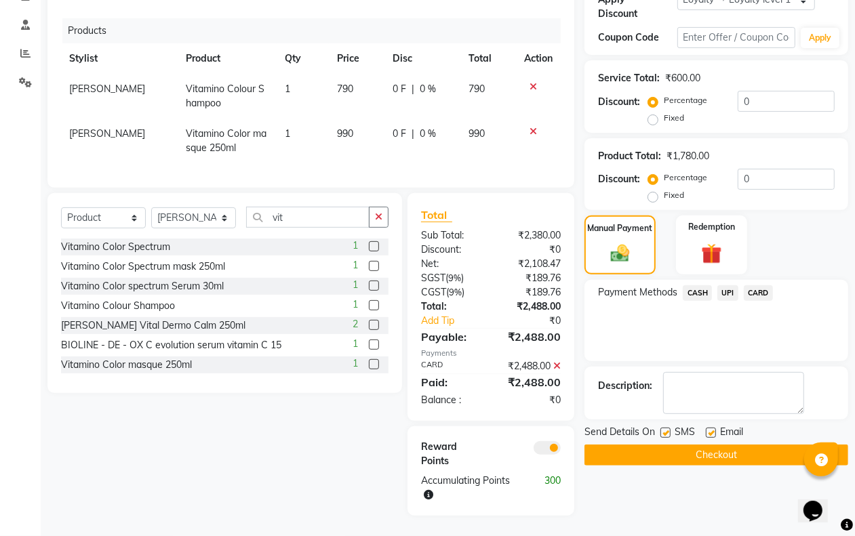
click at [544, 444] on span at bounding box center [547, 448] width 27 height 14
click at [561, 450] on input "checkbox" at bounding box center [561, 450] width 0 height 0
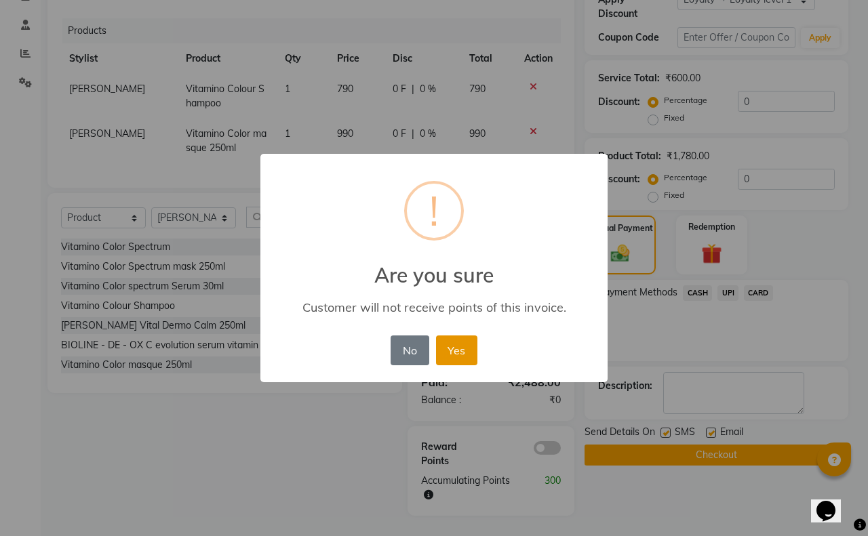
click at [460, 348] on button "Yes" at bounding box center [456, 351] width 41 height 30
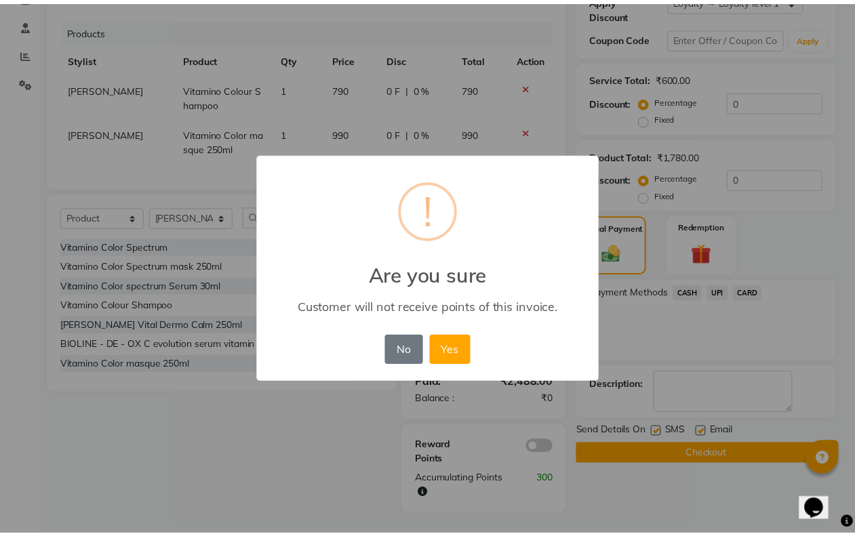
scroll to position [225, 0]
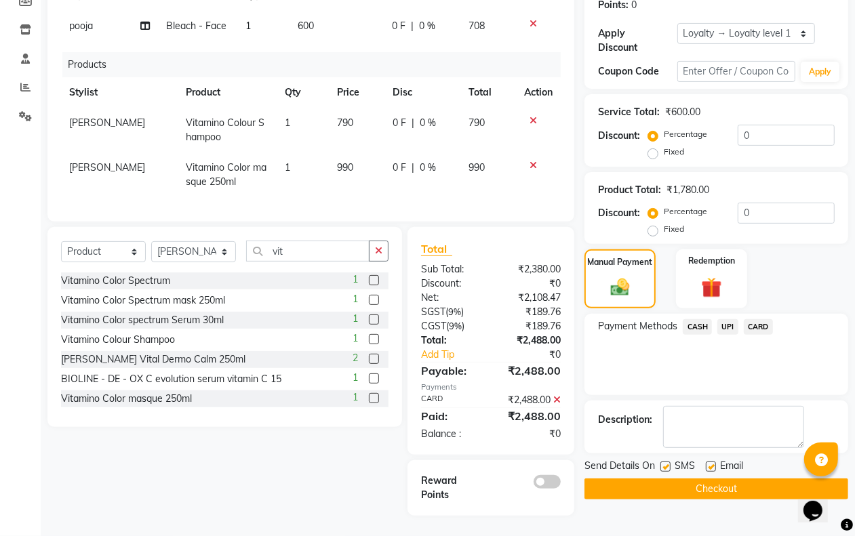
click at [666, 462] on label at bounding box center [666, 467] width 10 height 10
click at [666, 463] on input "checkbox" at bounding box center [665, 467] width 9 height 9
checkbox input "false"
click at [713, 462] on label at bounding box center [711, 467] width 10 height 10
click at [713, 463] on input "checkbox" at bounding box center [710, 467] width 9 height 9
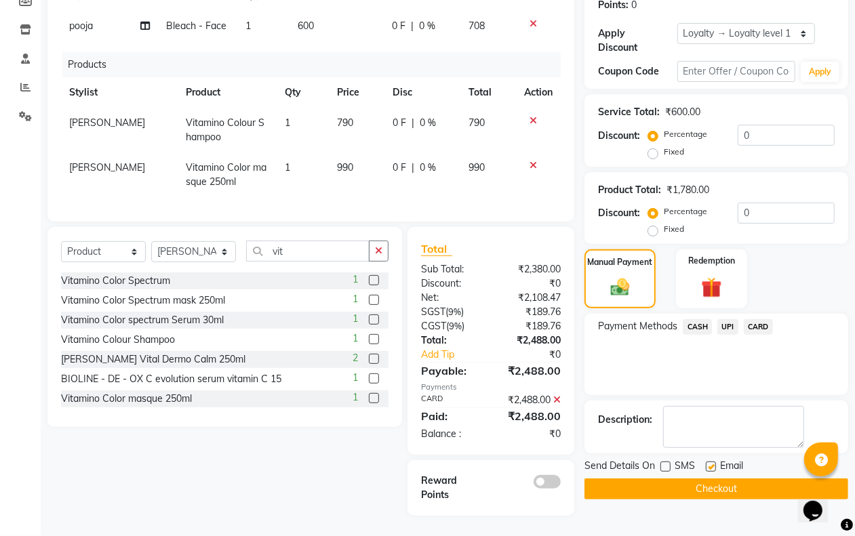
checkbox input "false"
click at [710, 479] on button "Checkout" at bounding box center [717, 489] width 264 height 21
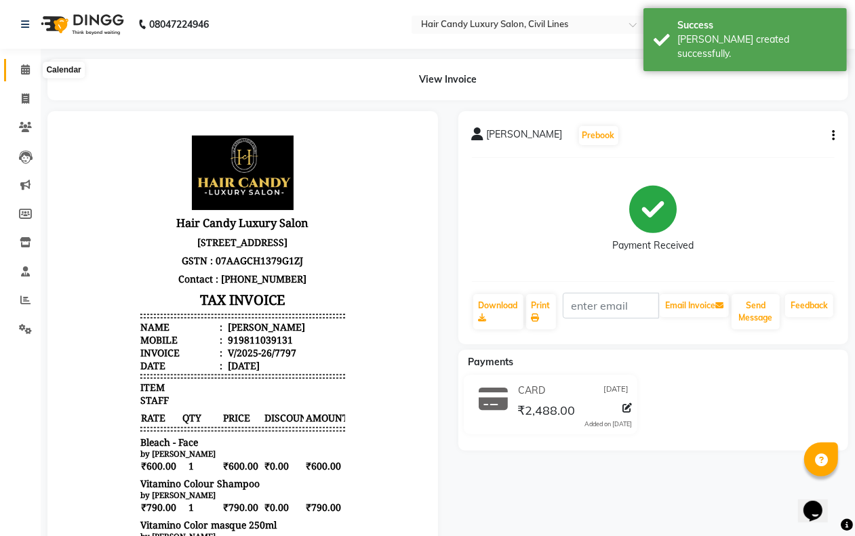
click at [22, 72] on icon at bounding box center [25, 69] width 9 height 10
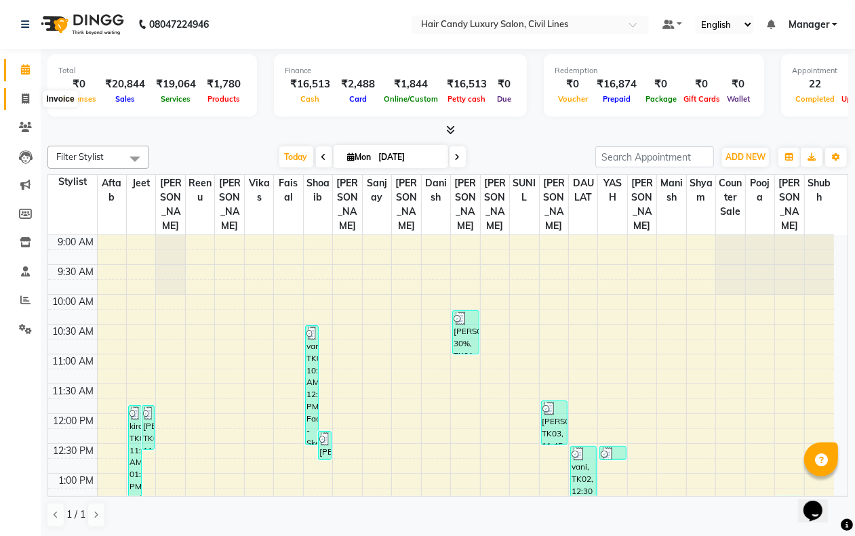
click at [22, 102] on icon at bounding box center [25, 99] width 7 height 10
select select "service"
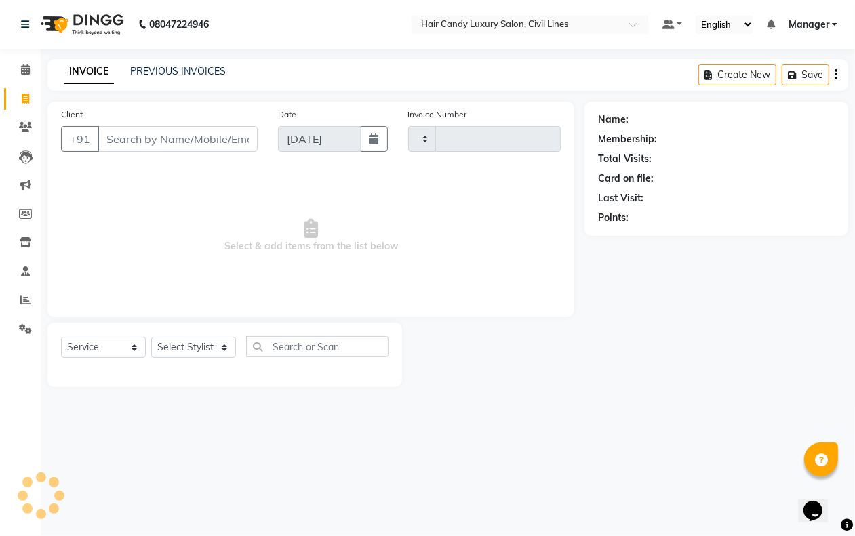
type input "7798"
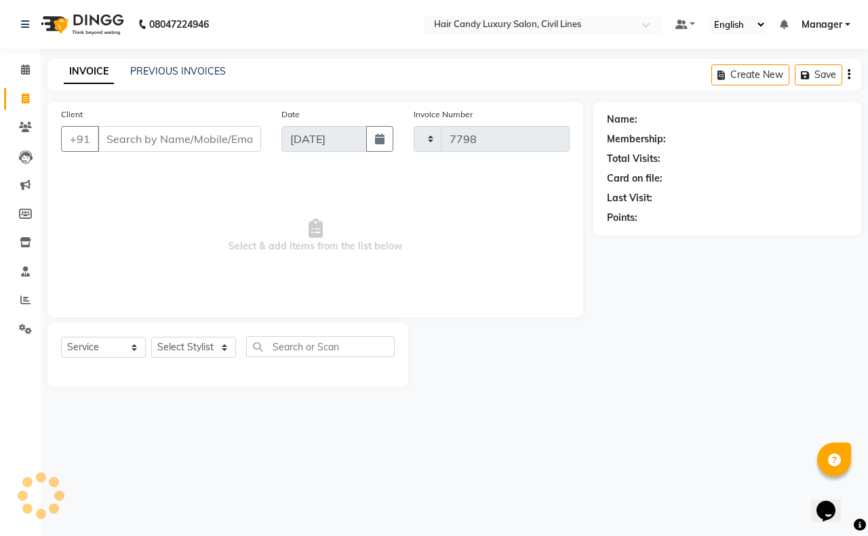
select select "6308"
click at [191, 347] on select "Select Stylist [PERSON_NAME] [PERSON_NAME] counter sale Danish DAULAT faisal je…" at bounding box center [193, 347] width 85 height 21
select select "47495"
click at [151, 337] on select "Select Stylist [PERSON_NAME] [PERSON_NAME] counter sale Danish DAULAT faisal je…" at bounding box center [193, 347] width 85 height 21
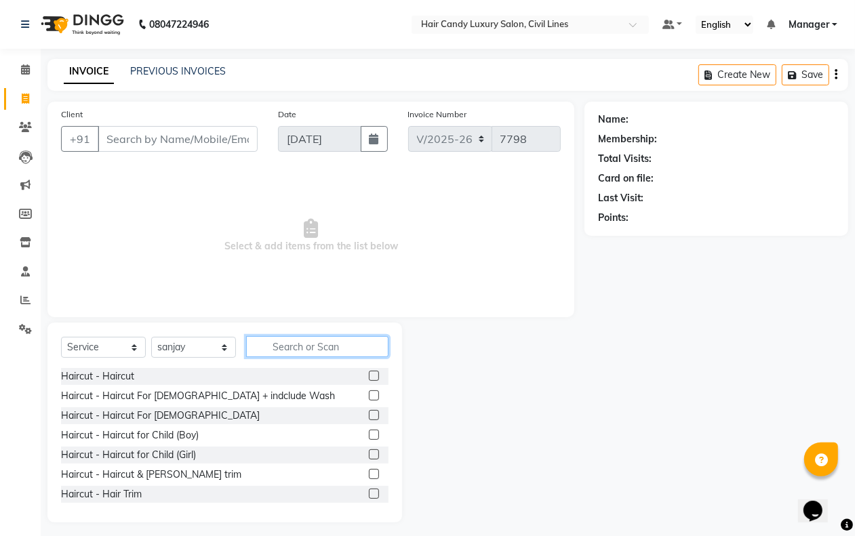
click at [286, 342] on input "text" at bounding box center [317, 346] width 142 height 21
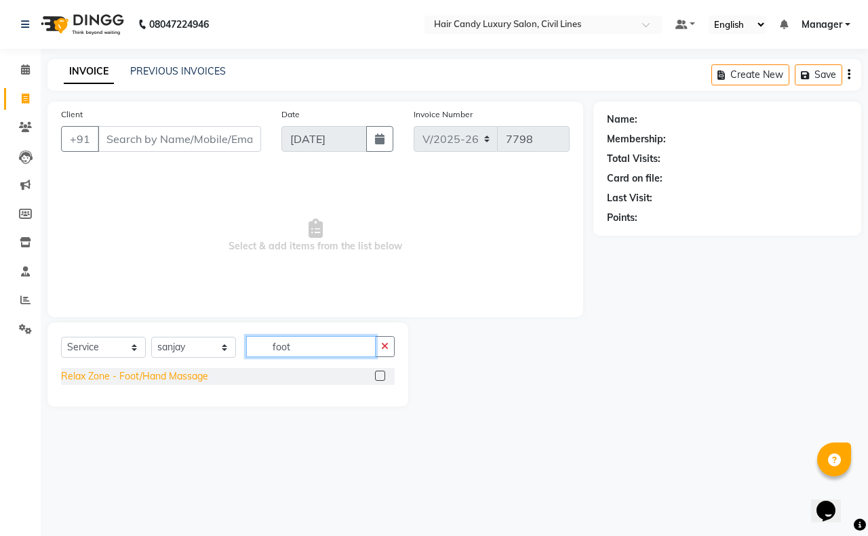
type input "foot"
click at [146, 383] on div "Relax Zone - Foot/Hand Massage" at bounding box center [134, 377] width 147 height 14
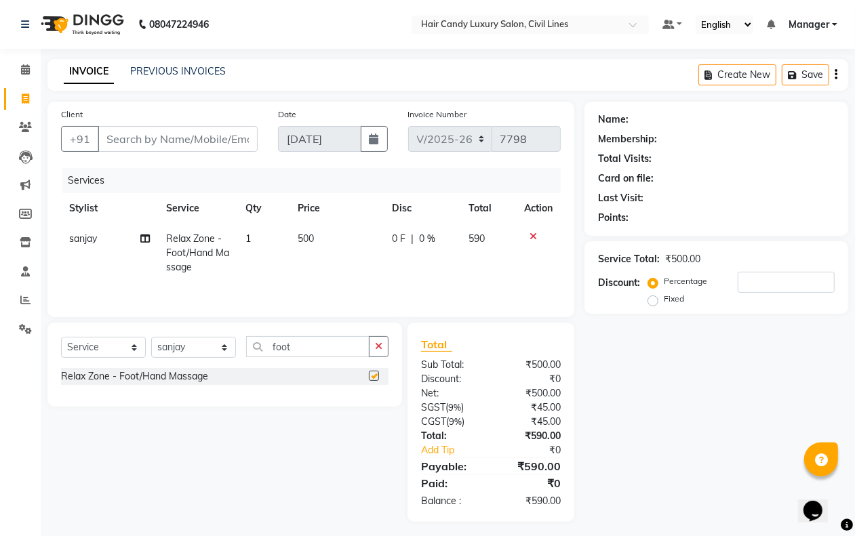
checkbox input "false"
click at [148, 134] on input "Client" at bounding box center [178, 139] width 160 height 26
type input "9"
type input "0"
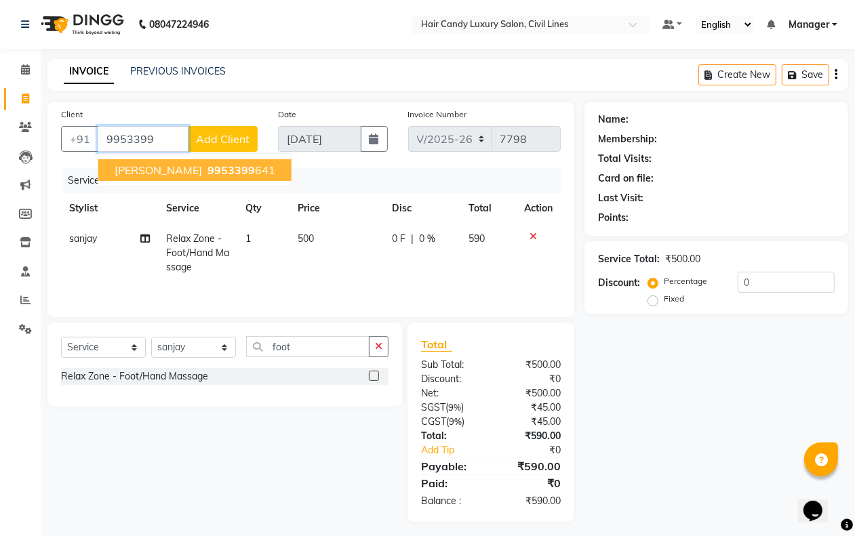
click at [136, 174] on span "[PERSON_NAME]" at bounding box center [158, 170] width 87 height 14
type input "9953399641"
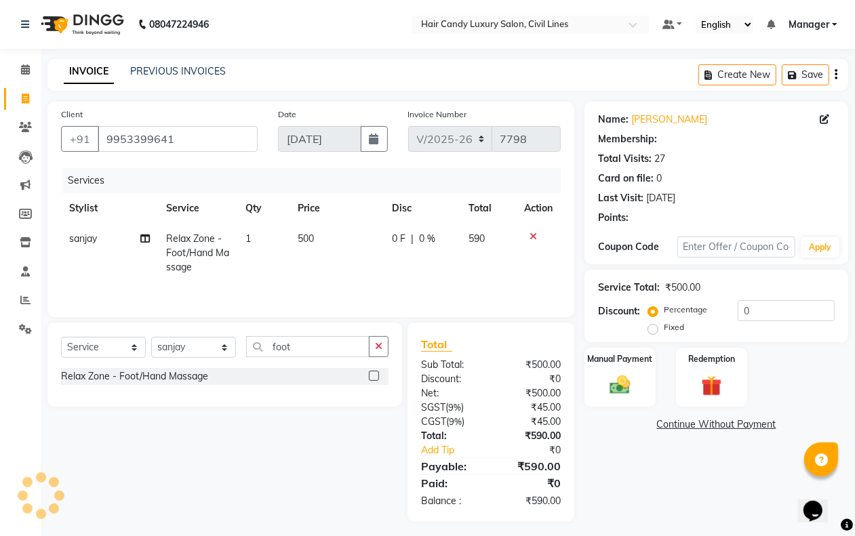
select select "2: Object"
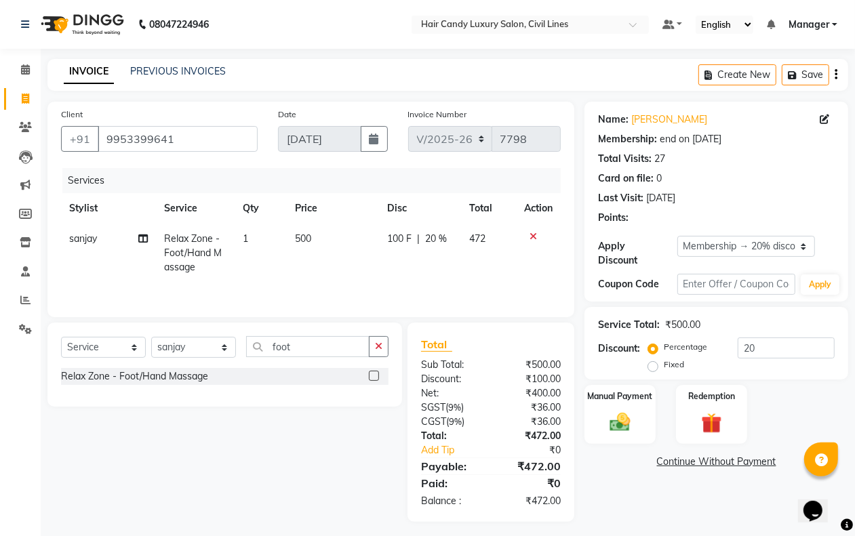
click at [779, 336] on div "Service Total: ₹500.00 Discount: Percentage Fixed 20" at bounding box center [716, 344] width 237 height 62
click at [768, 344] on input "20" at bounding box center [786, 348] width 97 height 21
type input "20.2"
click at [610, 429] on img at bounding box center [620, 422] width 34 height 24
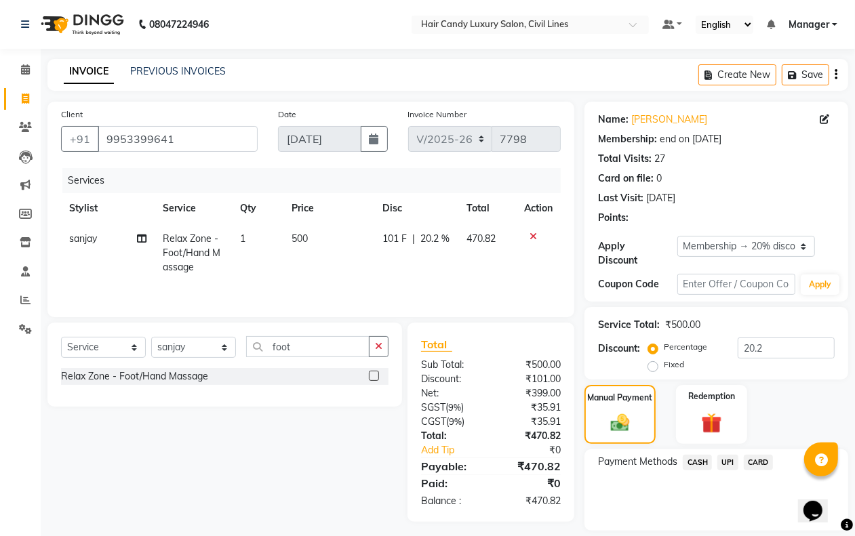
click at [699, 459] on span "CASH" at bounding box center [697, 463] width 29 height 16
click at [717, 526] on button "Add Payment" at bounding box center [759, 534] width 151 height 21
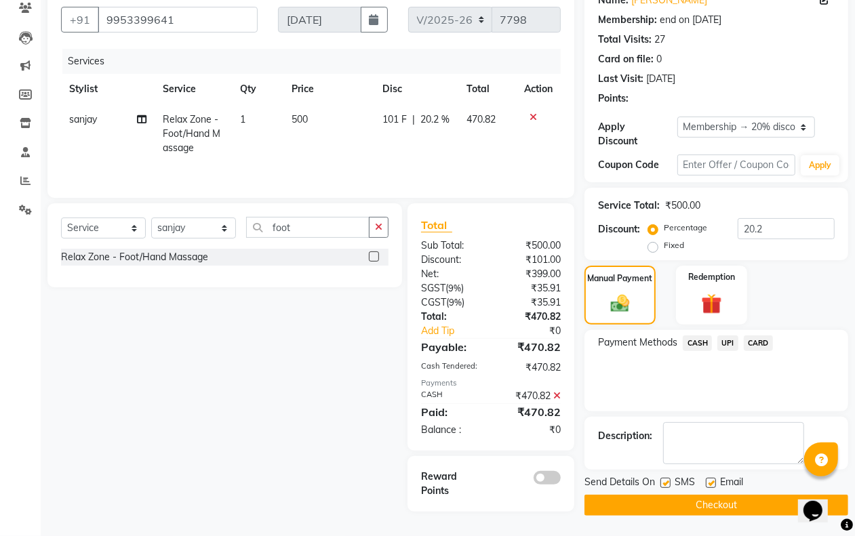
click at [668, 479] on label at bounding box center [666, 483] width 10 height 10
click at [668, 479] on input "checkbox" at bounding box center [665, 483] width 9 height 9
checkbox input "false"
click at [668, 500] on button "Checkout" at bounding box center [717, 505] width 264 height 21
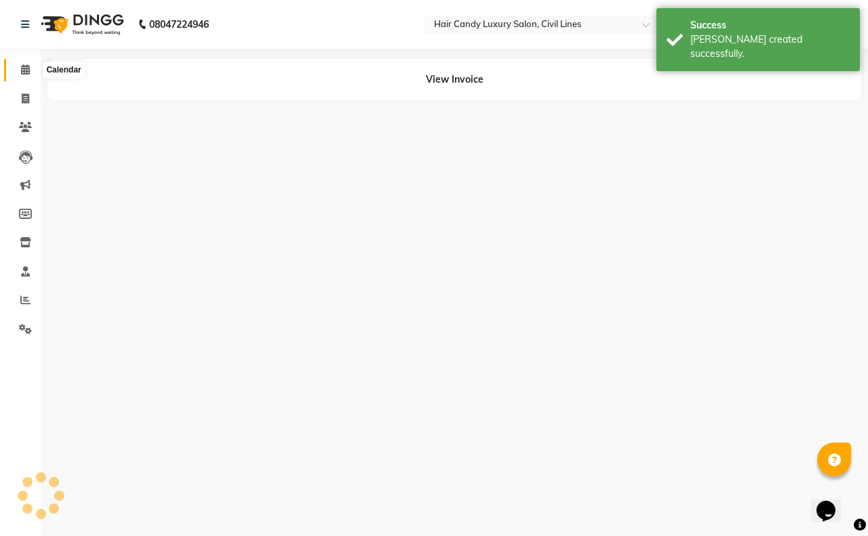
click at [31, 70] on span at bounding box center [26, 70] width 24 height 16
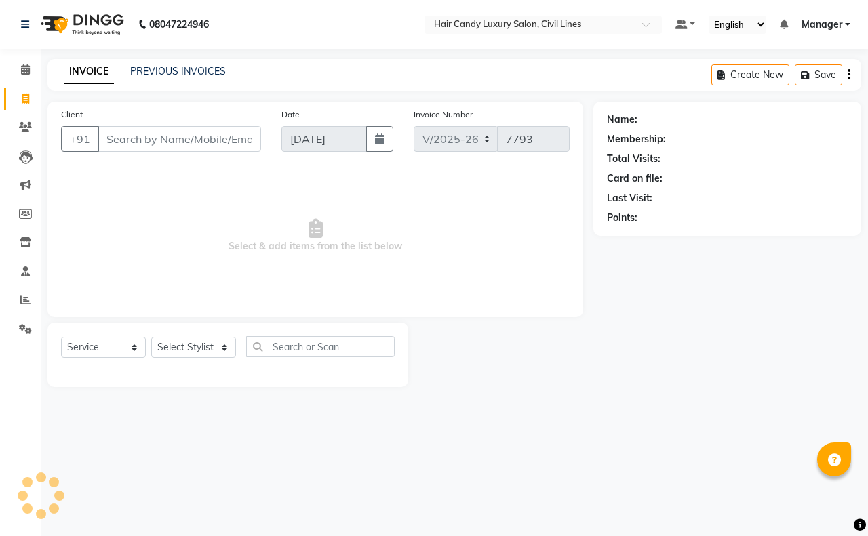
select select "6308"
select select "service"
click at [156, 134] on input "Client" at bounding box center [179, 139] width 163 height 26
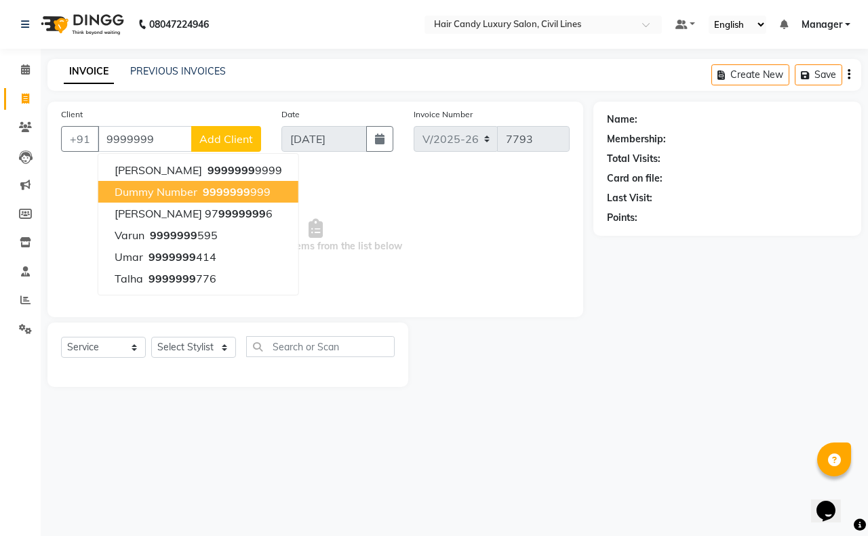
click at [173, 197] on span "dummy number" at bounding box center [156, 192] width 83 height 14
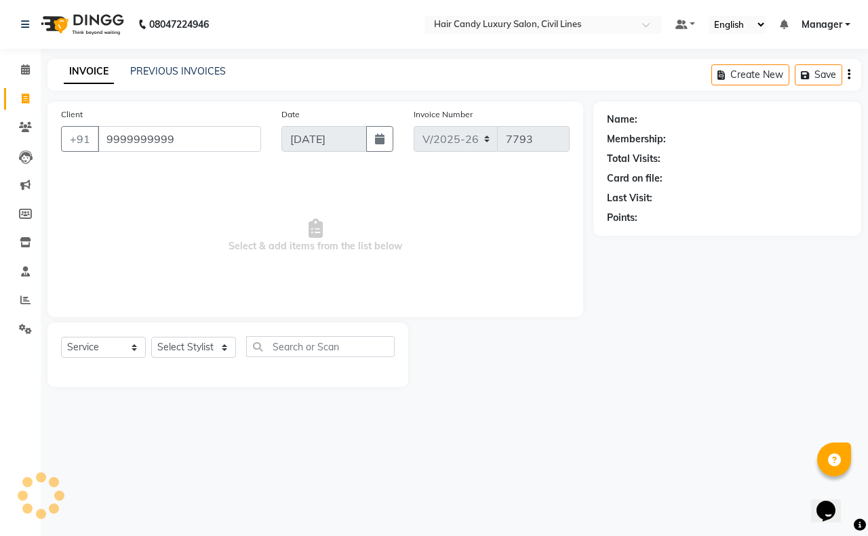
type input "9999999999"
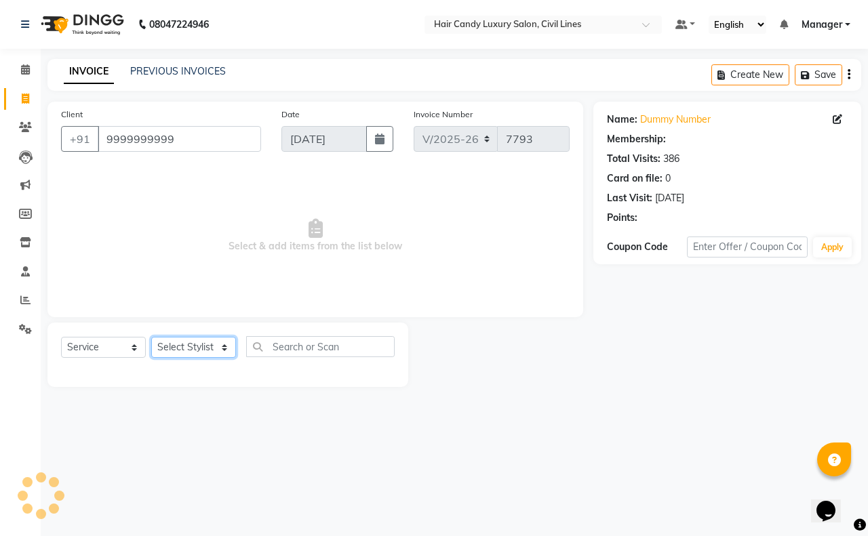
click at [195, 338] on select "Select Stylist [PERSON_NAME] [PERSON_NAME] counter sale Danish DAULAT faisal je…" at bounding box center [193, 347] width 85 height 21
select select "1: Object"
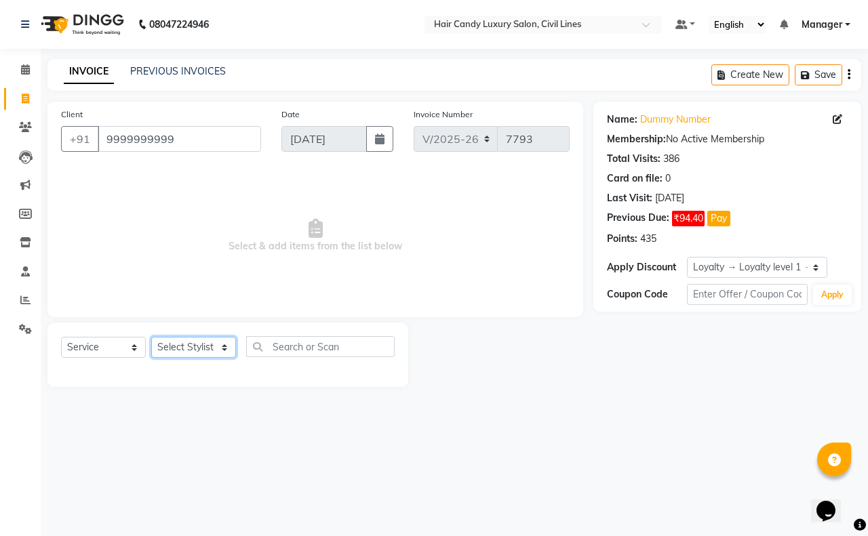
select select "49530"
click at [151, 337] on select "Select Stylist [PERSON_NAME] [PERSON_NAME] counter sale Danish DAULAT faisal je…" at bounding box center [193, 347] width 85 height 21
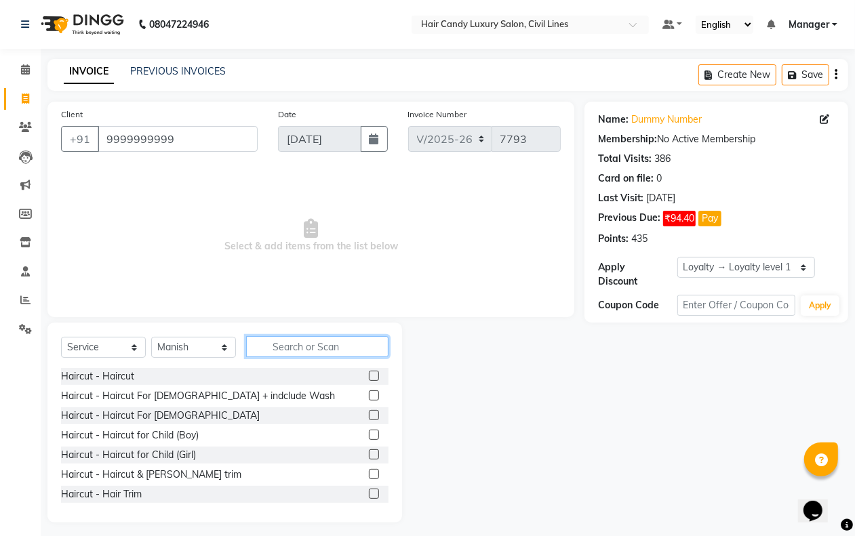
click at [293, 344] on input "text" at bounding box center [317, 346] width 142 height 21
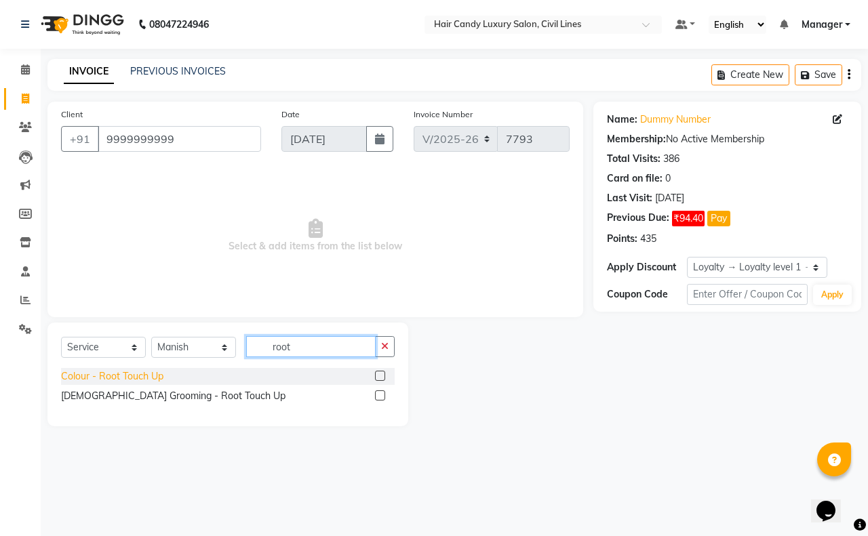
type input "root"
click at [146, 370] on div "Colour - Root Touch Up" at bounding box center [112, 377] width 102 height 14
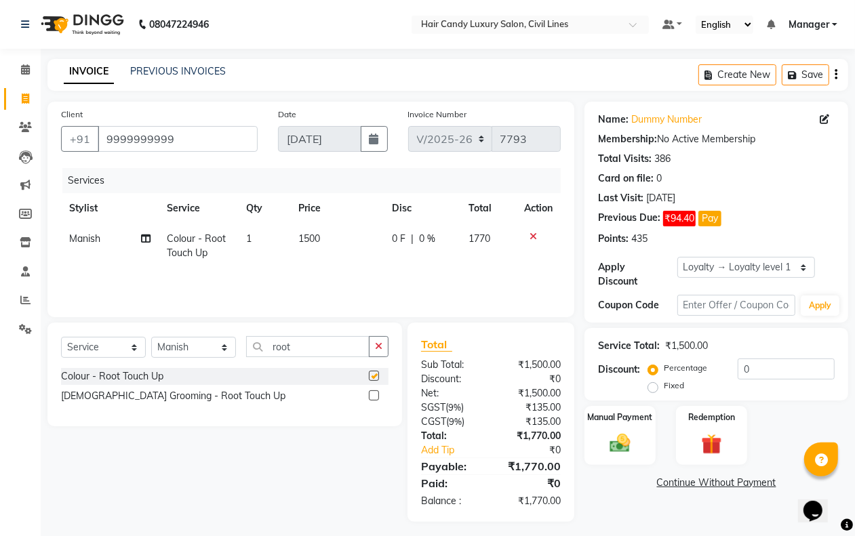
checkbox input "false"
click at [792, 378] on input "0" at bounding box center [786, 369] width 97 height 21
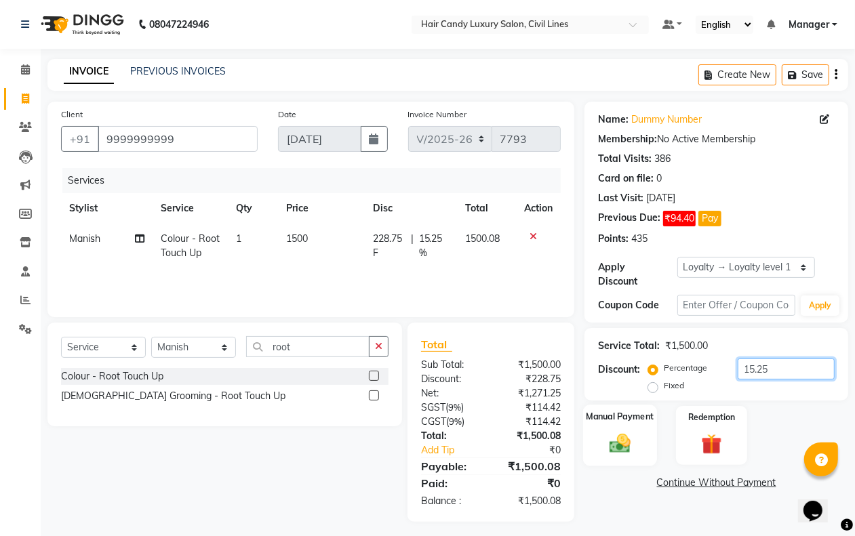
type input "15.25"
click at [616, 441] on img at bounding box center [620, 443] width 34 height 24
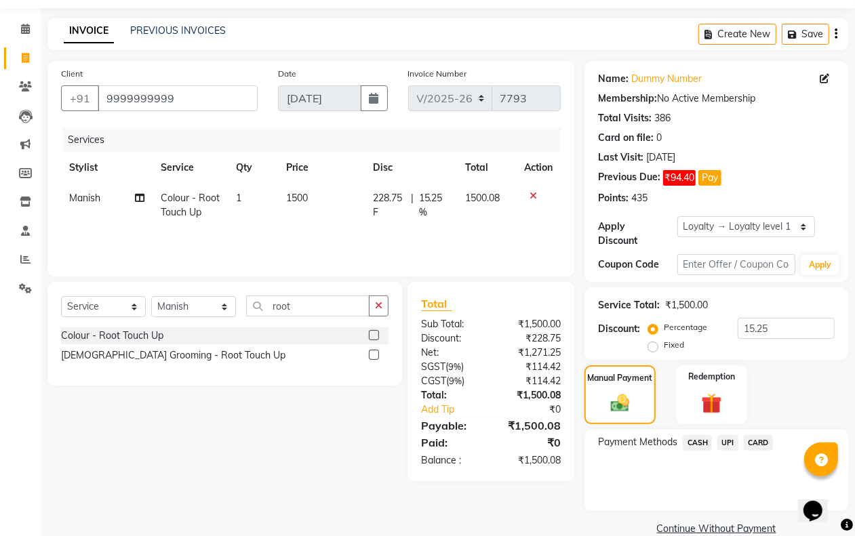
scroll to position [63, 0]
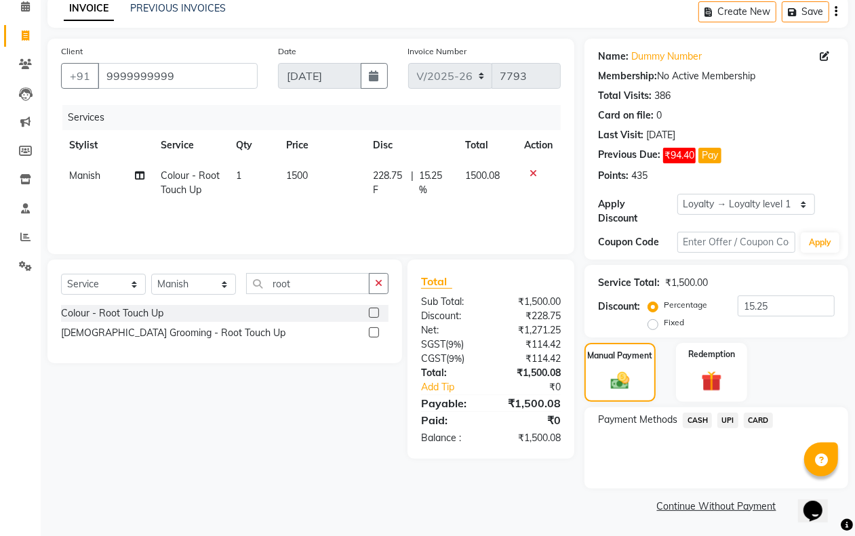
click at [727, 422] on span "UPI" at bounding box center [727, 421] width 21 height 16
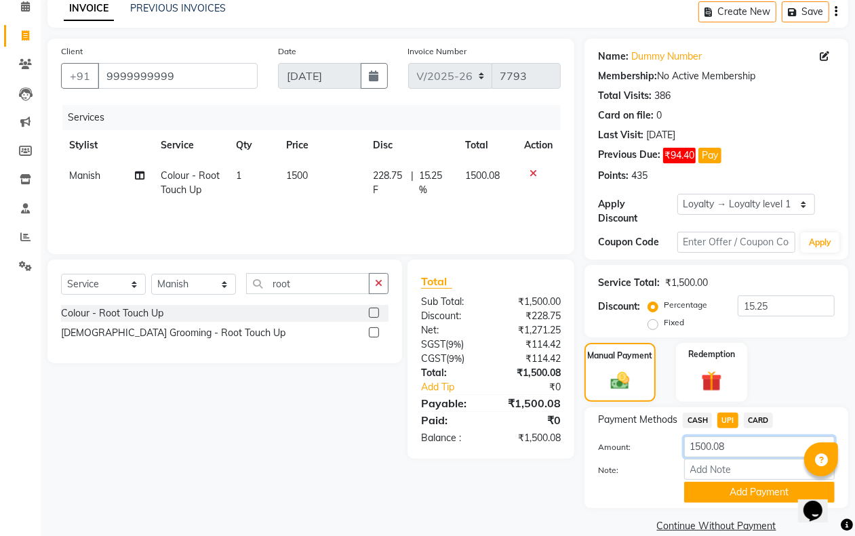
click at [732, 448] on input "1500.08" at bounding box center [759, 447] width 151 height 21
type input "50"
click at [719, 494] on button "Add Payment" at bounding box center [759, 492] width 151 height 21
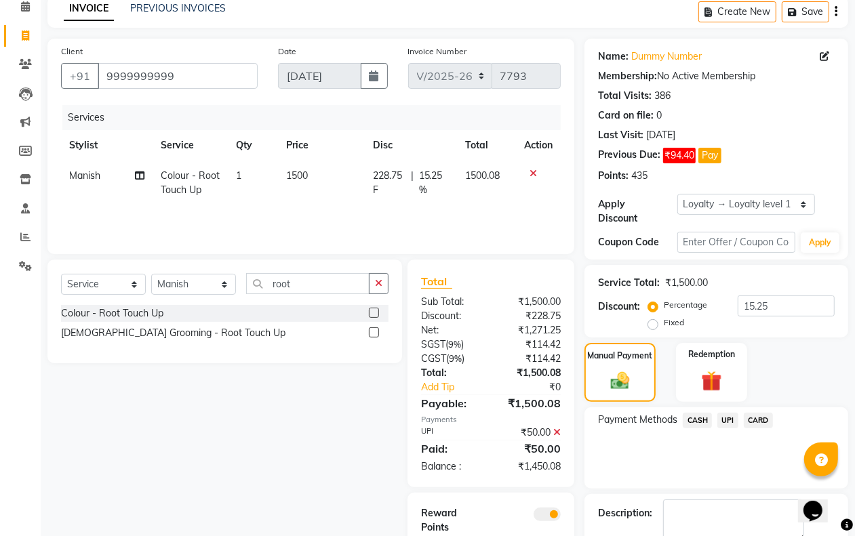
drag, startPoint x: 698, startPoint y: 420, endPoint x: 700, endPoint y: 432, distance: 11.6
click at [697, 420] on span "CASH" at bounding box center [697, 421] width 29 height 16
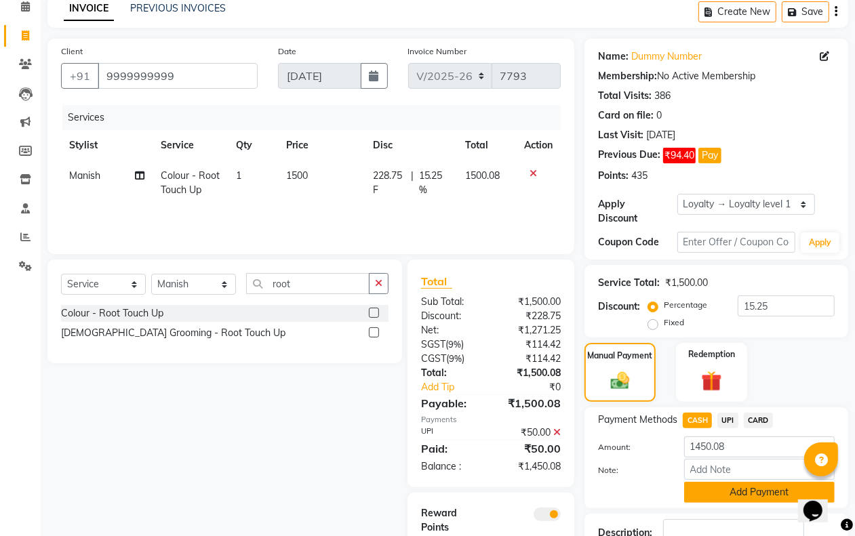
click at [715, 488] on button "Add Payment" at bounding box center [759, 492] width 151 height 21
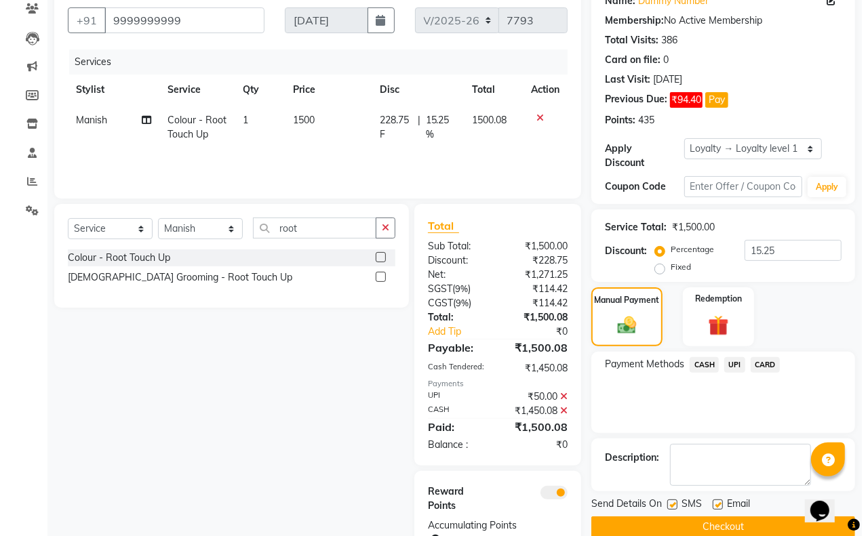
scroll to position [177, 0]
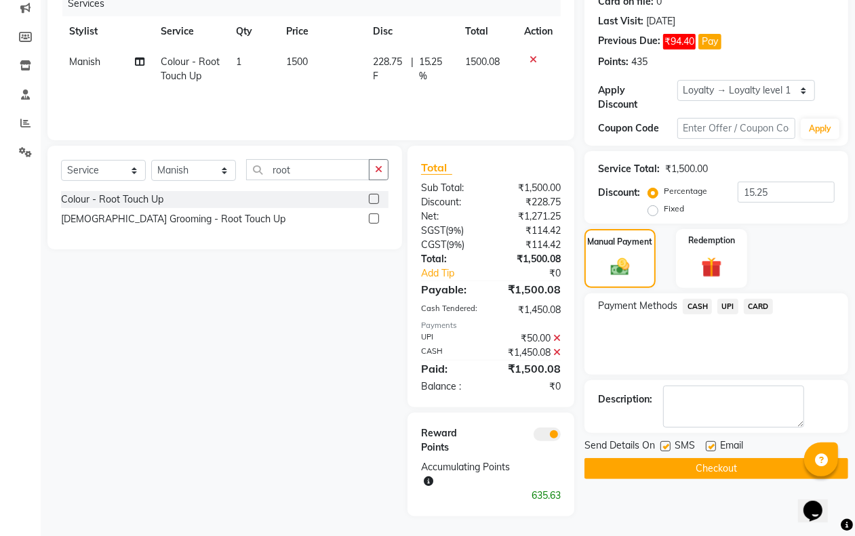
click at [553, 434] on span at bounding box center [547, 435] width 27 height 14
click at [561, 437] on input "checkbox" at bounding box center [561, 437] width 0 height 0
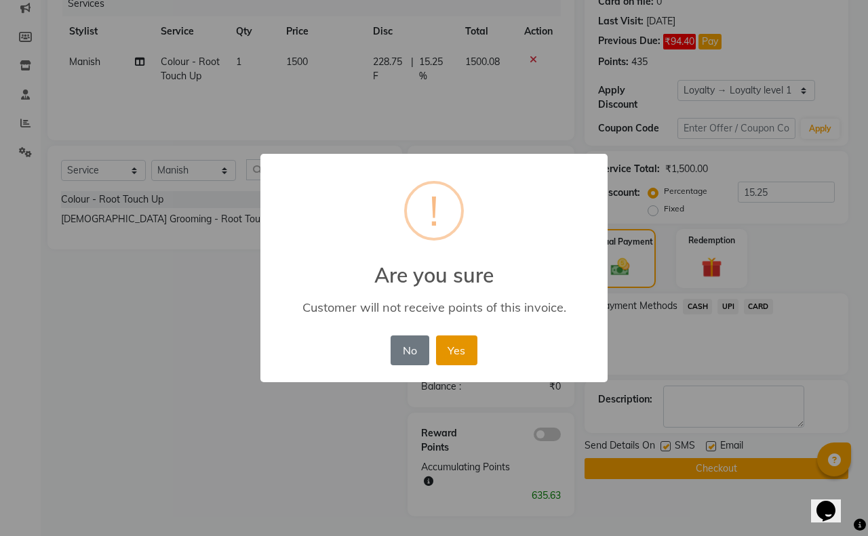
click at [462, 354] on button "Yes" at bounding box center [456, 351] width 41 height 30
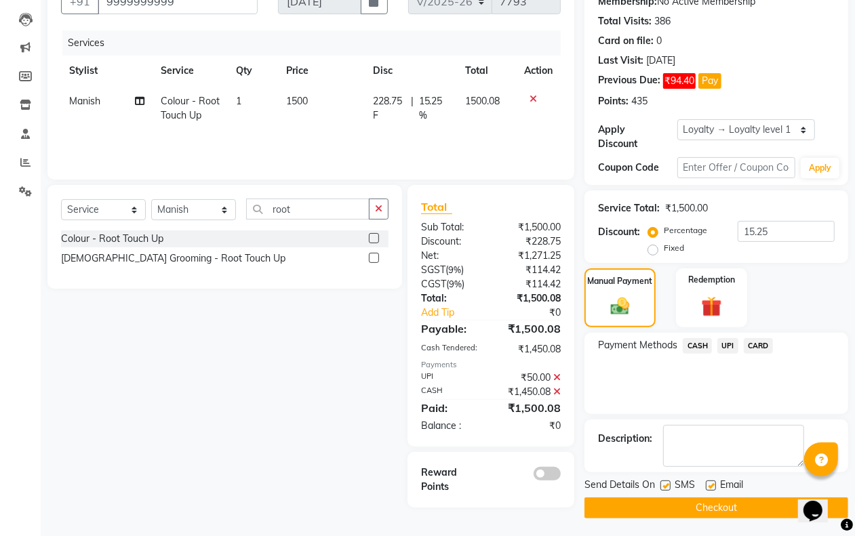
scroll to position [140, 0]
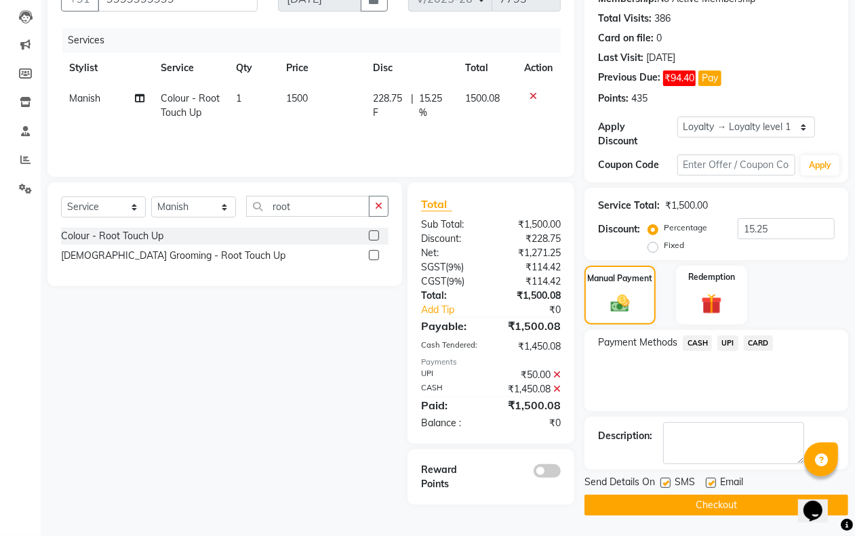
click at [666, 485] on label at bounding box center [666, 483] width 10 height 10
click at [666, 485] on input "checkbox" at bounding box center [665, 483] width 9 height 9
checkbox input "false"
click at [712, 484] on label at bounding box center [711, 483] width 10 height 10
click at [712, 484] on input "checkbox" at bounding box center [710, 483] width 9 height 9
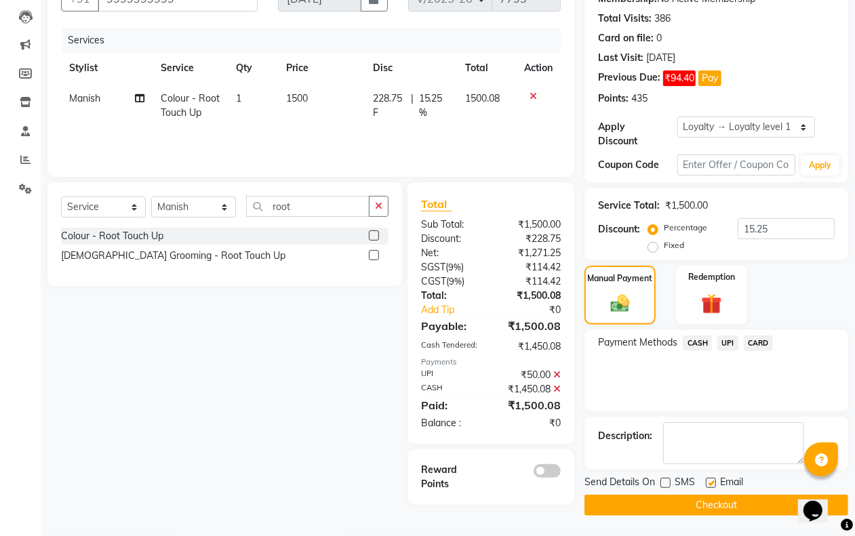
checkbox input "false"
click at [705, 500] on button "Checkout" at bounding box center [717, 505] width 264 height 21
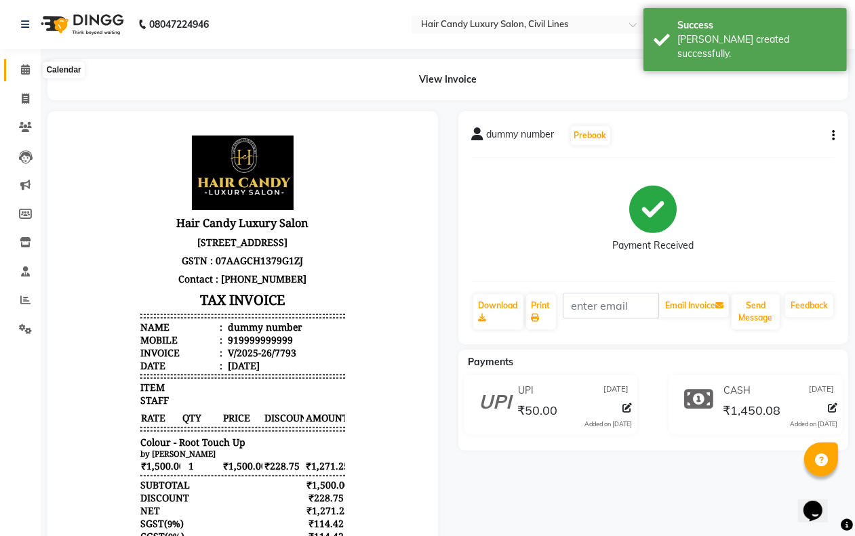
click at [28, 68] on icon at bounding box center [25, 69] width 9 height 10
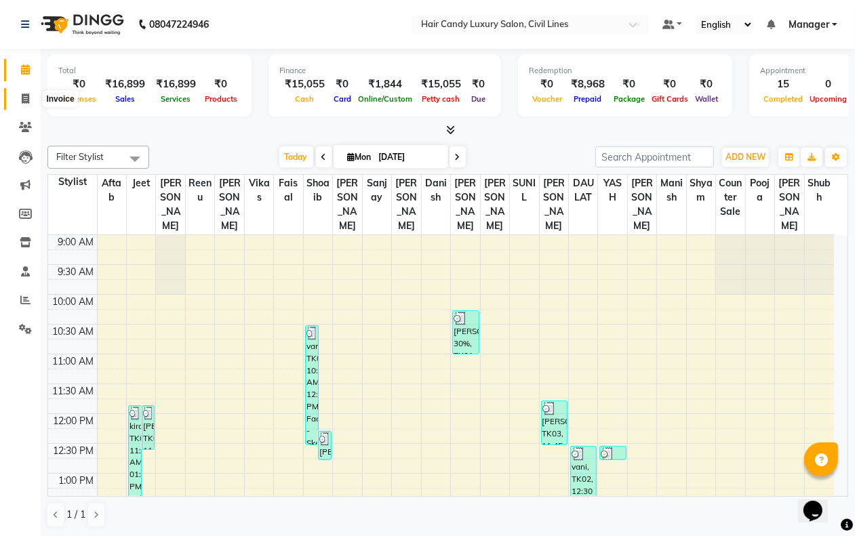
click at [28, 97] on icon at bounding box center [25, 99] width 7 height 10
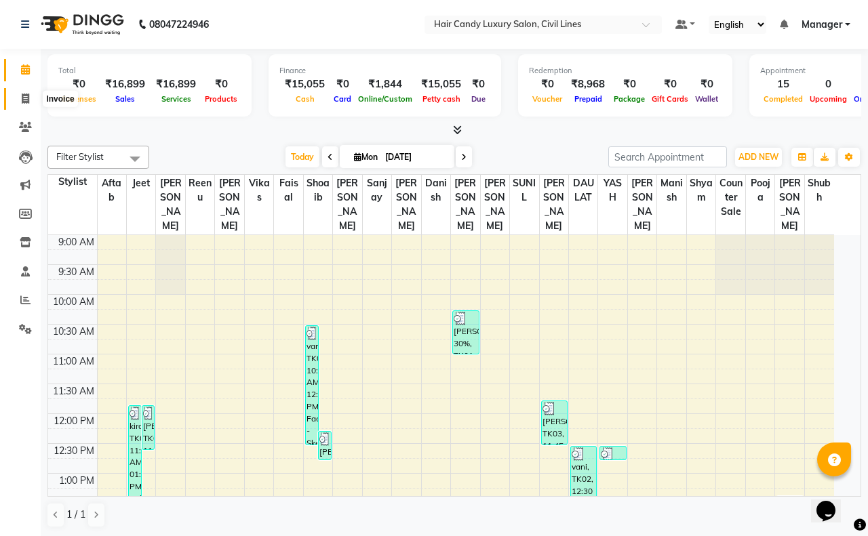
select select "6308"
select select "service"
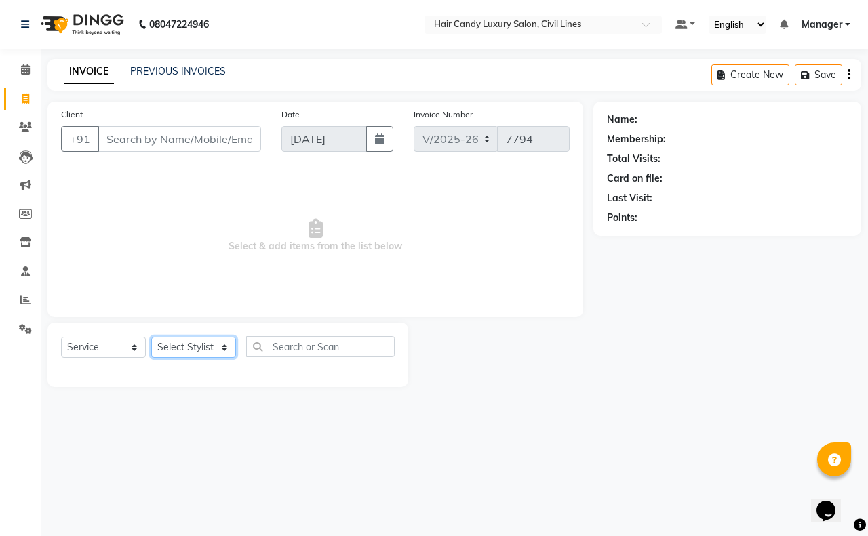
click at [200, 353] on select "Select Stylist [PERSON_NAME] [PERSON_NAME] counter sale Danish DAULAT faisal je…" at bounding box center [193, 347] width 85 height 21
select select "47703"
click at [151, 337] on select "Select Stylist [PERSON_NAME] [PERSON_NAME] counter sale Danish DAULAT faisal je…" at bounding box center [193, 347] width 85 height 21
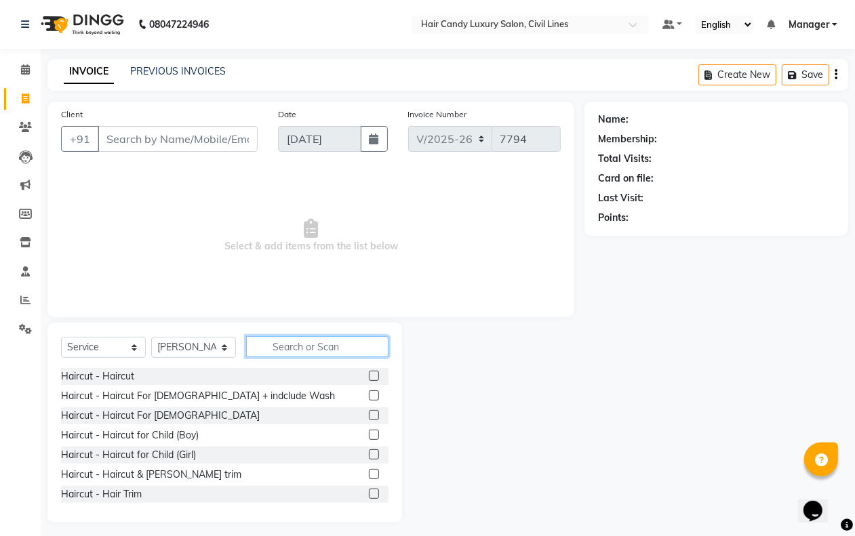
click at [300, 347] on input "text" at bounding box center [317, 346] width 142 height 21
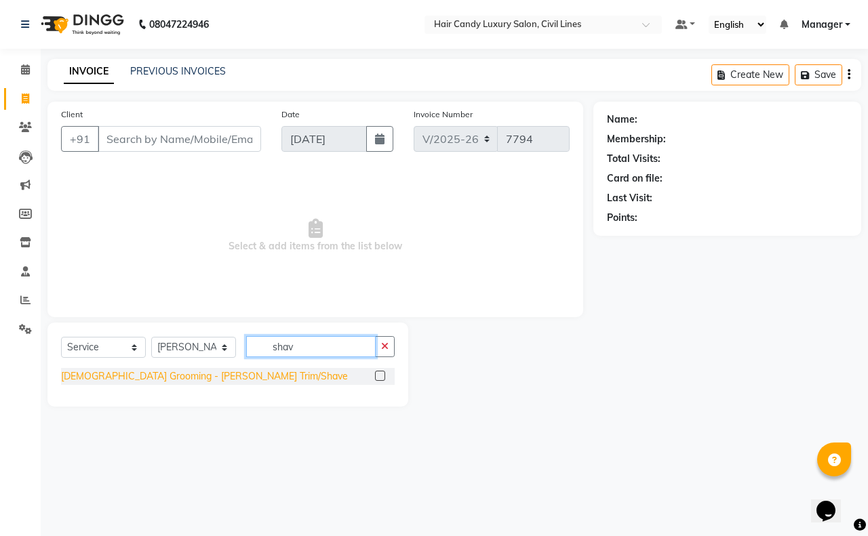
type input "shav"
click at [201, 378] on div "[DEMOGRAPHIC_DATA] Grooming - [PERSON_NAME] Trim/Shave" at bounding box center [204, 377] width 287 height 14
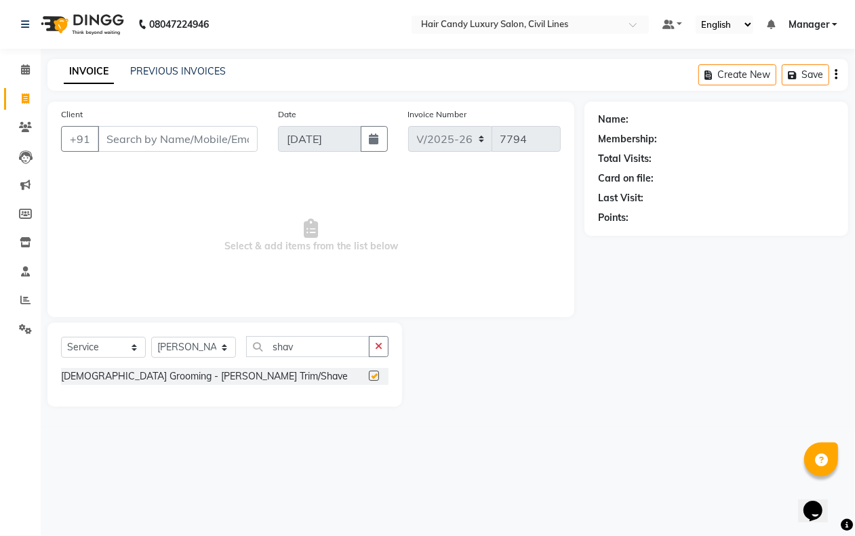
checkbox input "false"
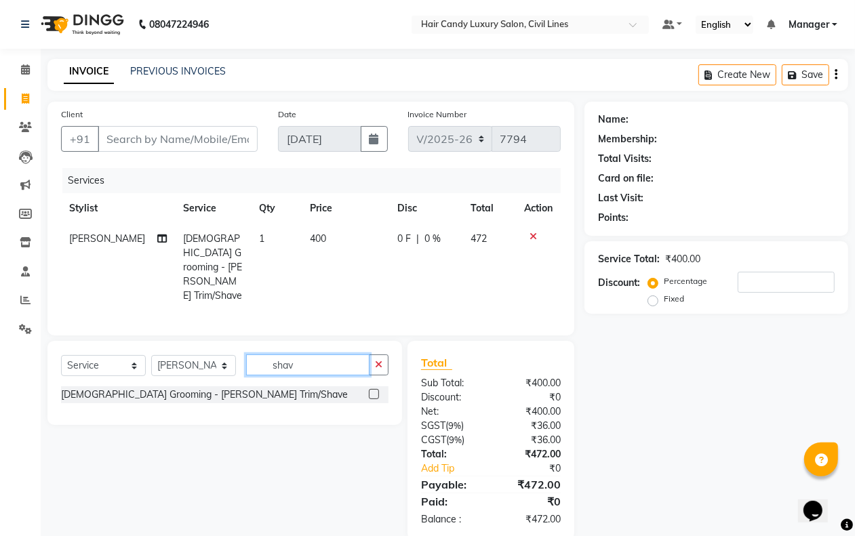
click at [326, 355] on input "shav" at bounding box center [307, 365] width 123 height 21
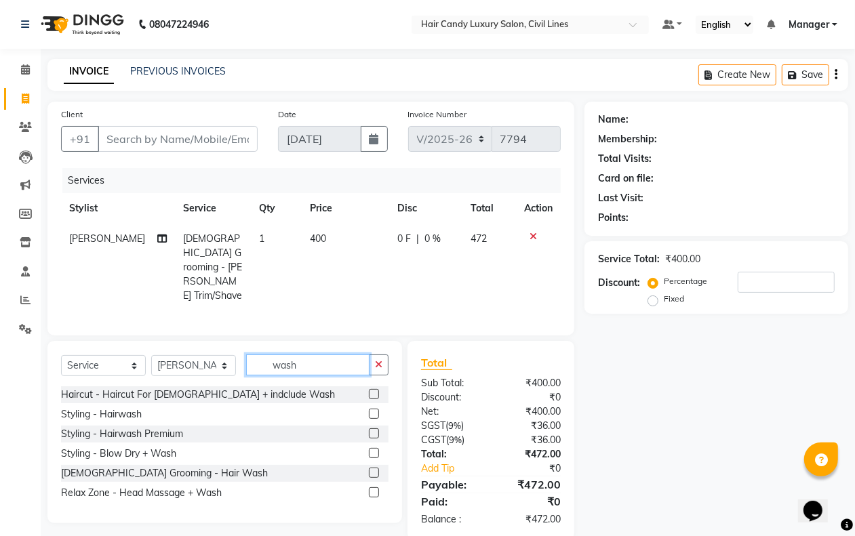
scroll to position [8, 0]
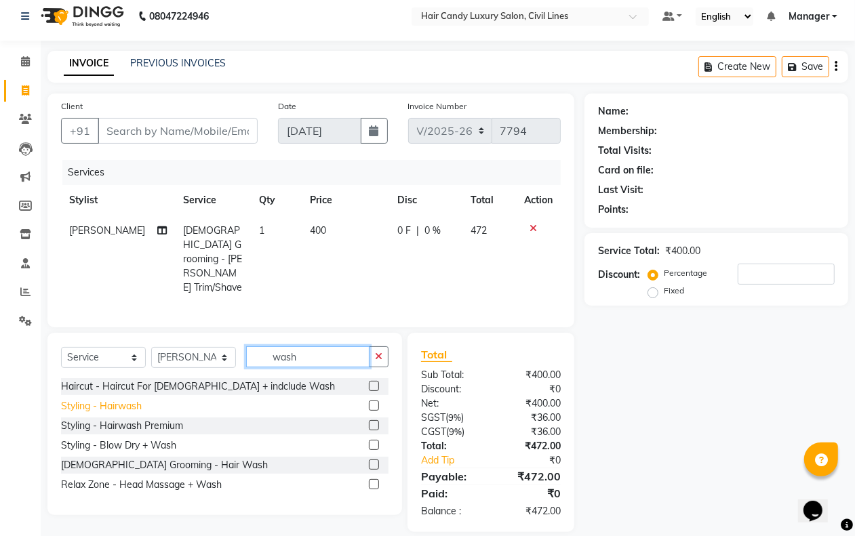
type input "wash"
click at [102, 399] on div "Styling - Hairwash" at bounding box center [101, 406] width 81 height 14
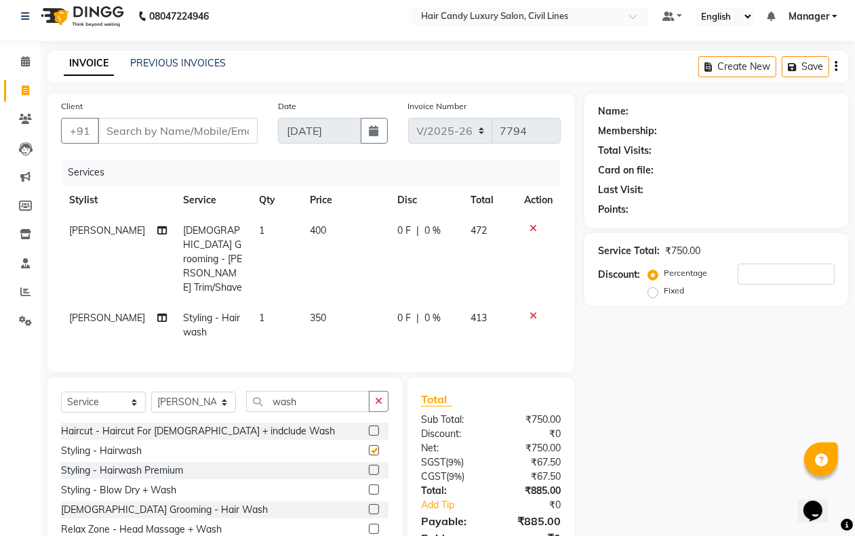
checkbox input "false"
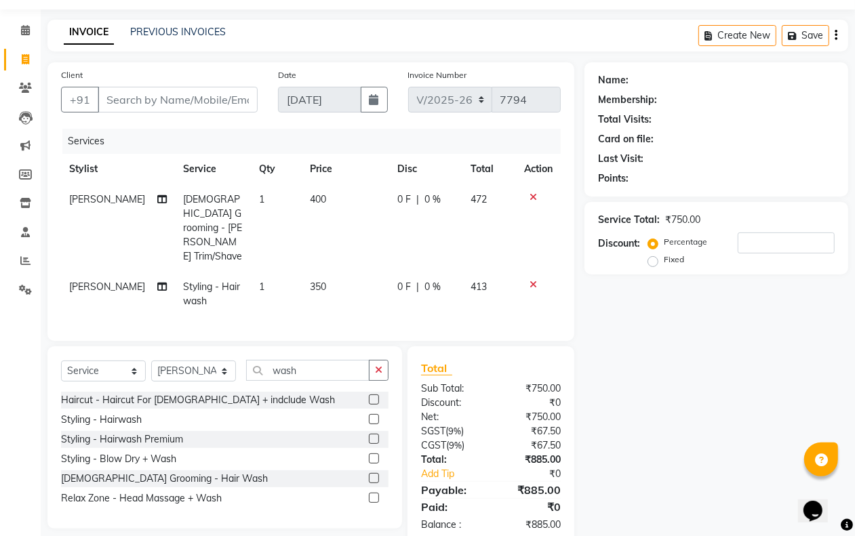
scroll to position [53, 0]
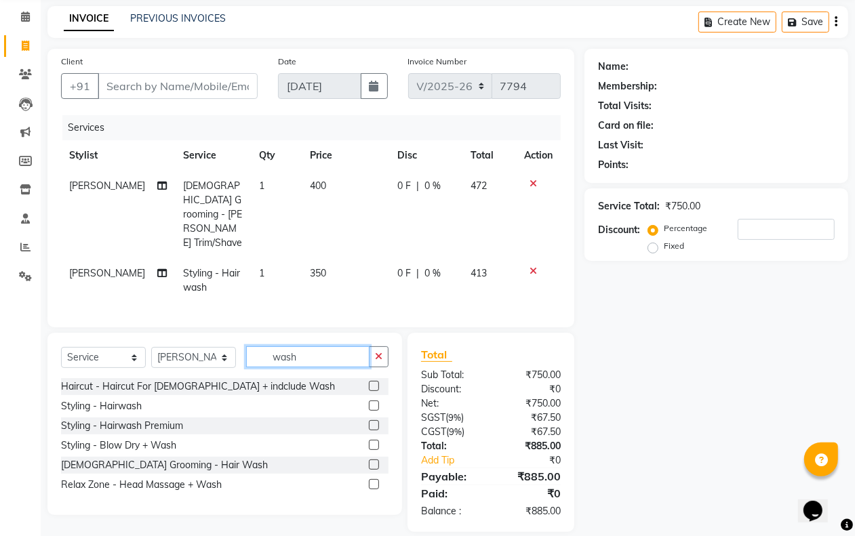
click at [311, 347] on input "wash" at bounding box center [307, 357] width 123 height 21
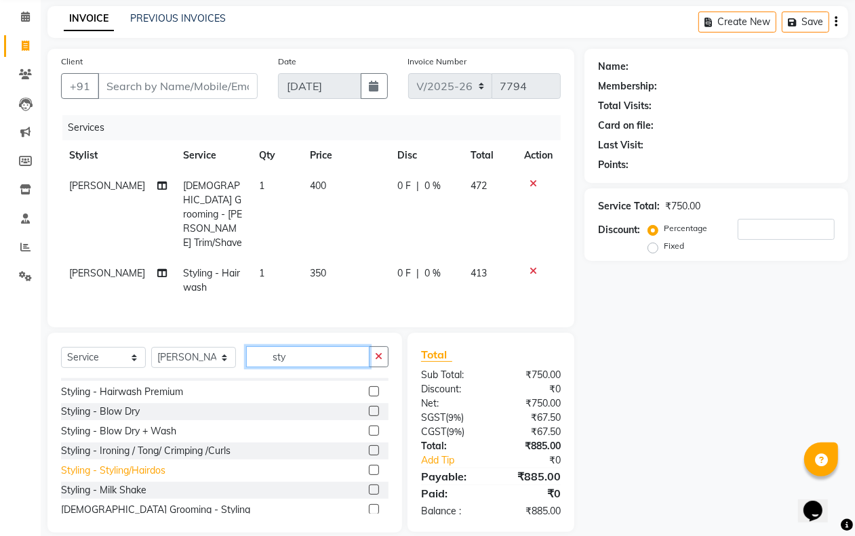
scroll to position [21, 0]
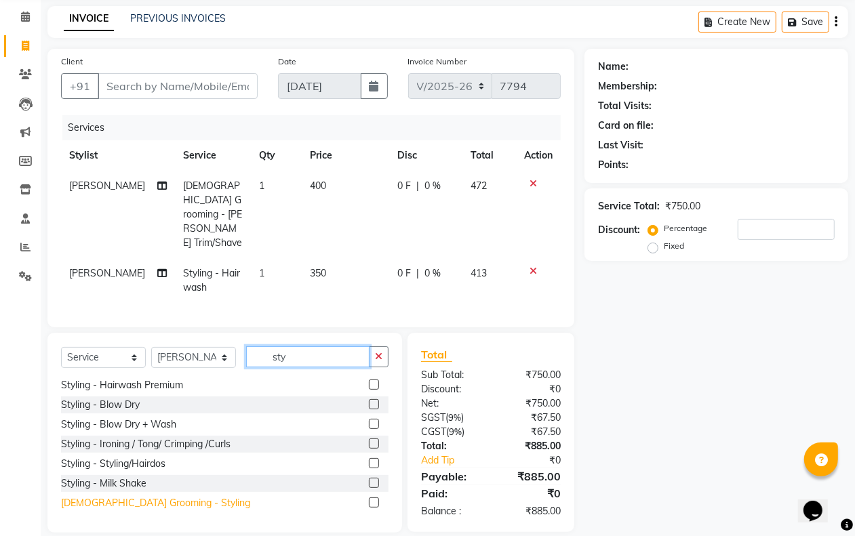
type input "sty"
click at [130, 496] on div "[DEMOGRAPHIC_DATA] Grooming - Styling" at bounding box center [155, 503] width 189 height 14
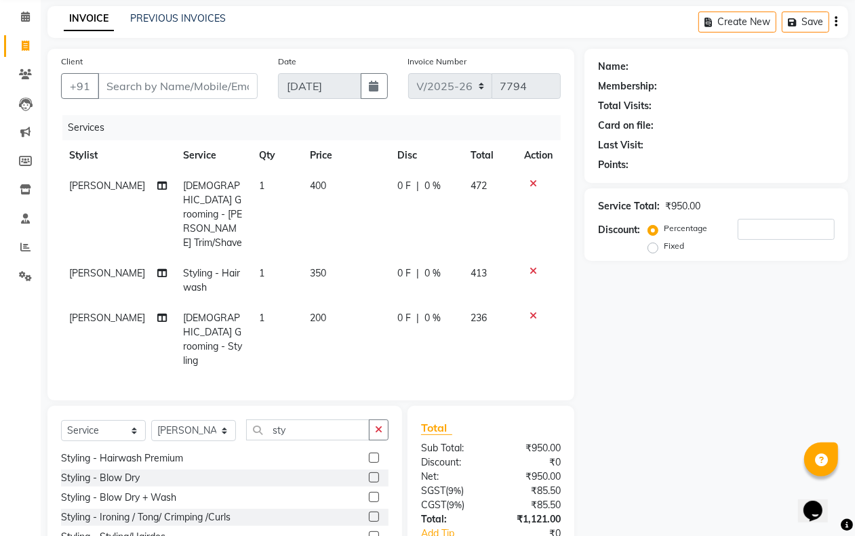
checkbox input "false"
click at [209, 420] on select "Select Stylist [PERSON_NAME] [PERSON_NAME] counter sale Danish DAULAT faisal je…" at bounding box center [193, 430] width 85 height 21
select select "48212"
click at [151, 420] on select "Select Stylist [PERSON_NAME] [PERSON_NAME] counter sale Danish DAULAT faisal je…" at bounding box center [193, 430] width 85 height 21
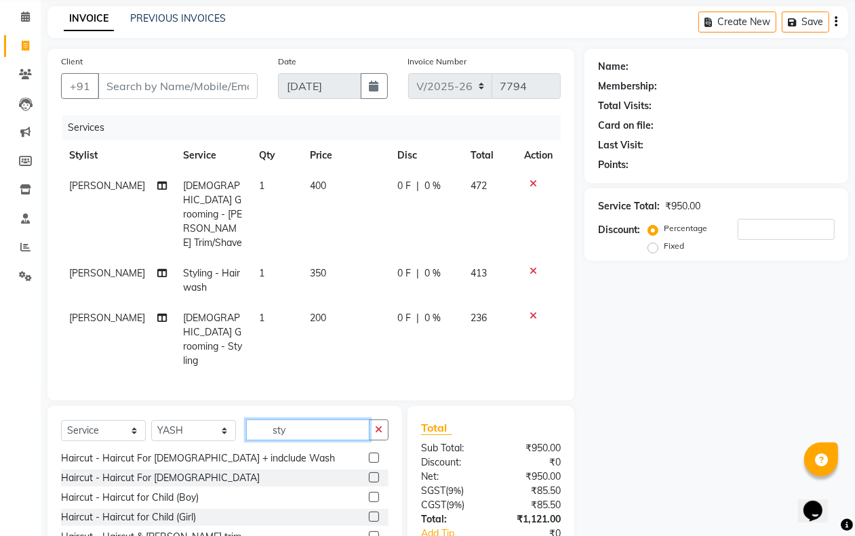
click at [330, 420] on input "sty" at bounding box center [307, 430] width 123 height 21
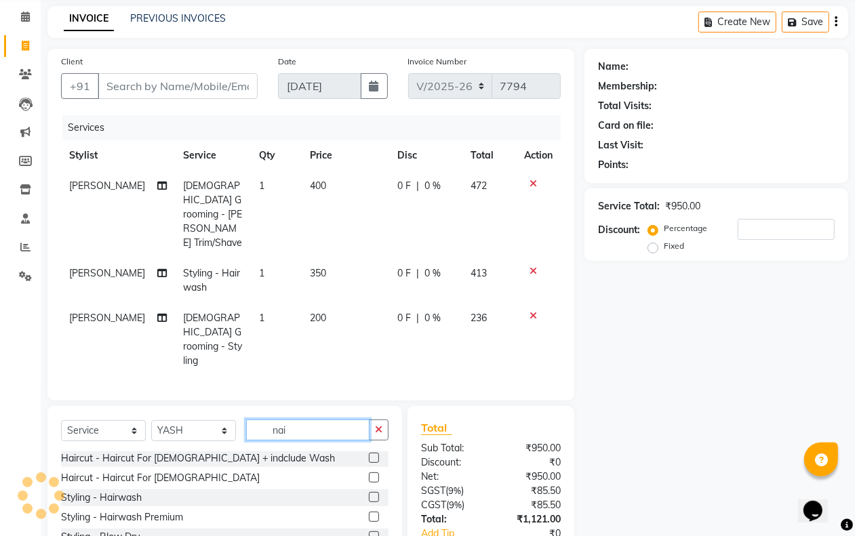
scroll to position [0, 0]
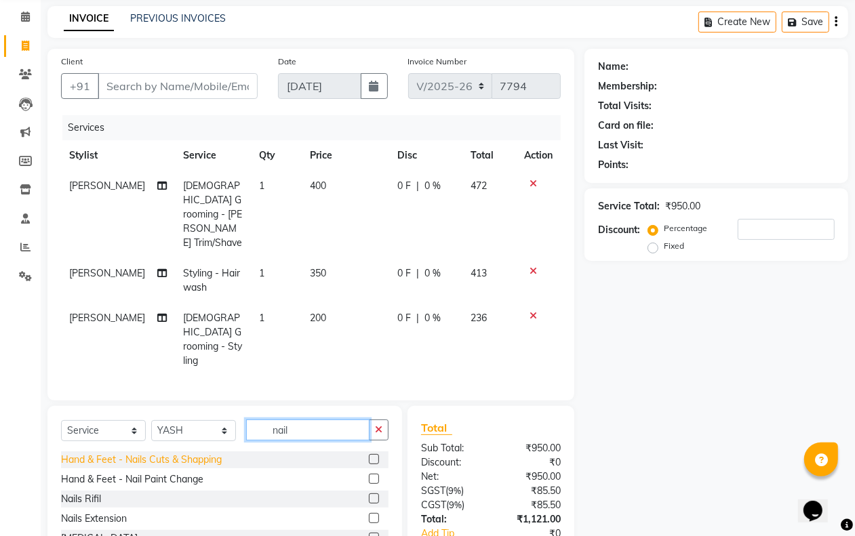
type input "nail"
click at [208, 453] on div "Hand & Feet - Nails Cuts & Shapping" at bounding box center [141, 460] width 161 height 14
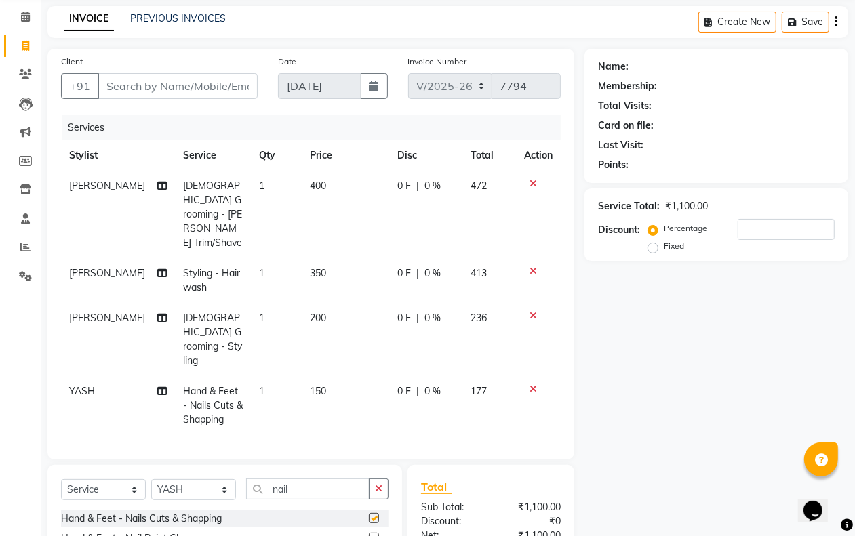
checkbox input "false"
click at [163, 90] on input "Client" at bounding box center [178, 86] width 160 height 26
type input "s"
type input "0"
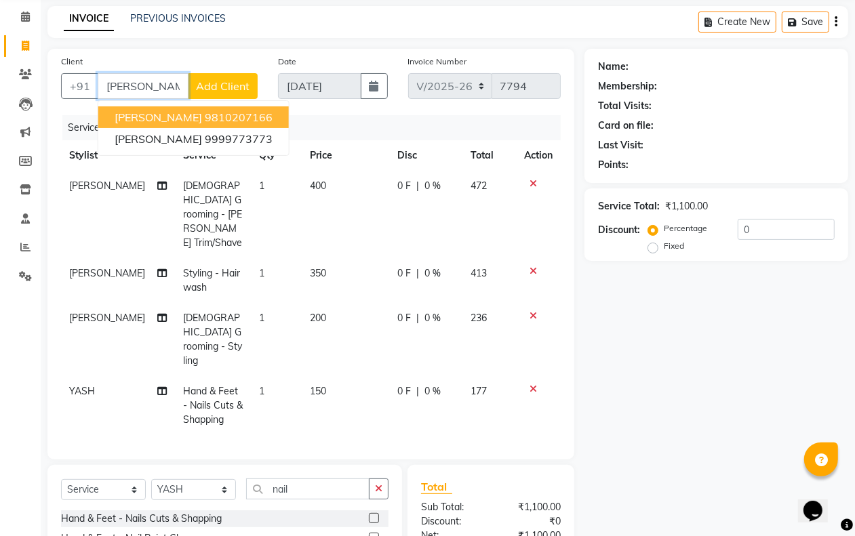
click at [205, 114] on ngb-highlight "9810207166" at bounding box center [239, 118] width 68 height 14
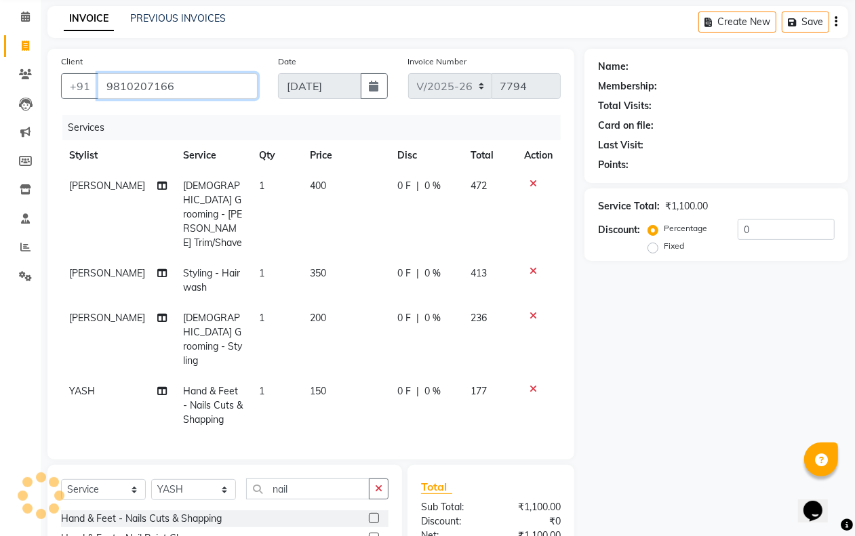
type input "9810207166"
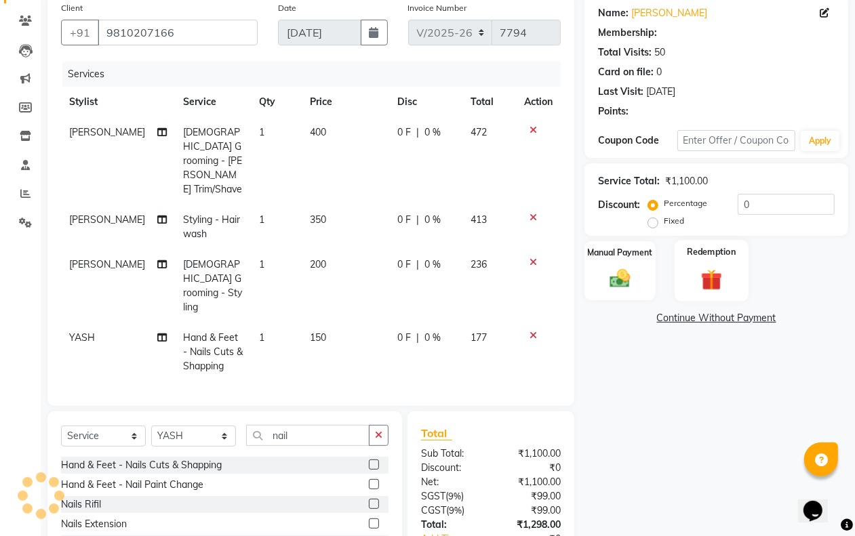
select select "2: Object"
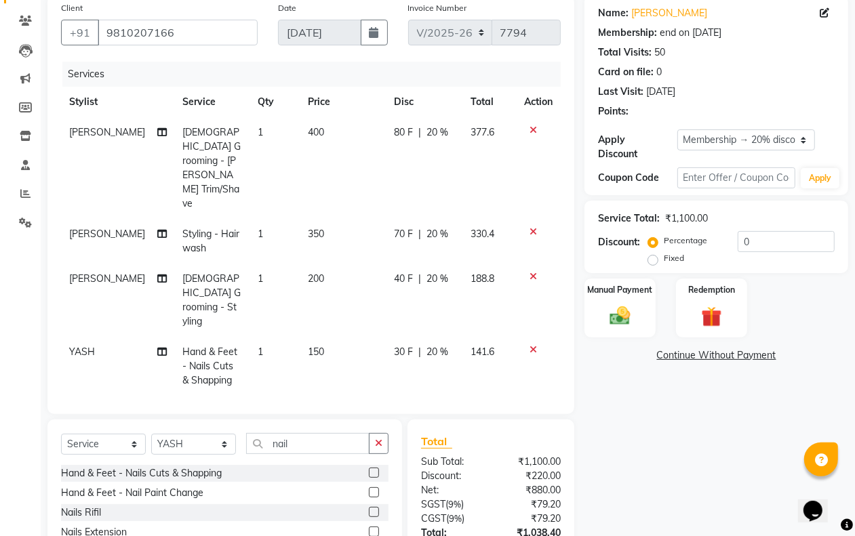
scroll to position [157, 0]
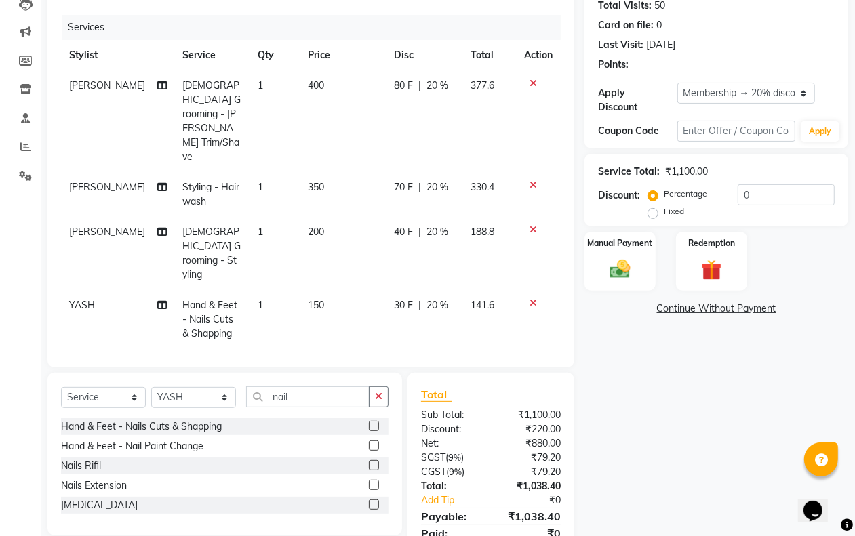
type input "20"
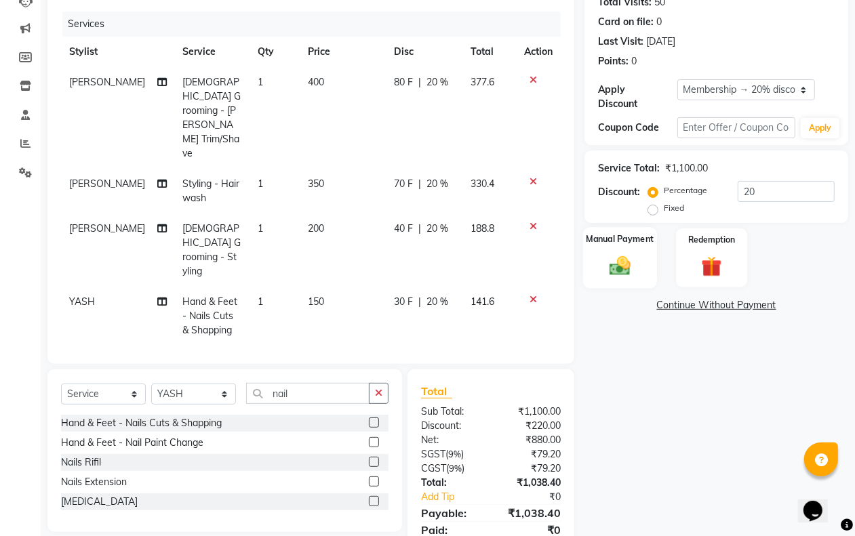
click at [629, 262] on img at bounding box center [620, 266] width 34 height 24
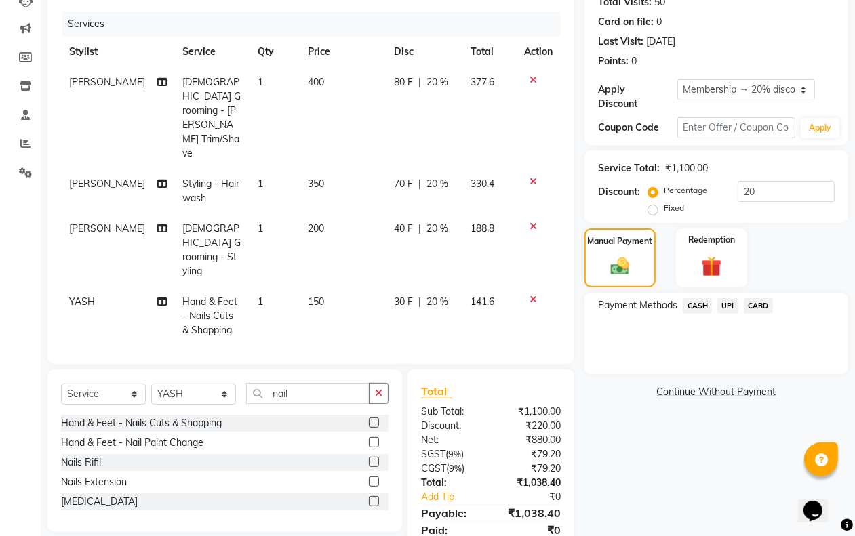
click at [534, 177] on icon at bounding box center [533, 181] width 7 height 9
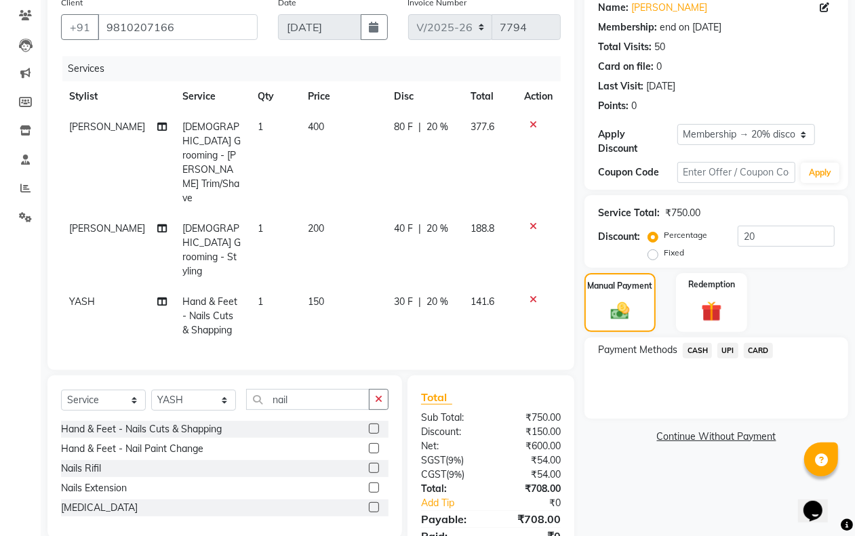
click at [308, 222] on span "200" at bounding box center [316, 228] width 16 height 12
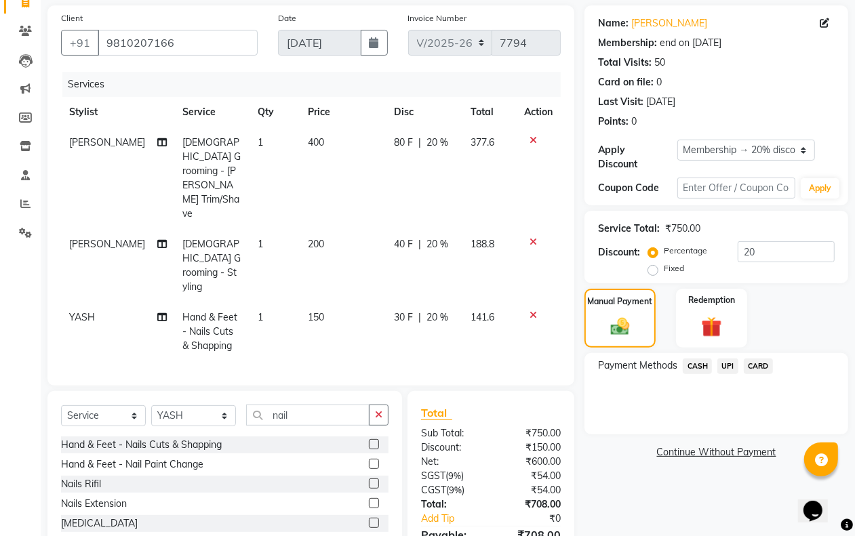
select select "47703"
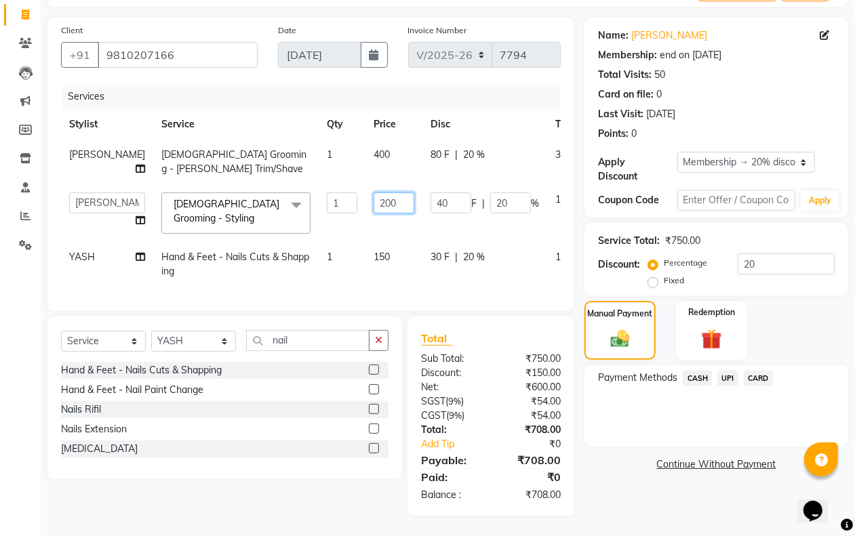
click at [374, 193] on input "200" at bounding box center [394, 203] width 41 height 21
type input "400"
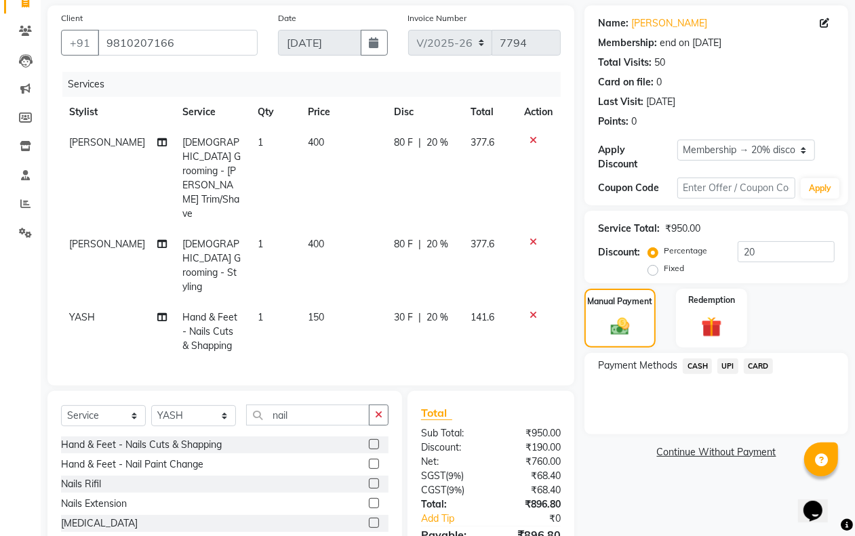
click at [690, 484] on div "Name: Shaily Membership: end on 17-11-2025 Total Visits: 50 Card on file: 0 Las…" at bounding box center [722, 297] width 274 height 585
click at [699, 363] on span "CASH" at bounding box center [697, 367] width 29 height 16
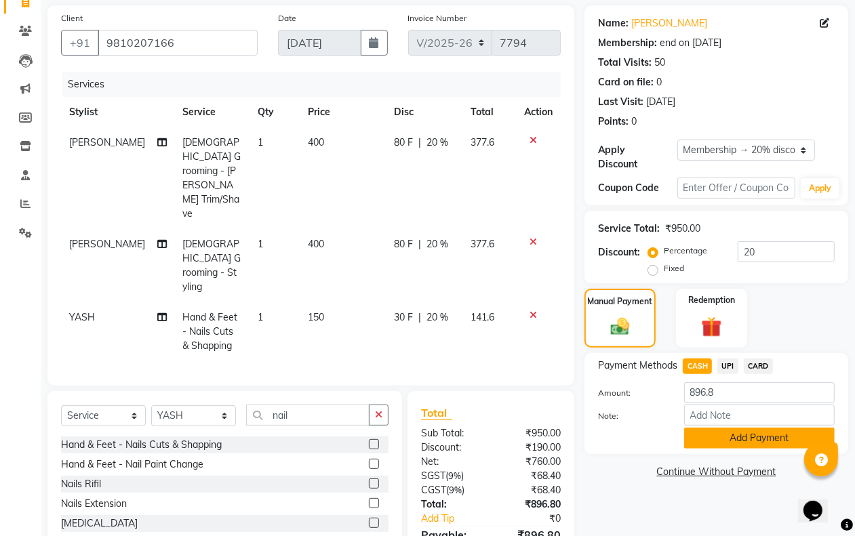
click at [729, 444] on button "Add Payment" at bounding box center [759, 438] width 151 height 21
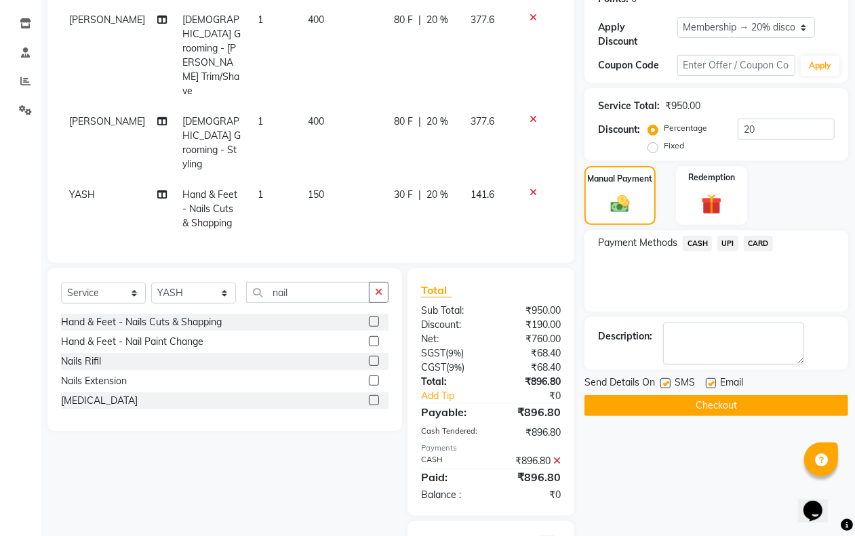
scroll to position [221, 0]
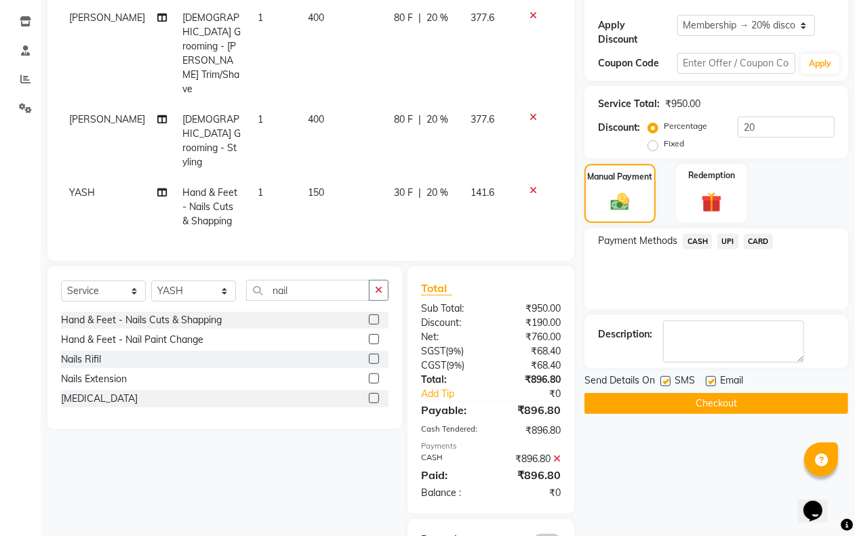
click at [667, 380] on label at bounding box center [666, 381] width 10 height 10
click at [667, 380] on input "checkbox" at bounding box center [665, 382] width 9 height 9
checkbox input "false"
click at [665, 402] on button "Checkout" at bounding box center [717, 403] width 264 height 21
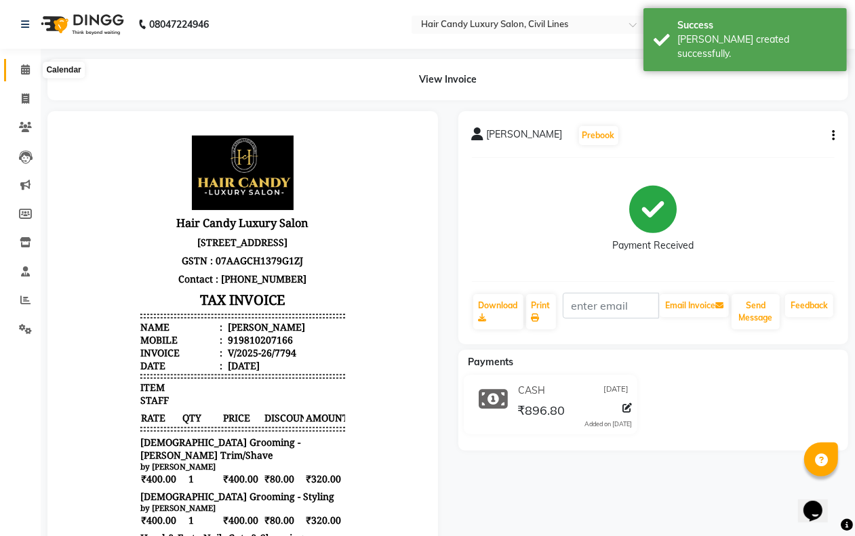
click at [21, 62] on span at bounding box center [26, 70] width 24 height 16
